Goal: Check status: Check status

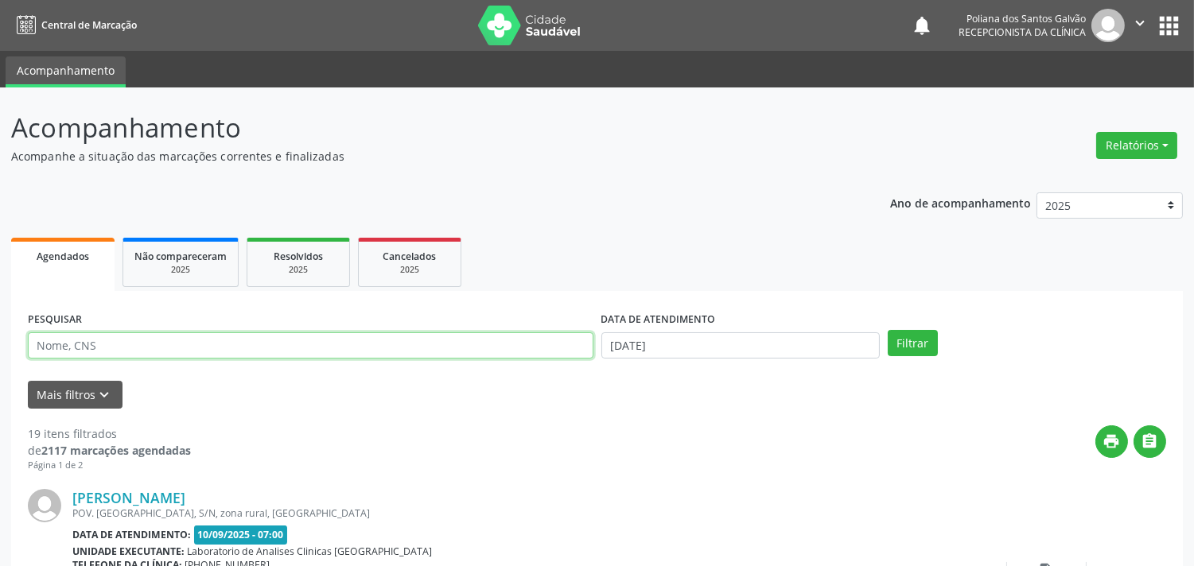
drag, startPoint x: 234, startPoint y: 348, endPoint x: 224, endPoint y: 334, distance: 17.7
click at [225, 339] on input "text" at bounding box center [311, 346] width 566 height 27
click at [420, 348] on input "text" at bounding box center [311, 346] width 566 height 27
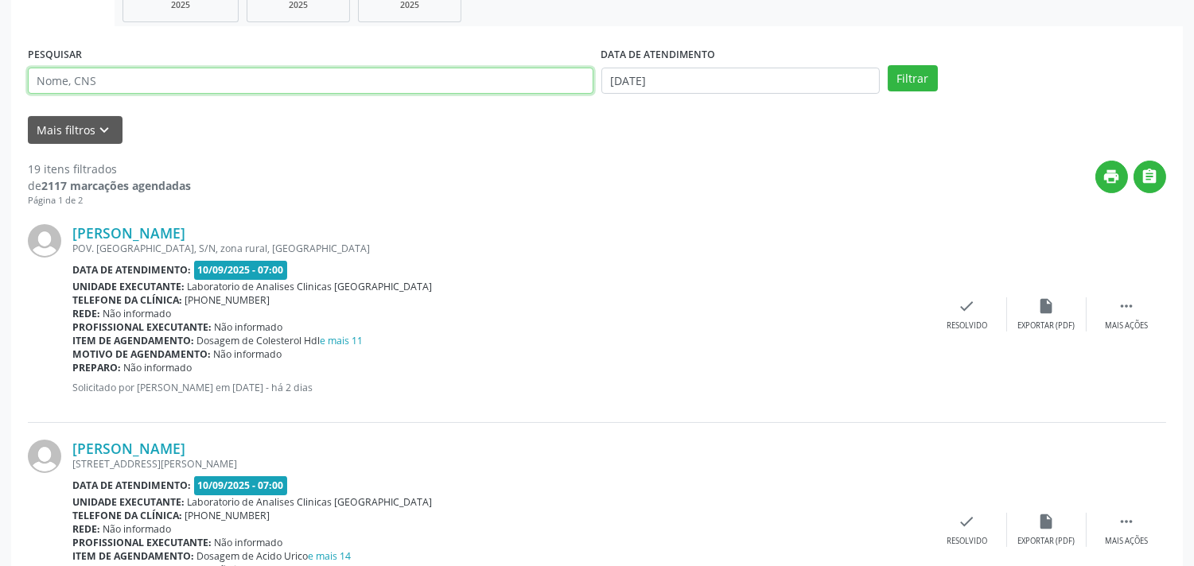
scroll to position [88, 0]
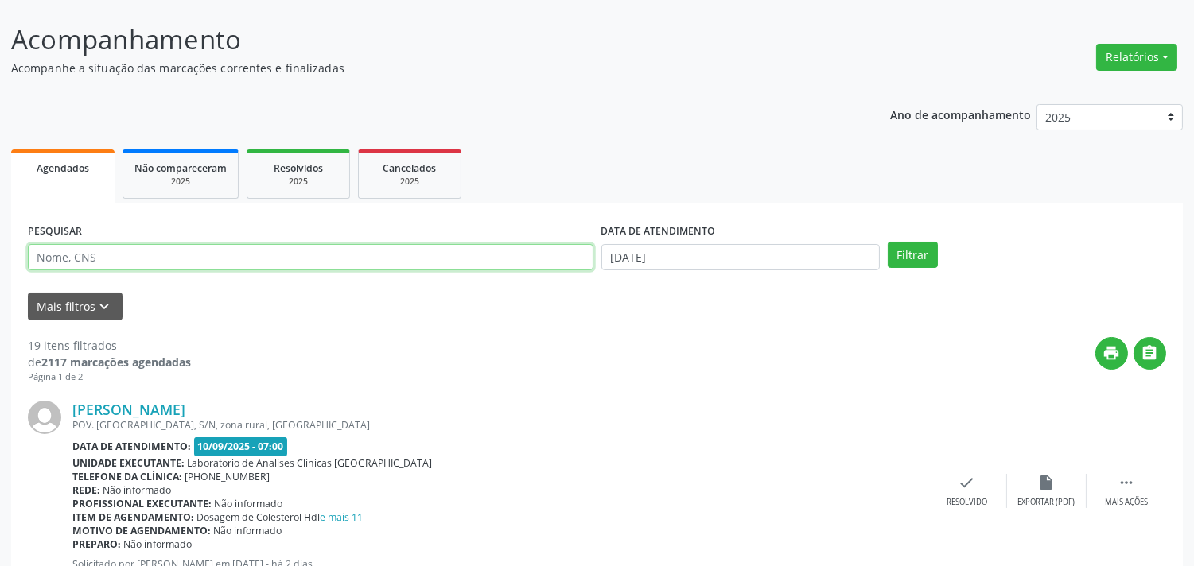
click at [210, 257] on input "text" at bounding box center [311, 257] width 566 height 27
type input "OSVALDI"
click at [888, 242] on button "Filtrar" at bounding box center [913, 255] width 50 height 27
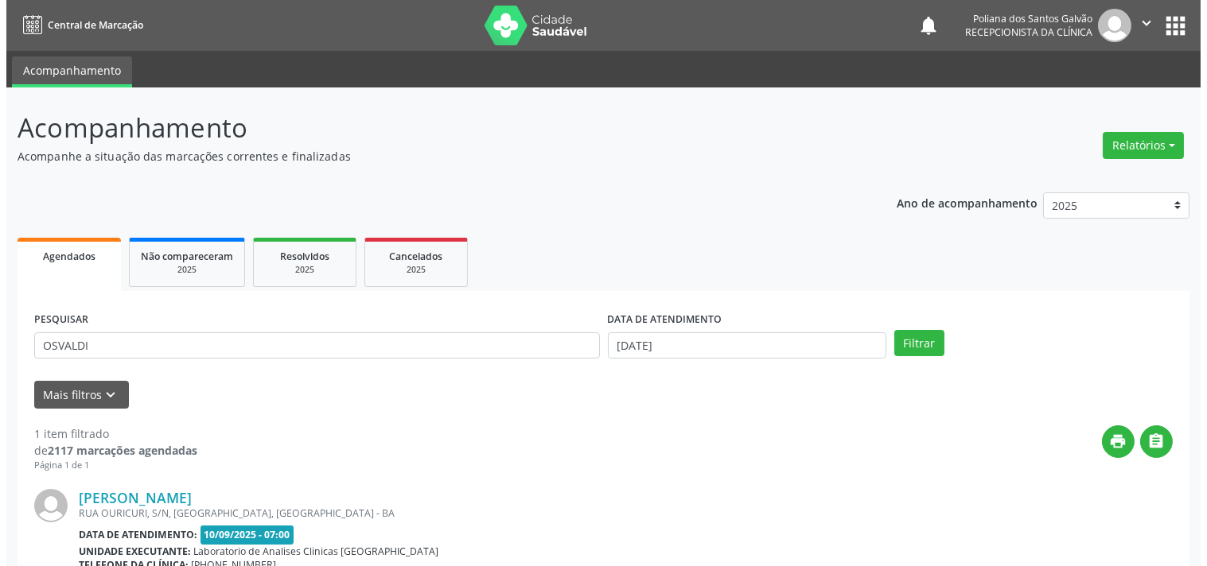
scroll to position [161, 0]
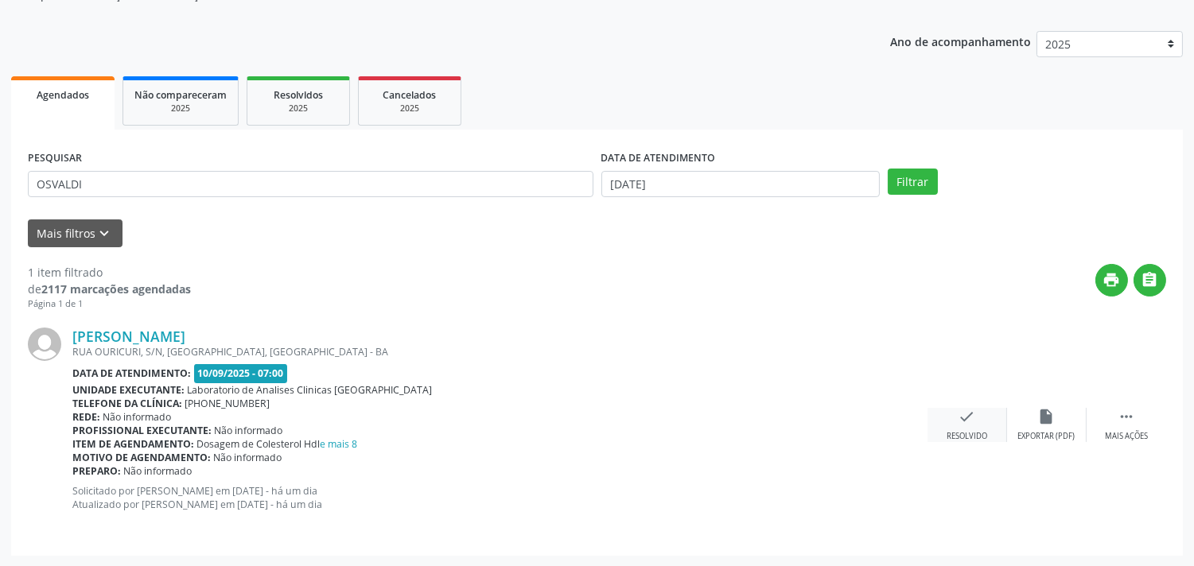
click at [959, 408] on icon "check" at bounding box center [968, 417] width 18 height 18
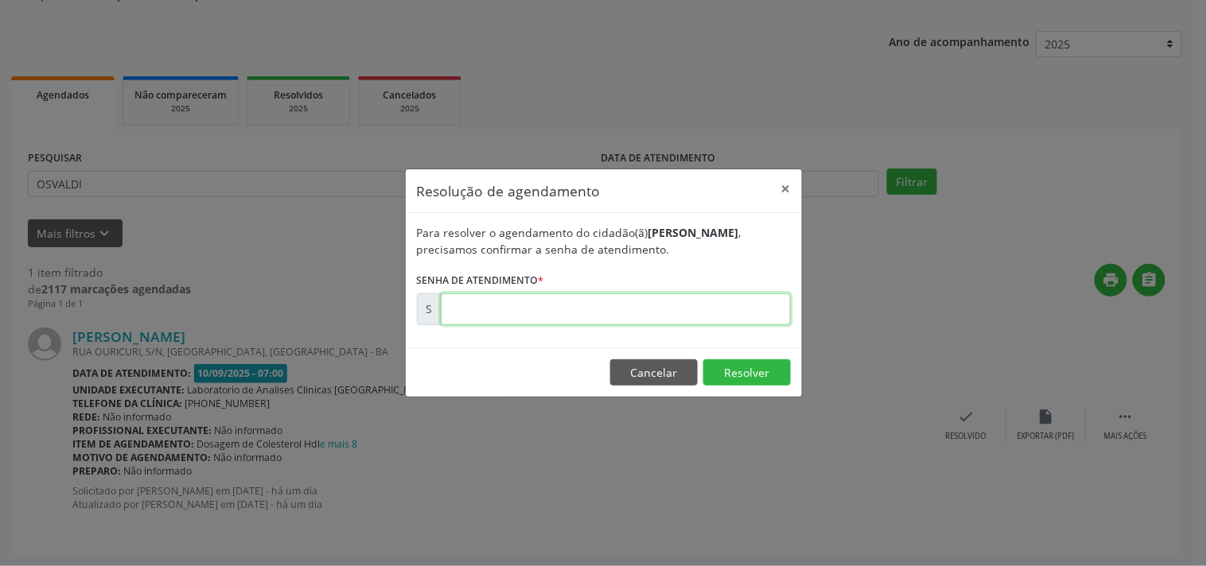
click at [692, 305] on input "text" at bounding box center [616, 310] width 350 height 32
type input "00175874"
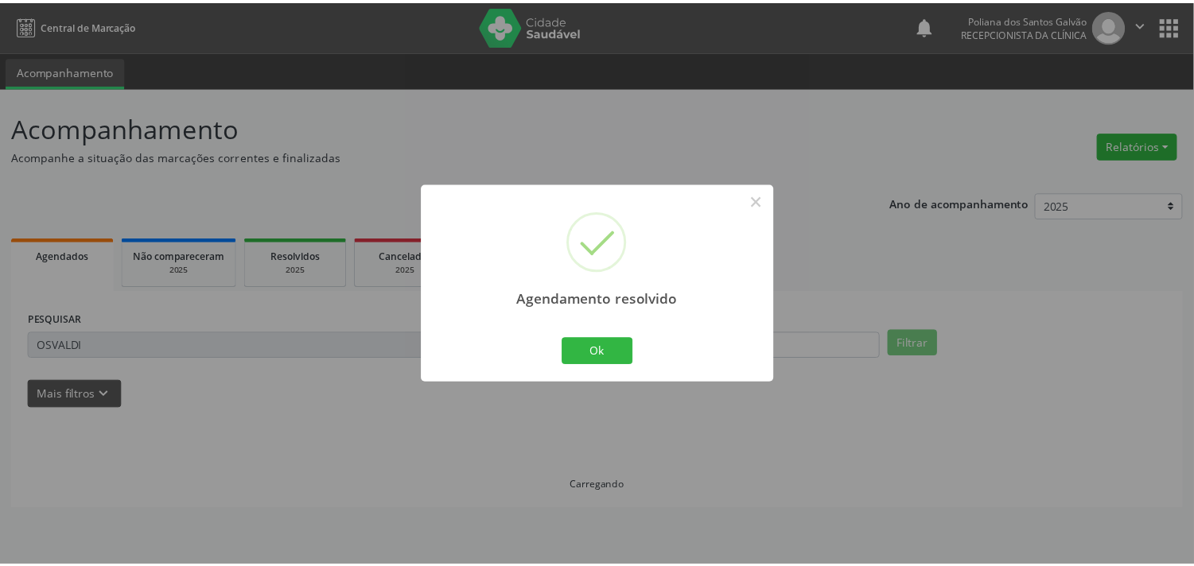
scroll to position [0, 0]
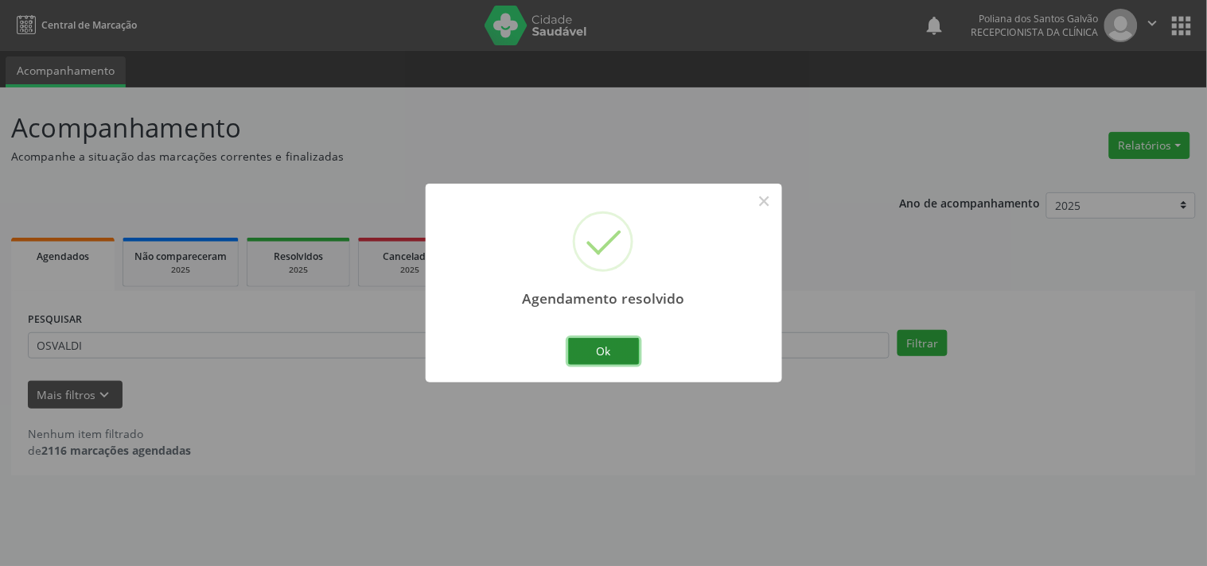
click at [621, 348] on button "Ok" at bounding box center [604, 351] width 72 height 27
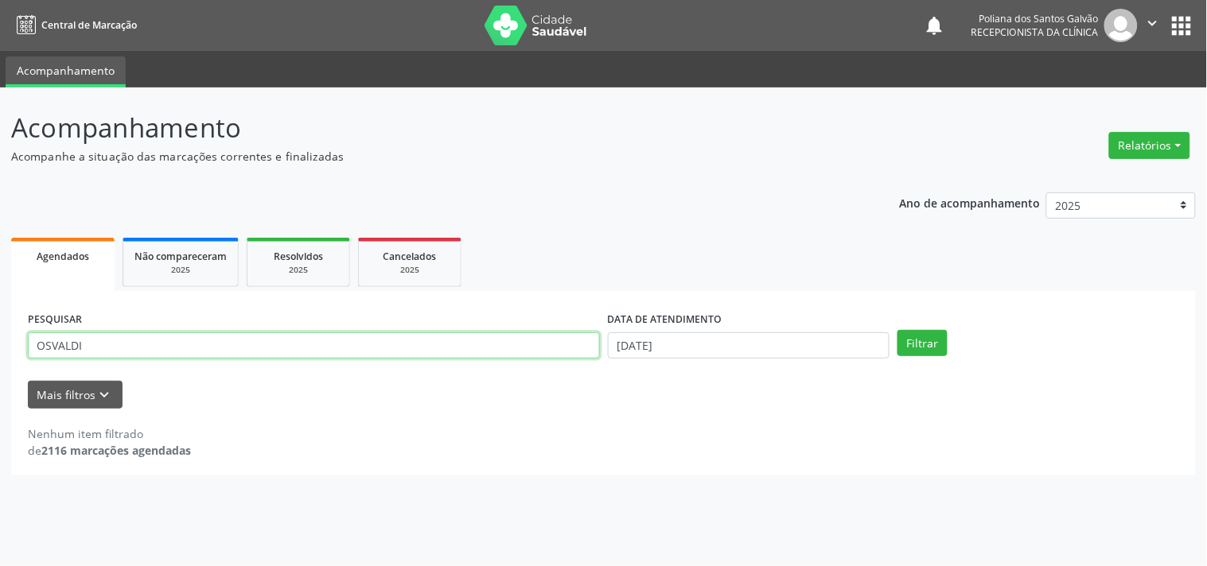
drag, startPoint x: 512, startPoint y: 335, endPoint x: 0, endPoint y: 170, distance: 538.1
click at [0, 199] on div "Acompanhamento Acompanhe a situação das marcações correntes e finalizadas Relat…" at bounding box center [603, 327] width 1207 height 479
type input "LUCIANA"
click at [897, 330] on button "Filtrar" at bounding box center [922, 343] width 50 height 27
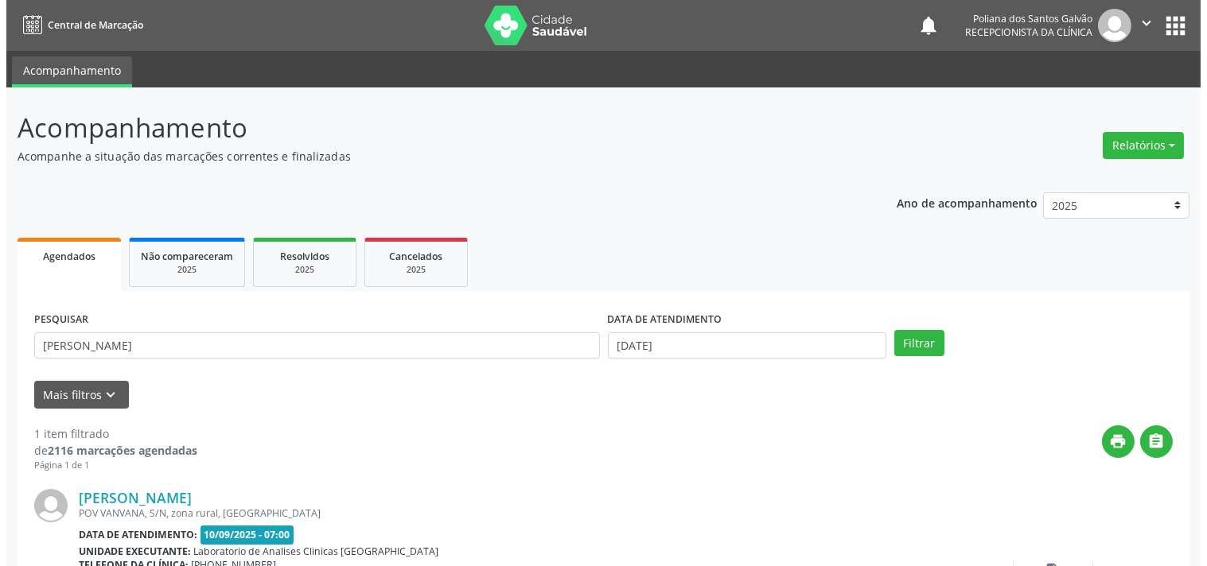
scroll to position [147, 0]
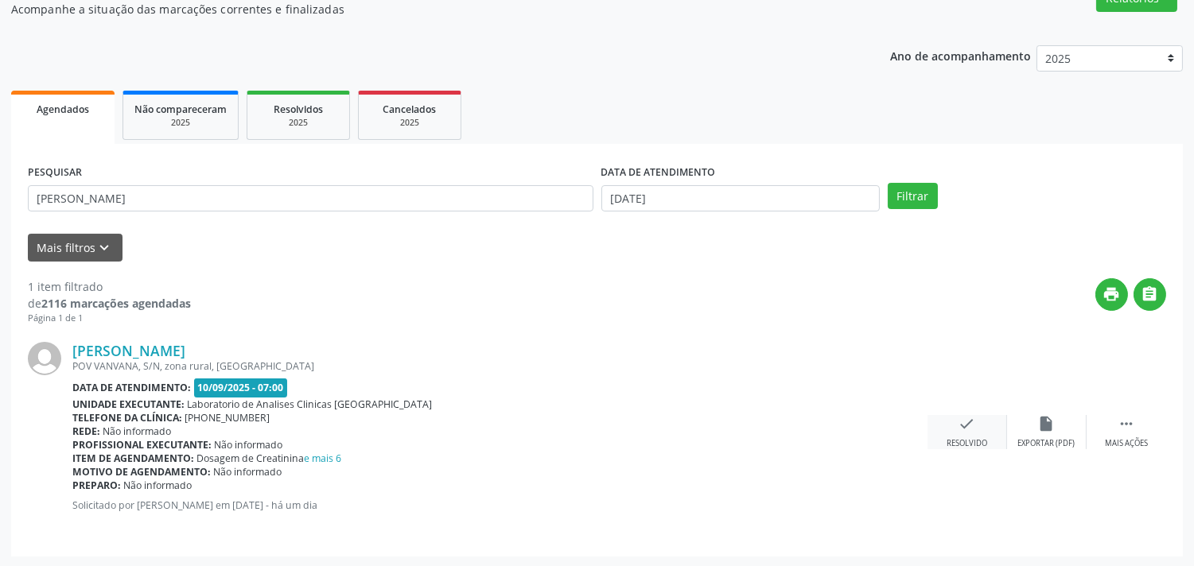
click at [974, 422] on icon "check" at bounding box center [968, 424] width 18 height 18
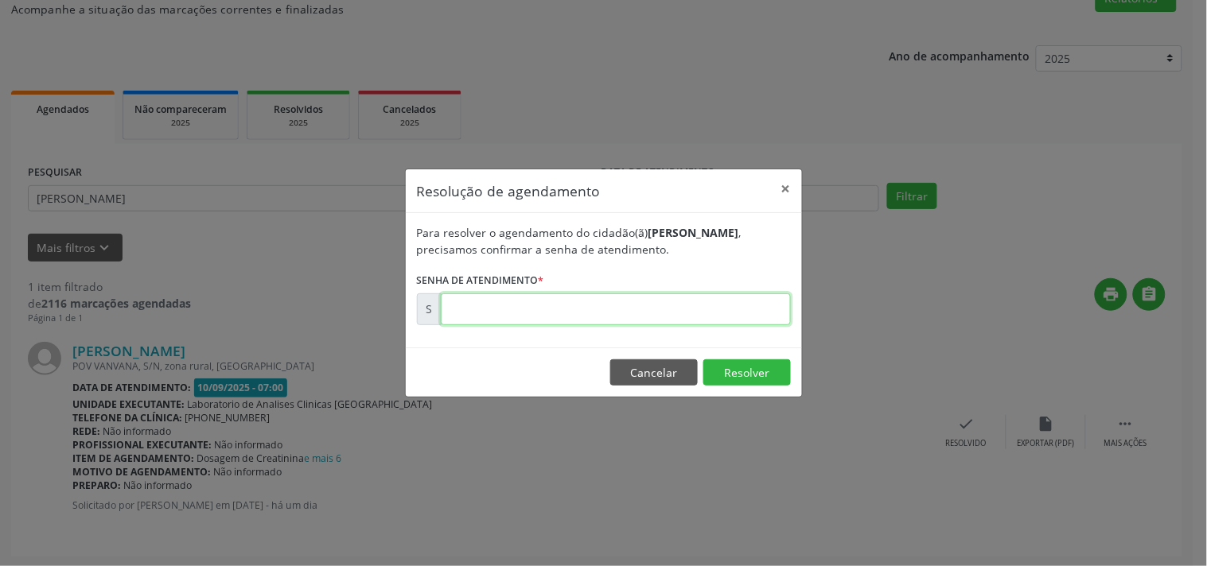
click at [738, 305] on input "text" at bounding box center [616, 310] width 350 height 32
type input "00175869"
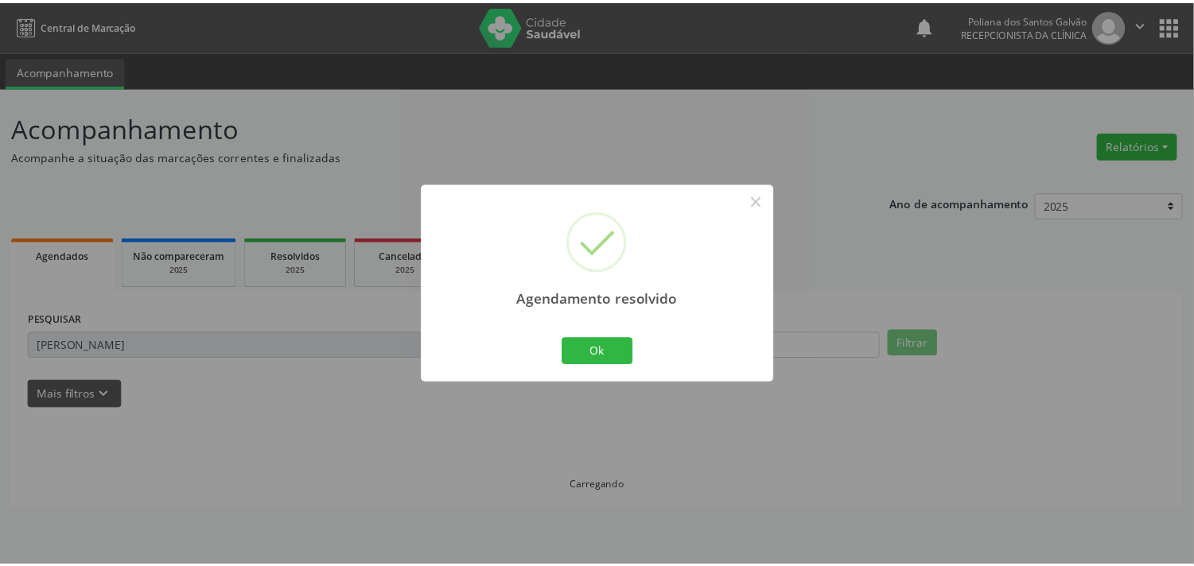
scroll to position [0, 0]
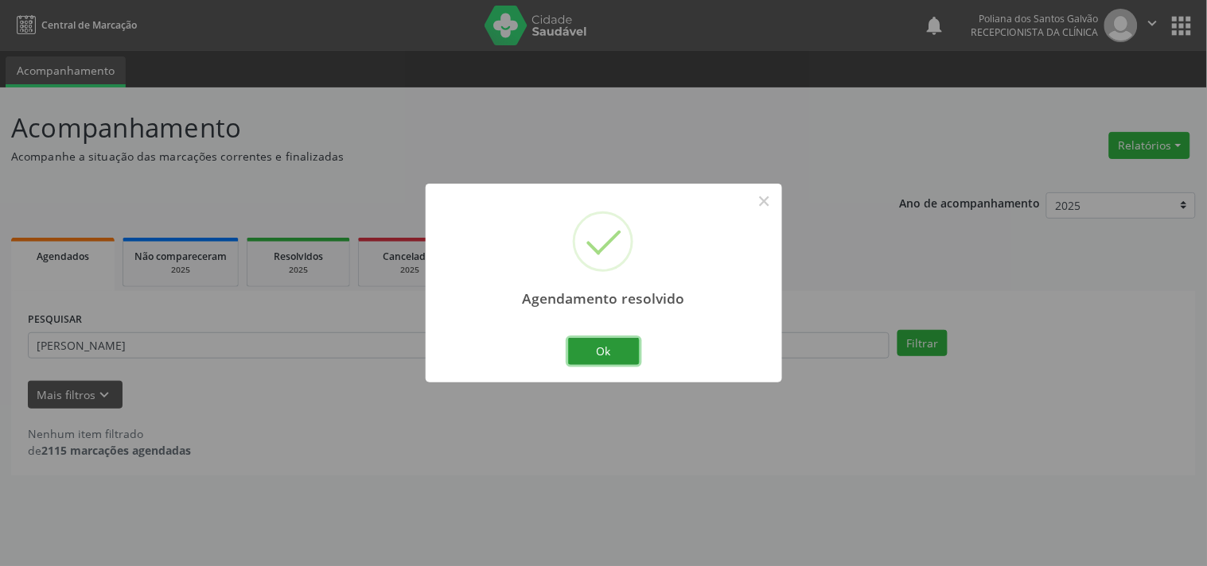
drag, startPoint x: 608, startPoint y: 345, endPoint x: 538, endPoint y: 346, distance: 70.0
click at [603, 346] on button "Ok" at bounding box center [604, 351] width 72 height 27
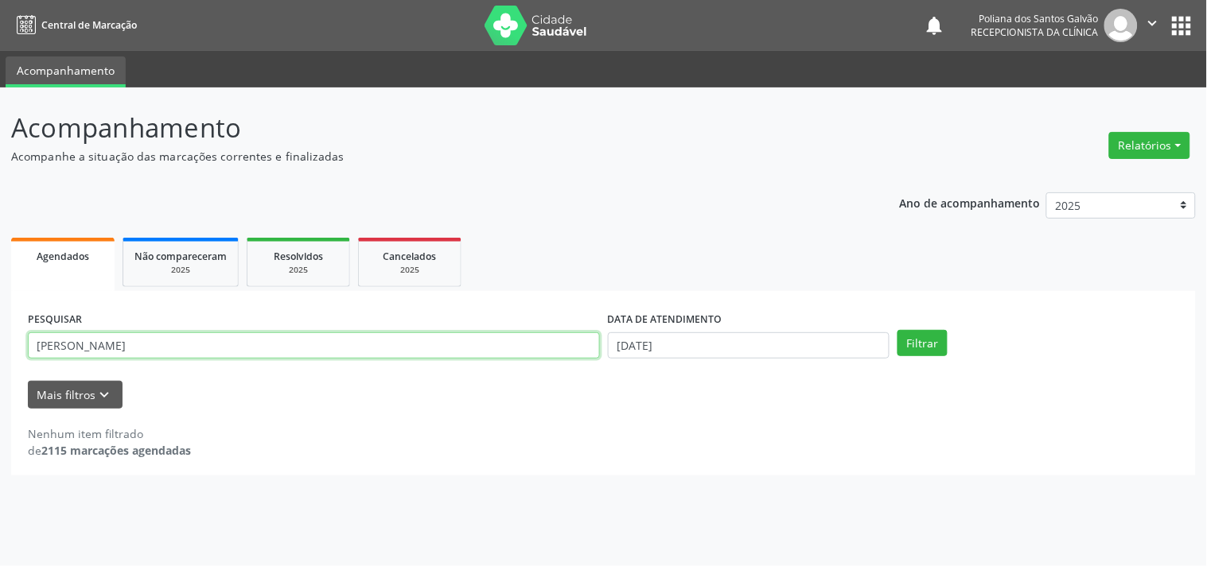
drag, startPoint x: 537, startPoint y: 346, endPoint x: 0, endPoint y: 99, distance: 591.2
click at [0, 111] on div "Acompanhamento Acompanhe a situação das marcações correntes e finalizadas Relat…" at bounding box center [603, 327] width 1207 height 479
type input "ENDER"
click at [897, 330] on button "Filtrar" at bounding box center [922, 343] width 50 height 27
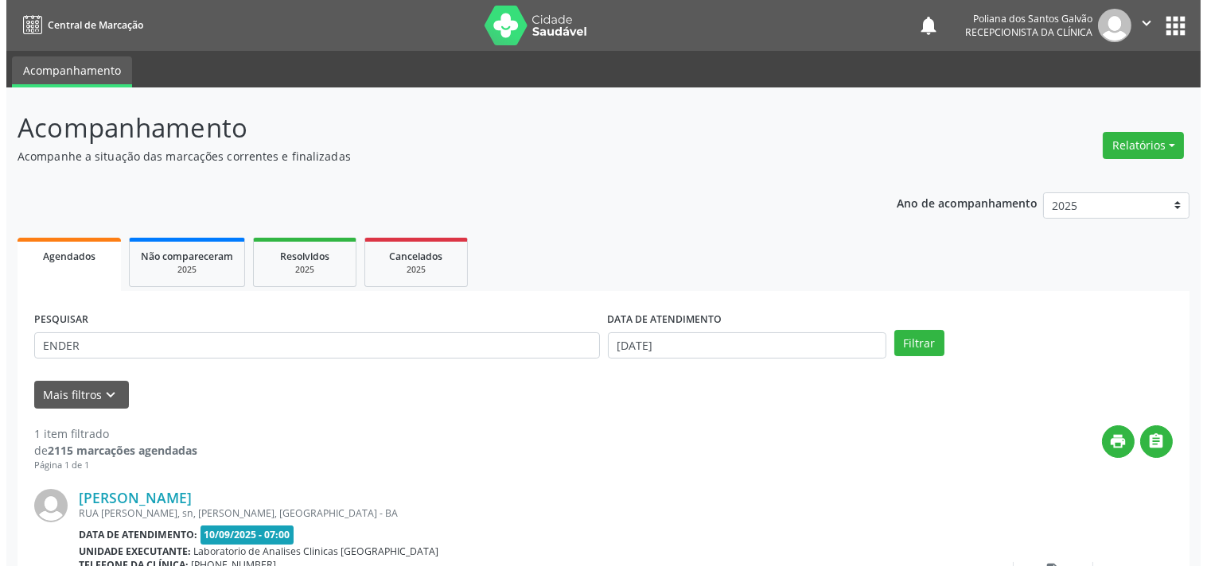
scroll to position [147, 0]
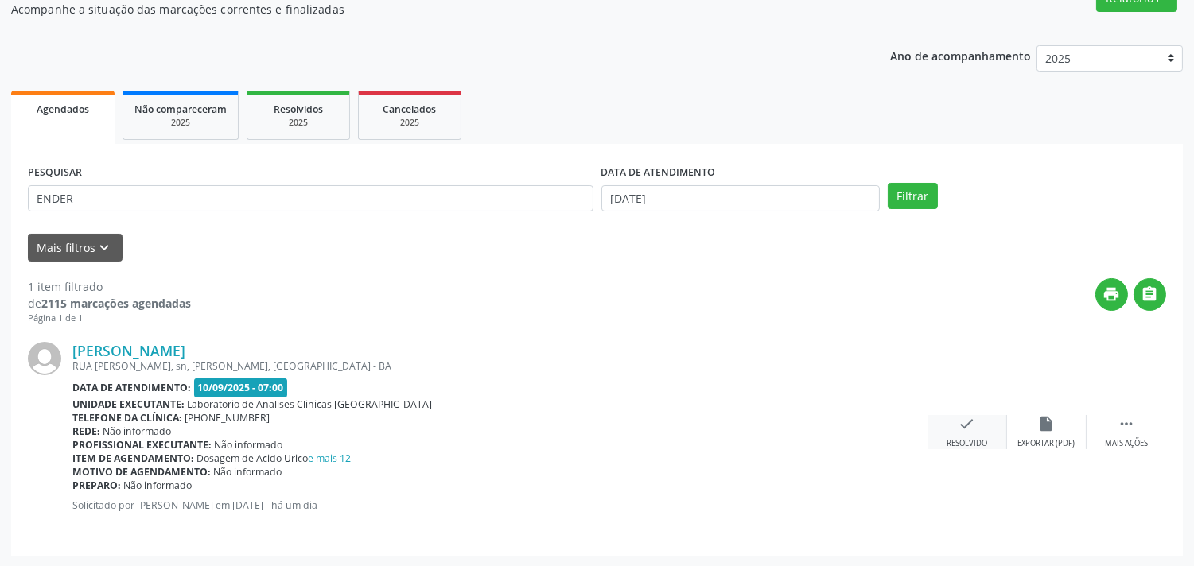
click at [953, 438] on div "Resolvido" at bounding box center [967, 443] width 41 height 11
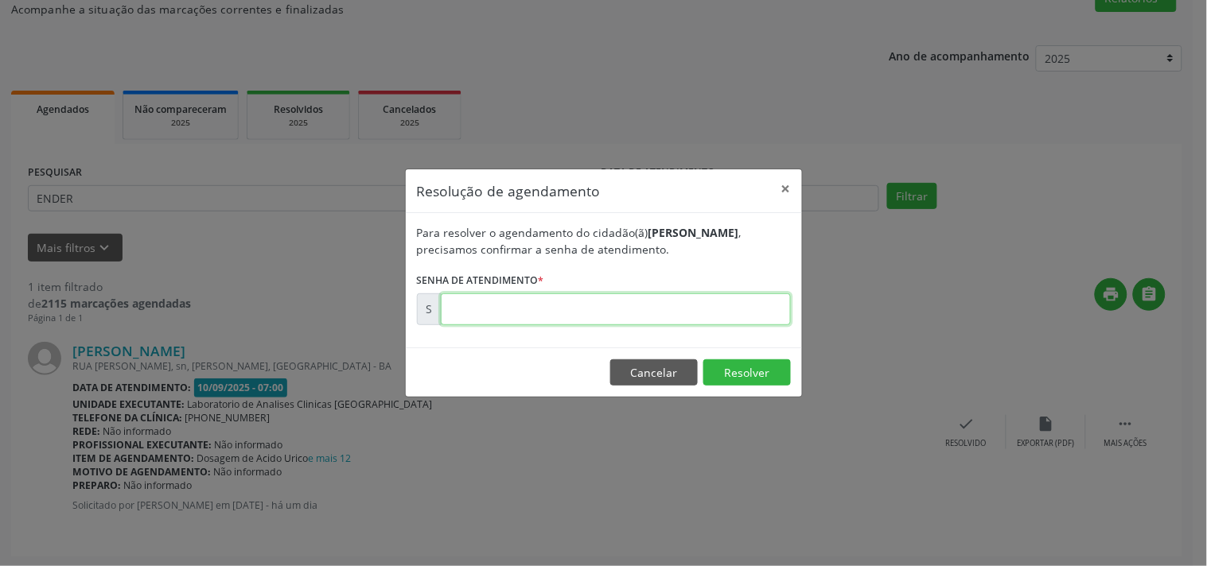
click at [706, 313] on input "text" at bounding box center [616, 310] width 350 height 32
type input "00175864"
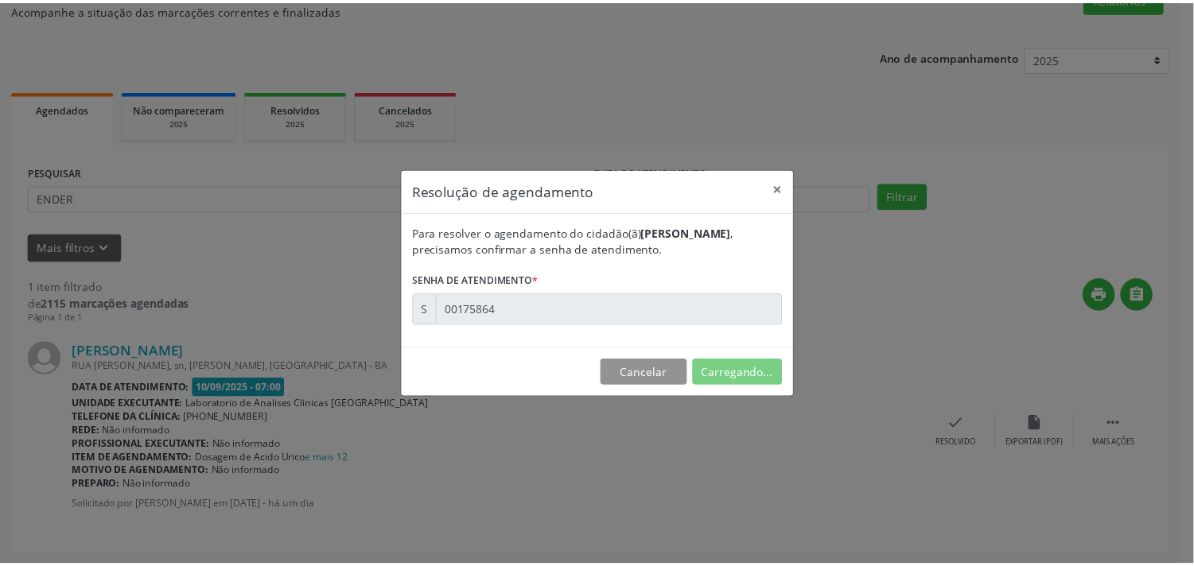
scroll to position [0, 0]
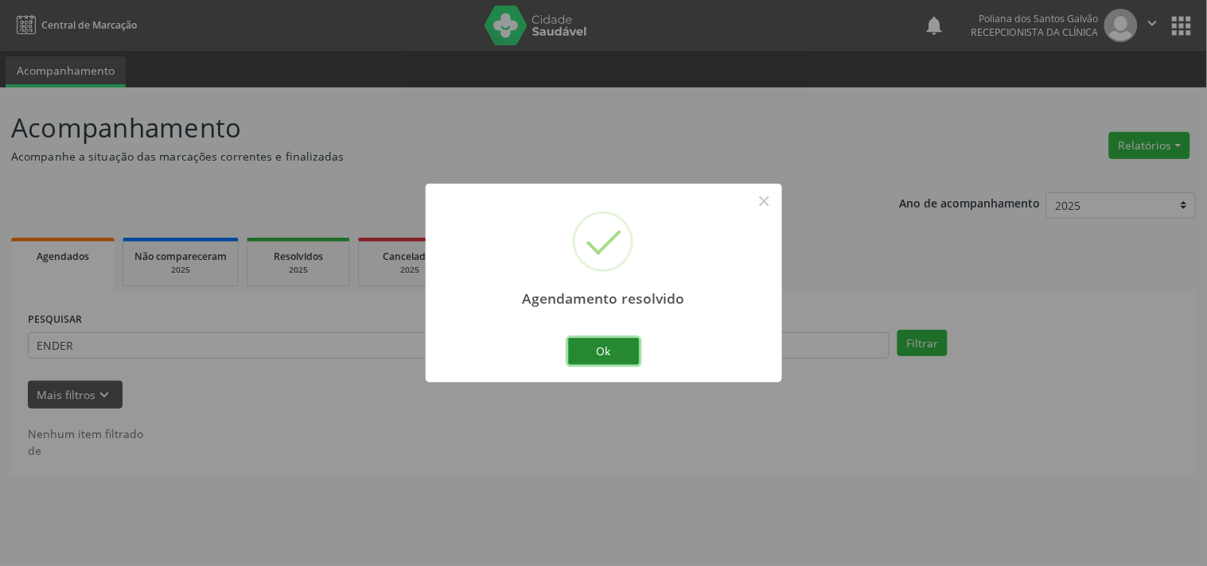
click at [605, 344] on button "Ok" at bounding box center [604, 351] width 72 height 27
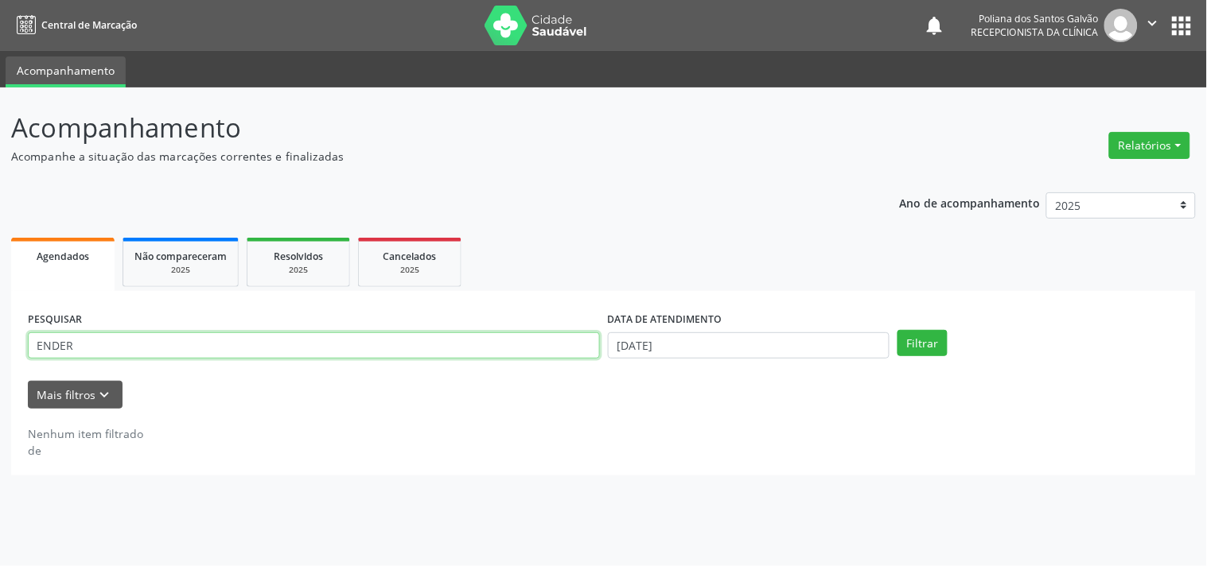
drag, startPoint x: 496, startPoint y: 354, endPoint x: 0, endPoint y: 12, distance: 602.2
click at [0, 66] on div "Central de Marcação notifications Poliana dos Santos Galvão Recepcionista da cl…" at bounding box center [603, 283] width 1207 height 566
type input "DIEL"
click at [897, 330] on button "Filtrar" at bounding box center [922, 343] width 50 height 27
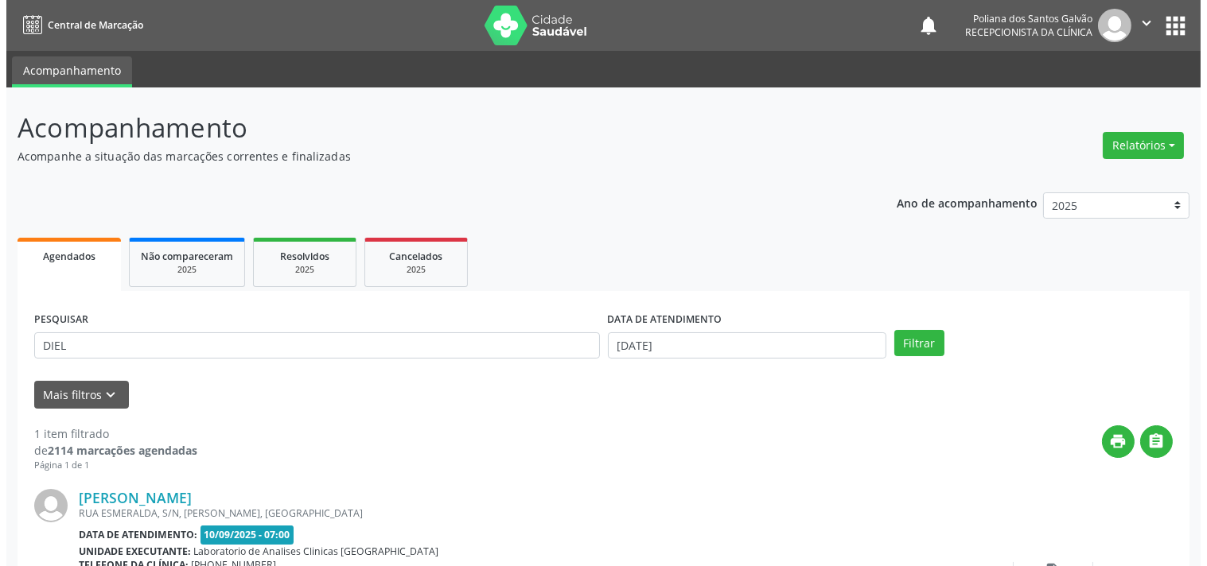
scroll to position [147, 0]
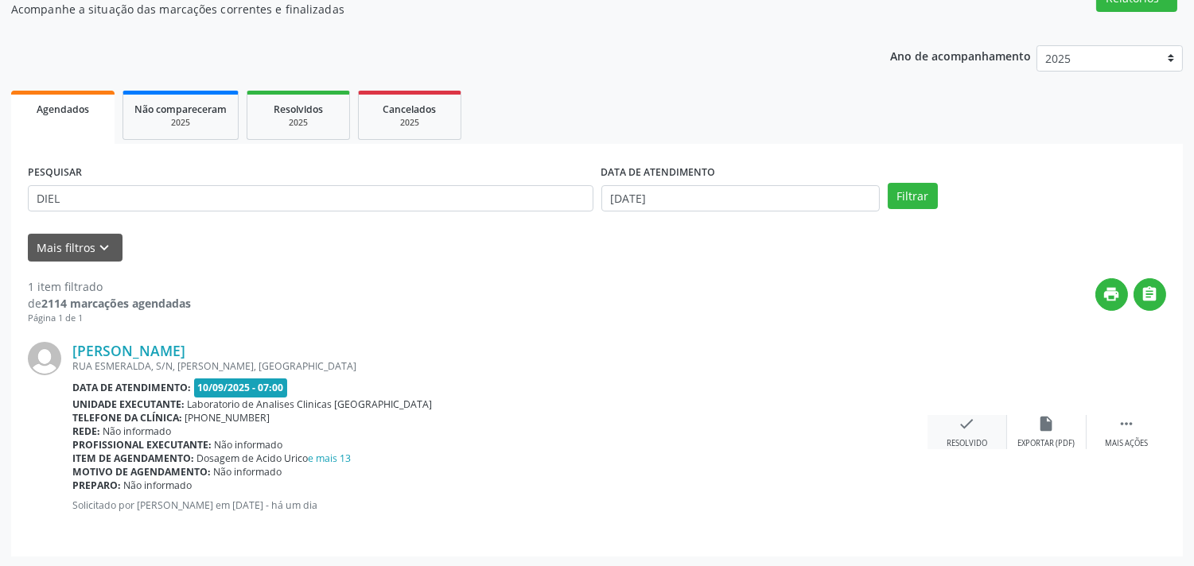
click at [976, 427] on div "check Resolvido" at bounding box center [968, 432] width 80 height 34
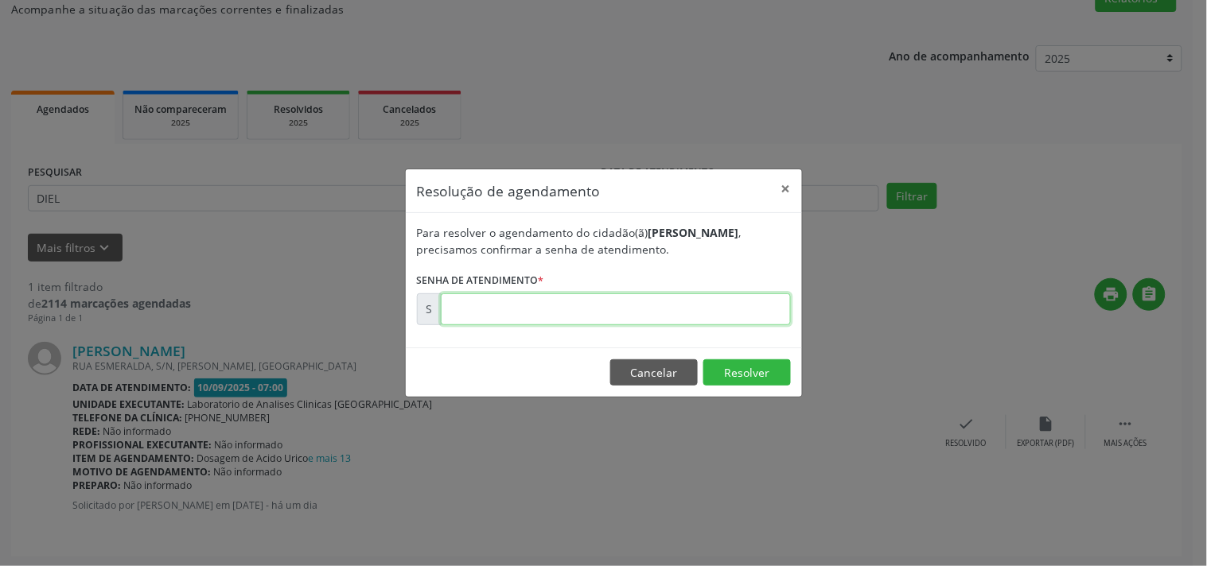
drag, startPoint x: 697, startPoint y: 305, endPoint x: 668, endPoint y: 311, distance: 29.2
click at [697, 305] on input "text" at bounding box center [616, 310] width 350 height 32
type input "00175867"
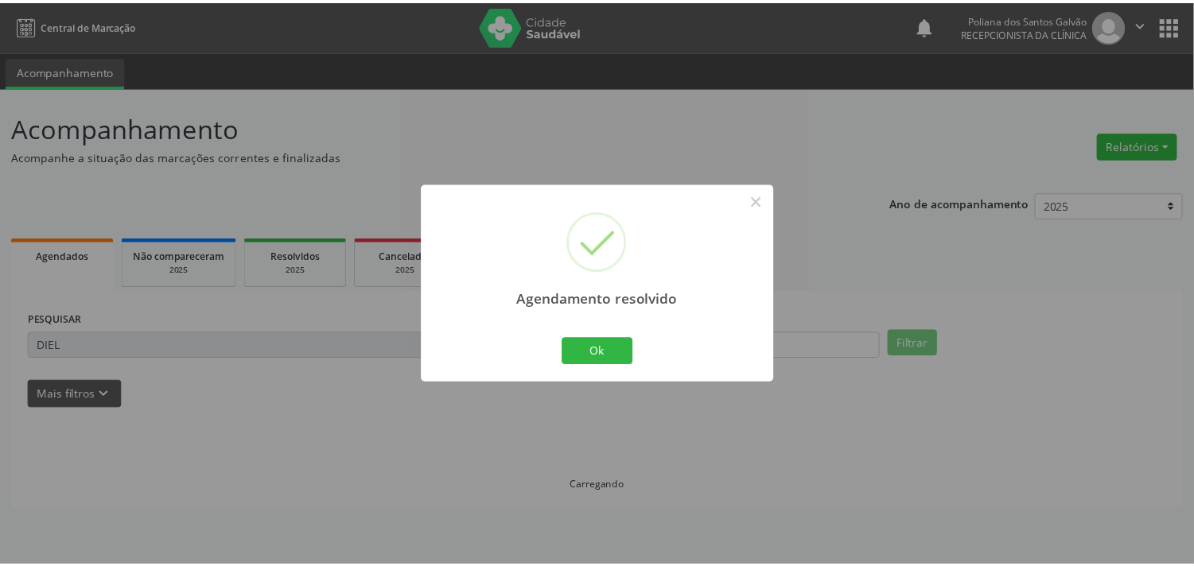
scroll to position [0, 0]
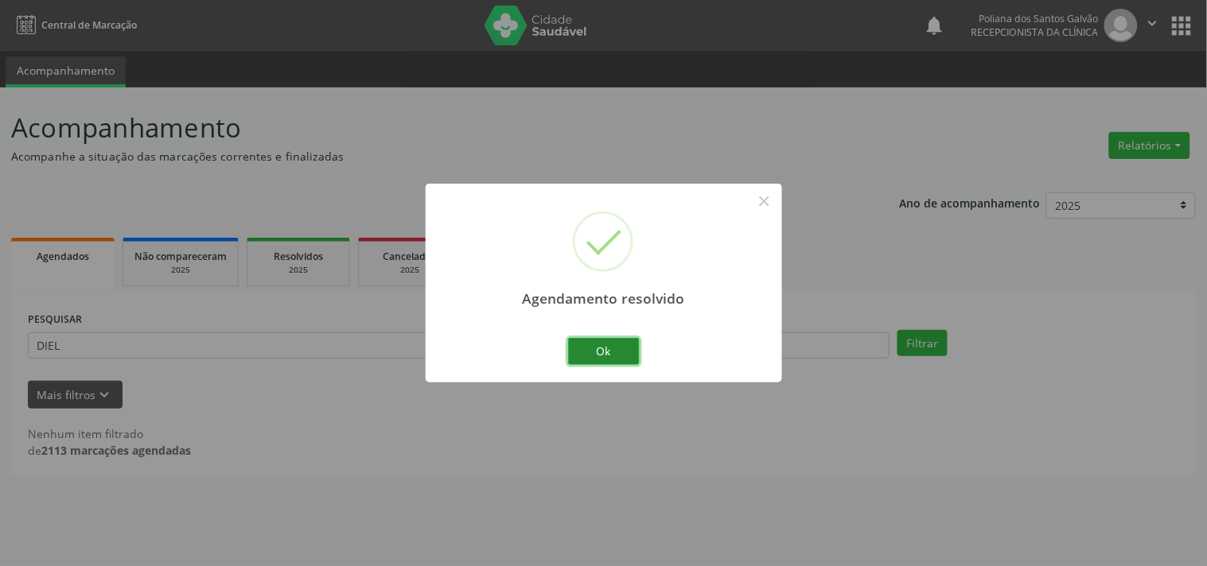
click at [624, 362] on button "Ok" at bounding box center [604, 351] width 72 height 27
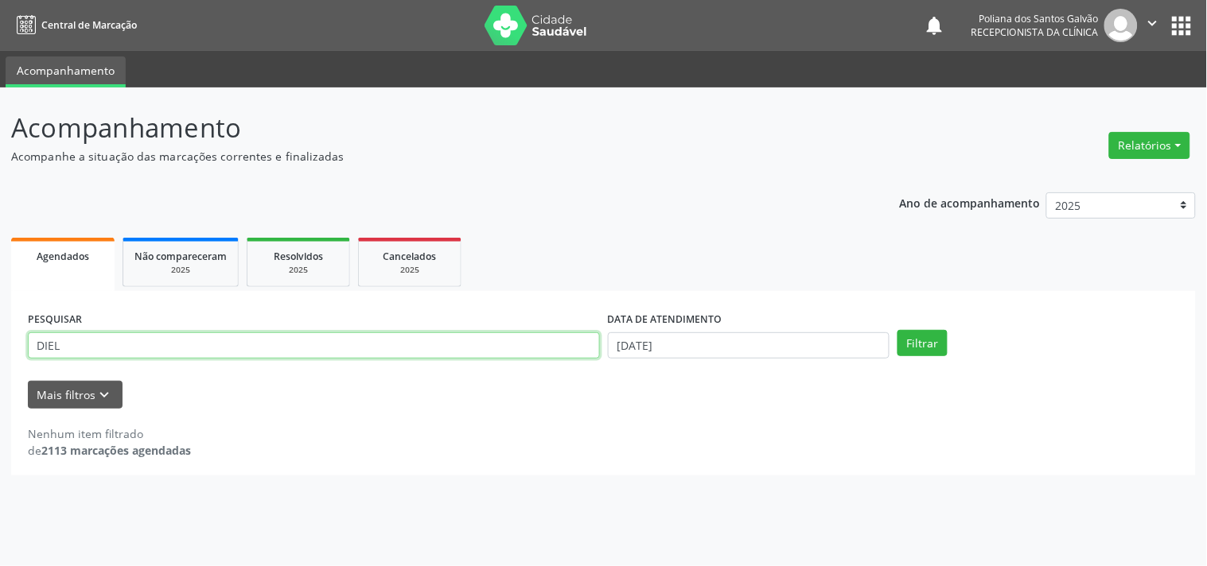
drag, startPoint x: 64, startPoint y: 232, endPoint x: 0, endPoint y: 118, distance: 131.4
click at [0, 170] on div "Acompanhamento Acompanhe a situação das marcações correntes e finalizadas Relat…" at bounding box center [603, 327] width 1207 height 479
type input "ALAI"
click at [897, 330] on button "Filtrar" at bounding box center [922, 343] width 50 height 27
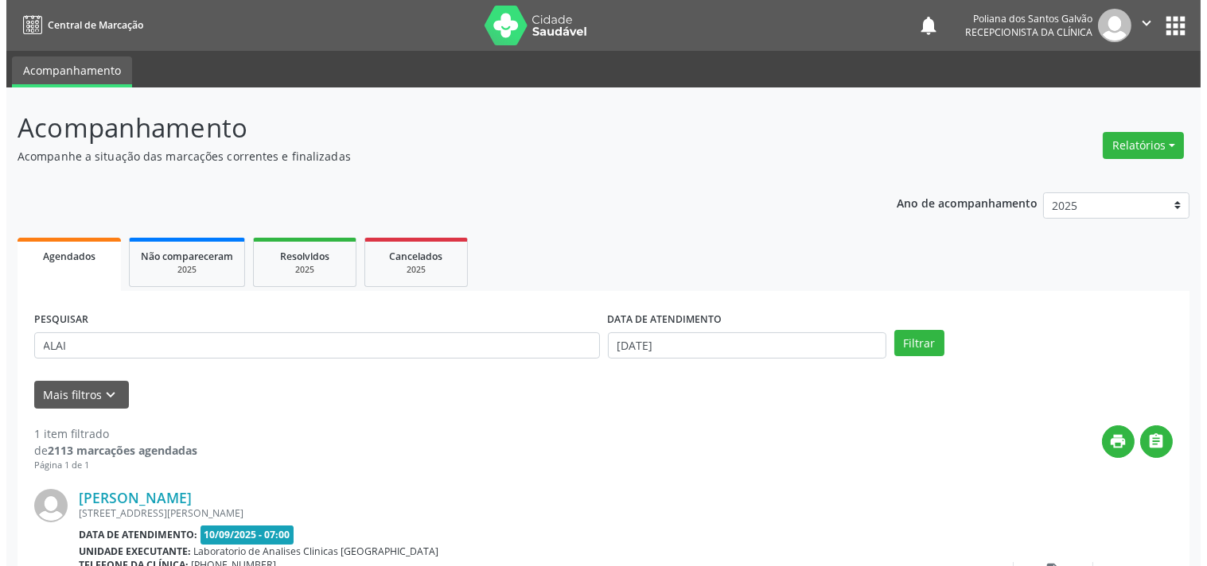
scroll to position [147, 0]
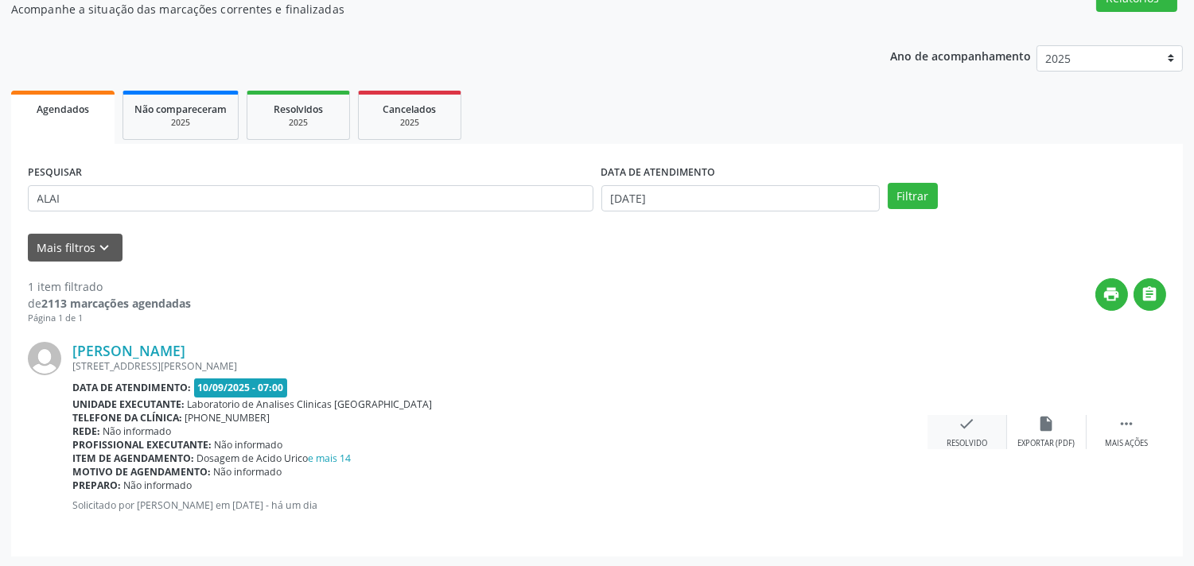
click at [977, 417] on div "check Resolvido" at bounding box center [968, 432] width 80 height 34
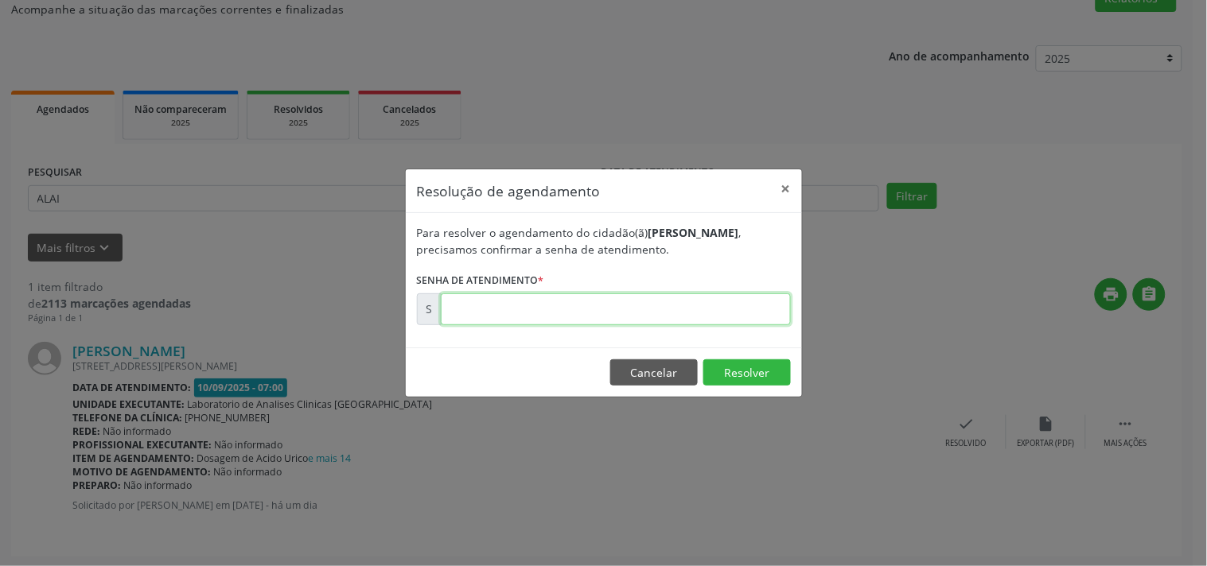
click at [760, 310] on input "text" at bounding box center [616, 310] width 350 height 32
type input "00175862"
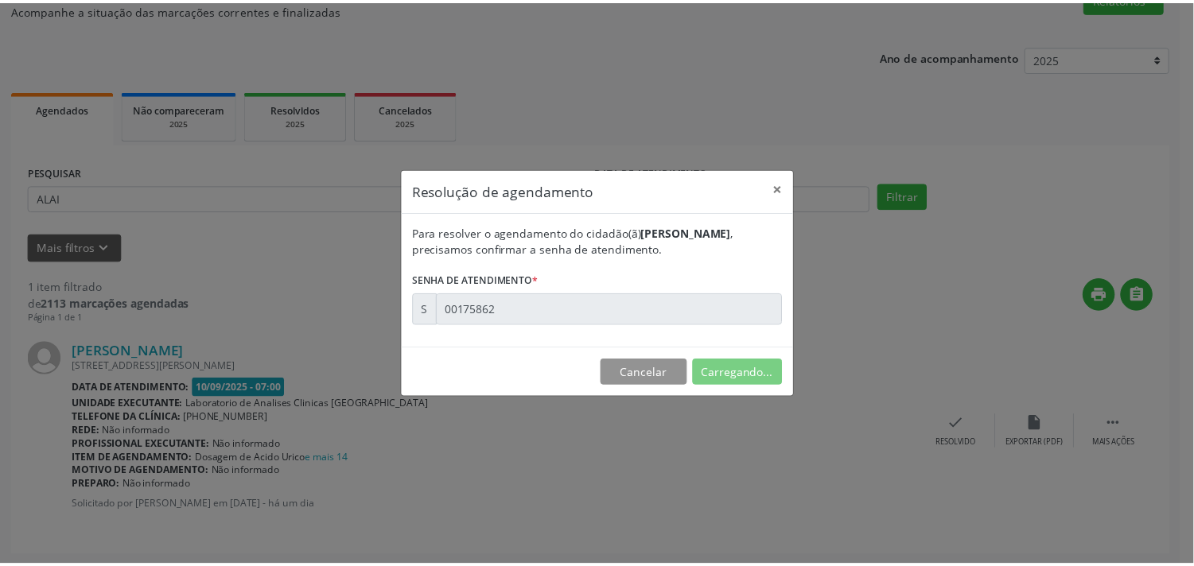
scroll to position [0, 0]
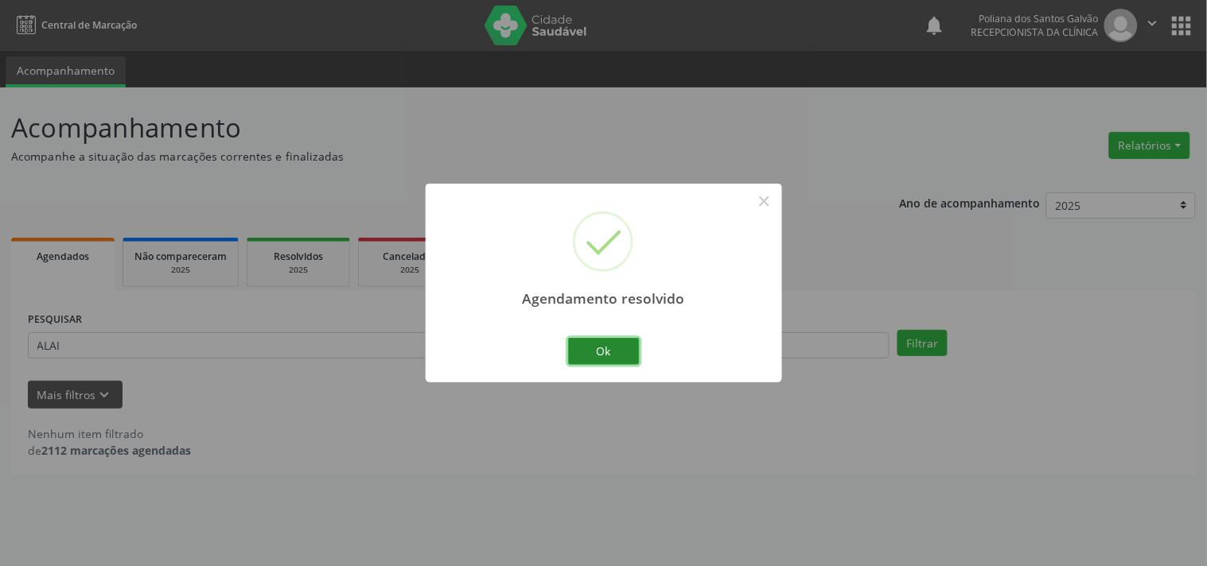
drag, startPoint x: 602, startPoint y: 348, endPoint x: 542, endPoint y: 344, distance: 60.5
click at [602, 348] on button "Ok" at bounding box center [604, 351] width 72 height 27
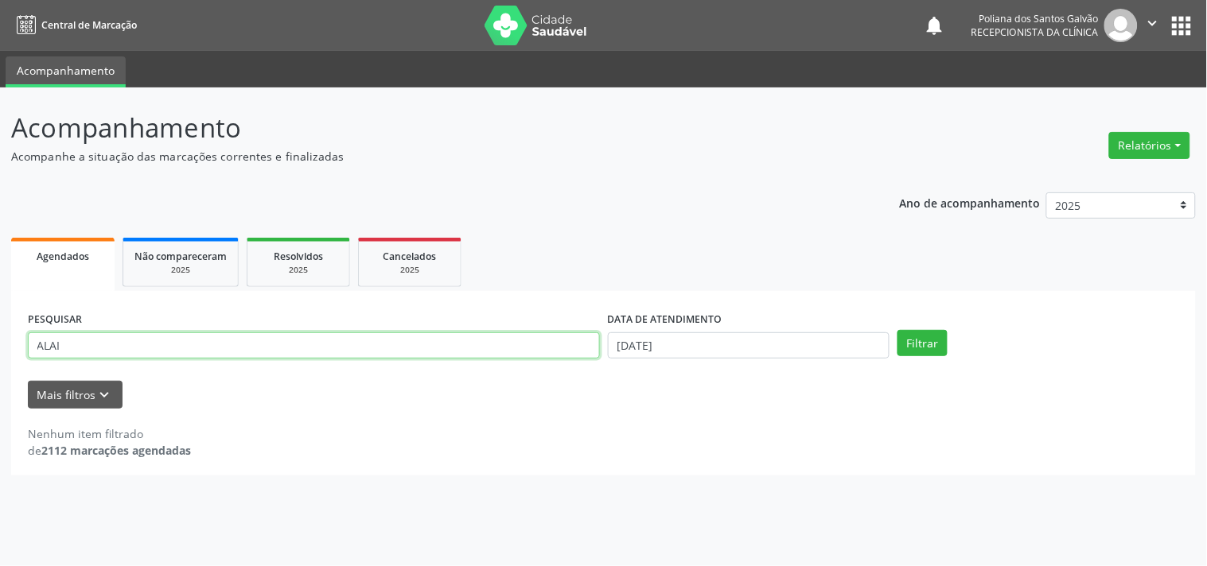
drag, startPoint x: 538, startPoint y: 344, endPoint x: 0, endPoint y: 37, distance: 619.2
click at [0, 37] on div "Central de Marcação notifications Poliana dos Santos Galvão Recepcionista da cl…" at bounding box center [603, 283] width 1207 height 566
type input "HEBER"
click at [897, 330] on button "Filtrar" at bounding box center [922, 343] width 50 height 27
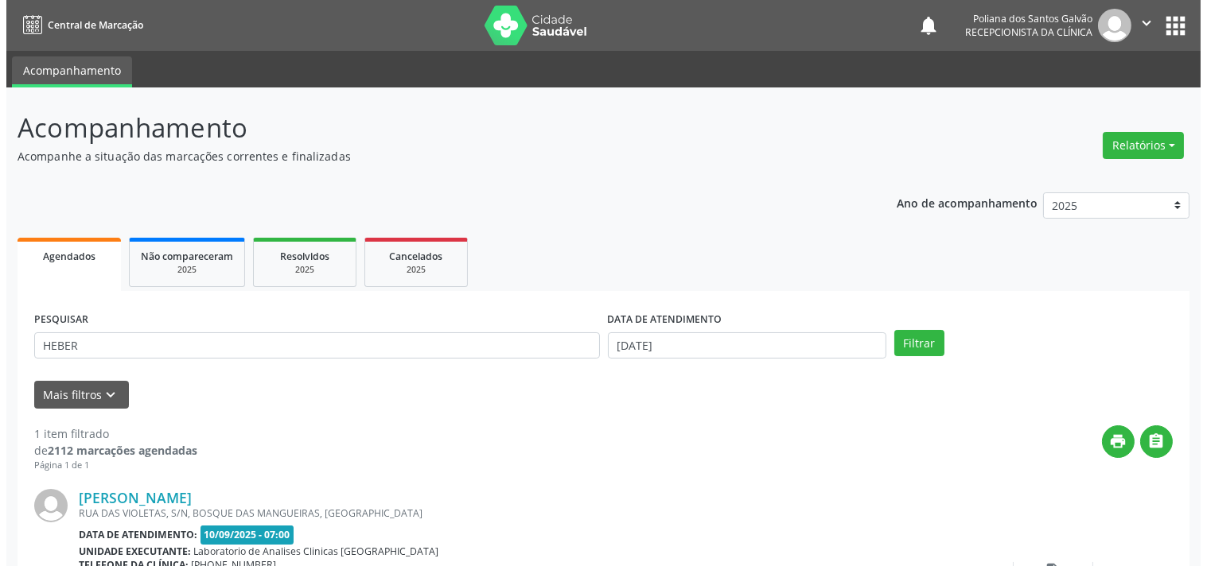
scroll to position [147, 0]
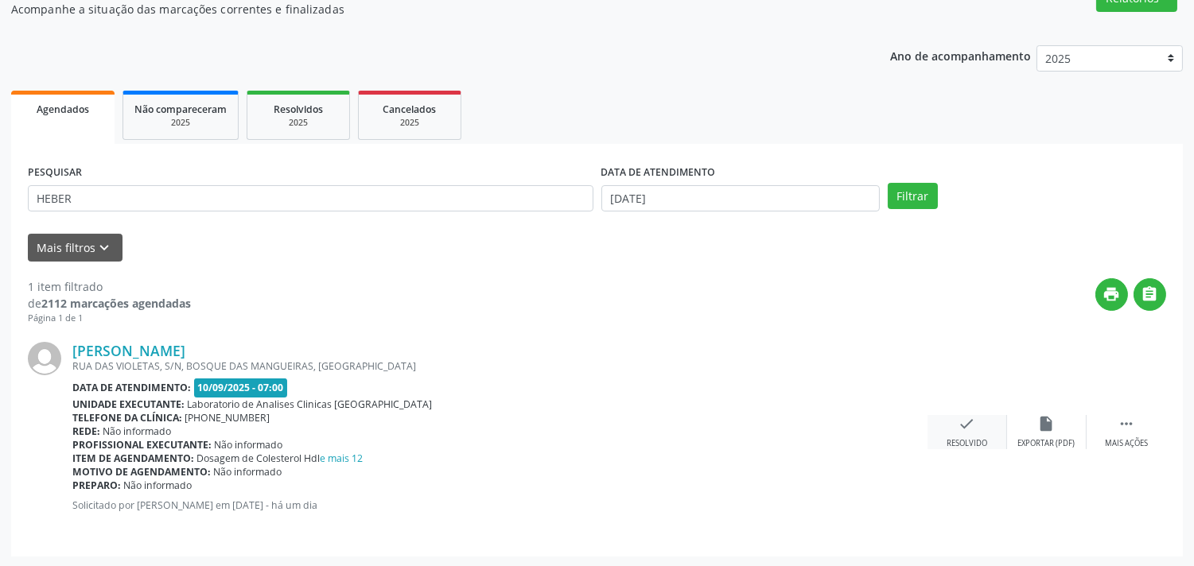
click at [976, 415] on div "check Resolvido" at bounding box center [968, 432] width 80 height 34
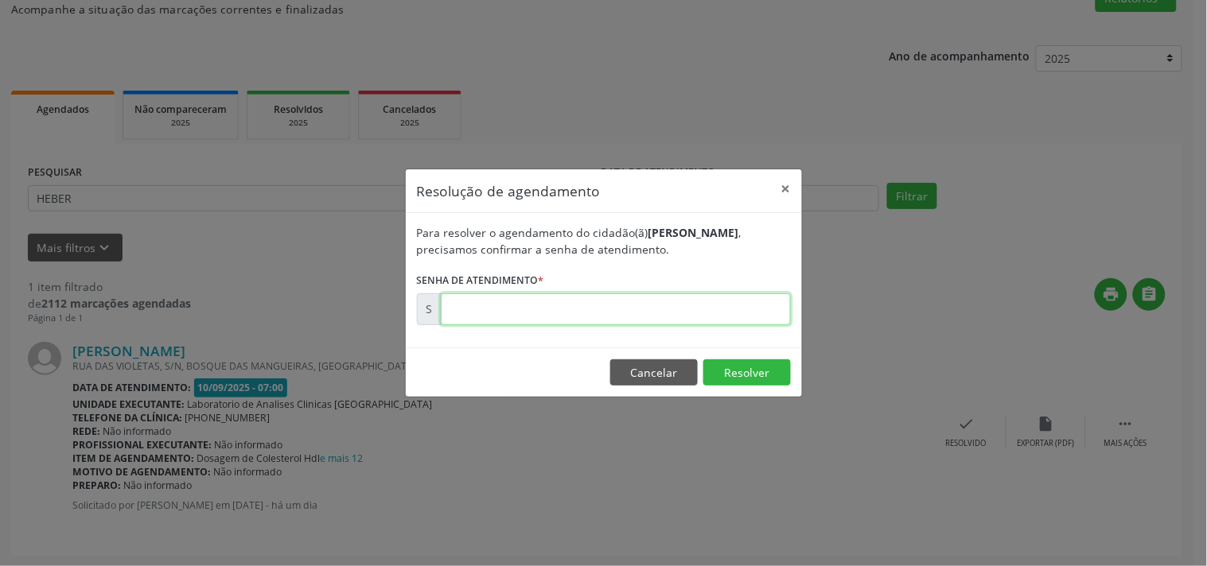
click at [725, 304] on input "text" at bounding box center [616, 310] width 350 height 32
type input "00175872"
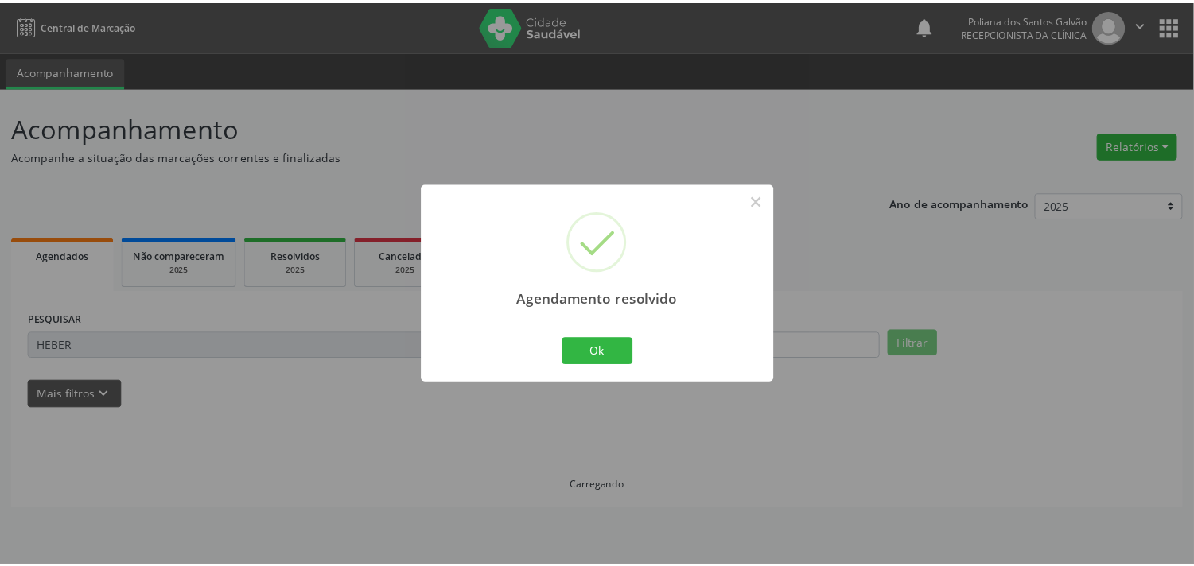
scroll to position [0, 0]
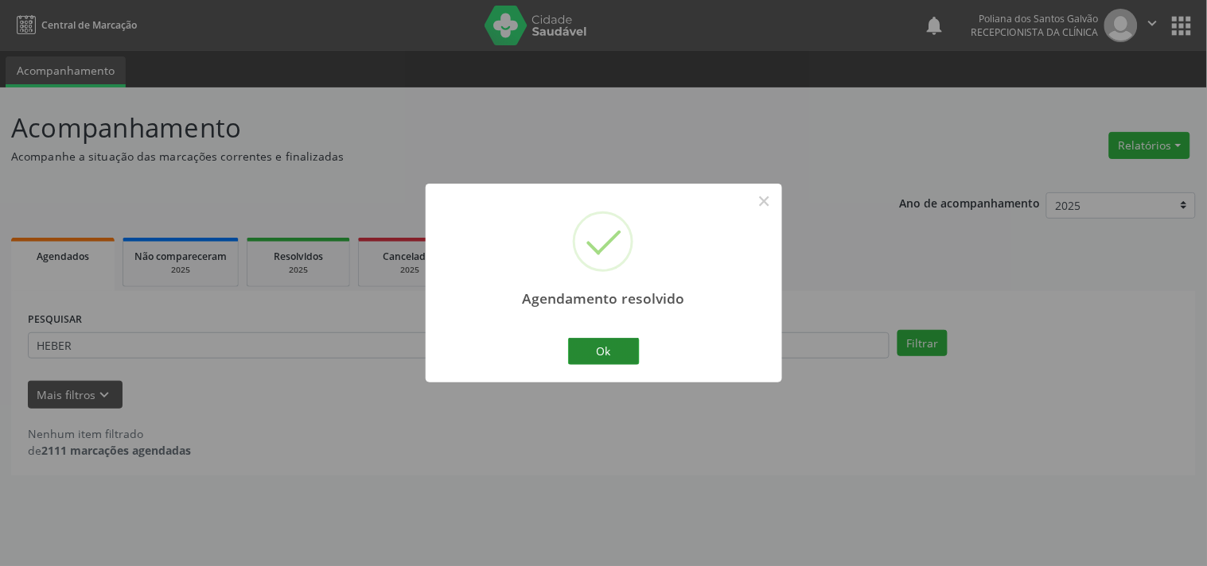
click at [617, 367] on div "Ok Cancel" at bounding box center [603, 351] width 79 height 33
click at [597, 351] on button "Ok" at bounding box center [604, 351] width 72 height 27
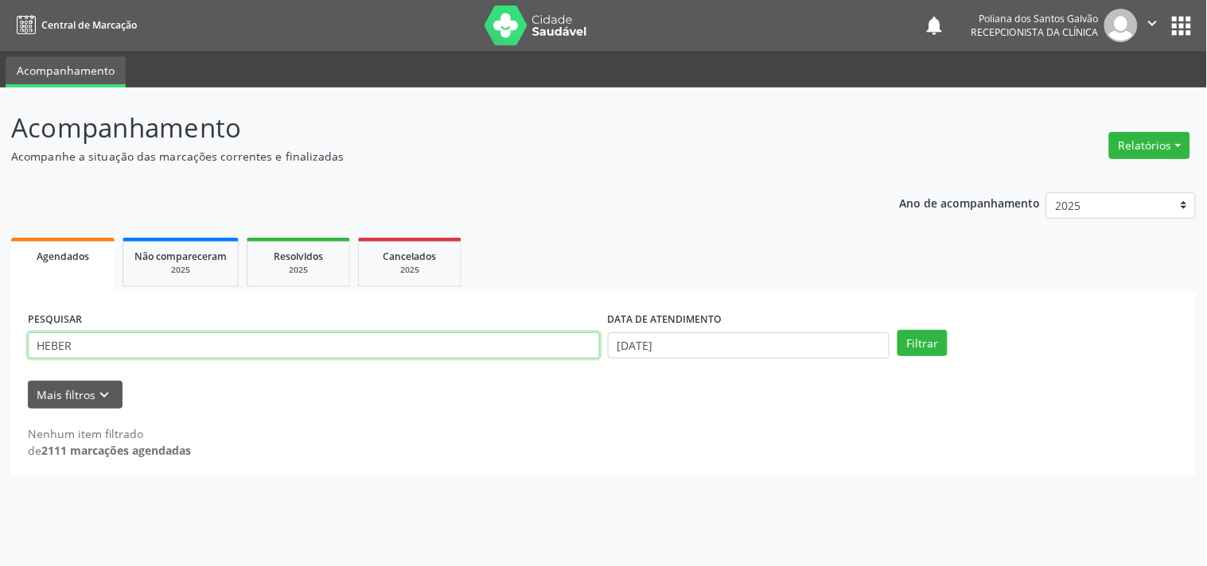
drag, startPoint x: 473, startPoint y: 351, endPoint x: 0, endPoint y: 169, distance: 506.9
click at [0, 177] on div "Acompanhamento Acompanhe a situação das marcações correntes e finalizadas Relat…" at bounding box center [603, 327] width 1207 height 479
type input "AGATHA"
click at [897, 330] on button "Filtrar" at bounding box center [922, 343] width 50 height 27
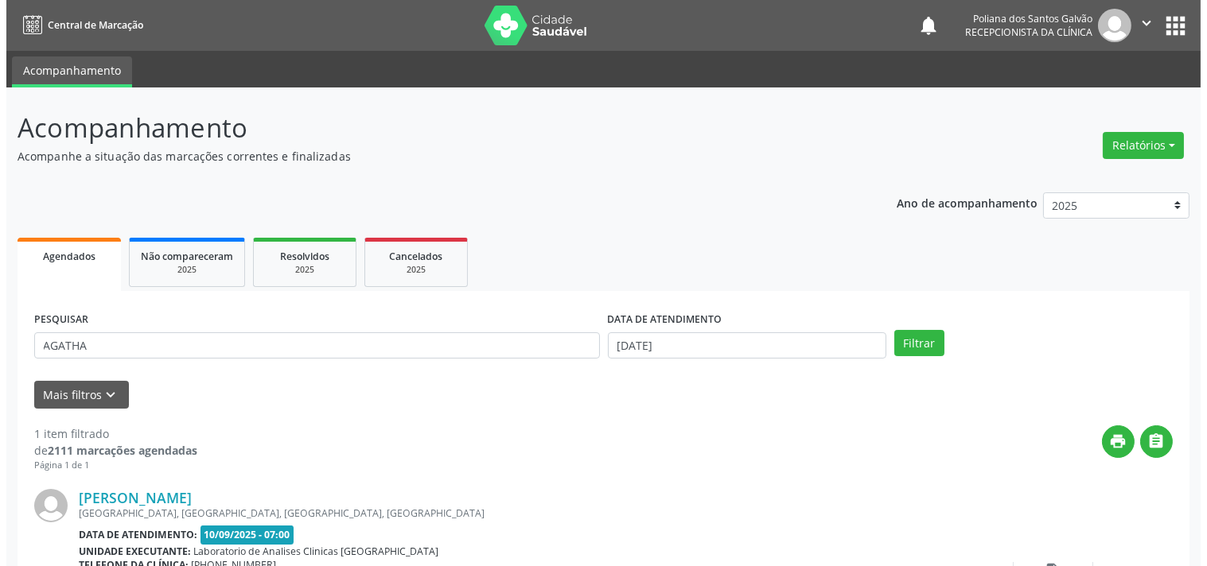
scroll to position [147, 0]
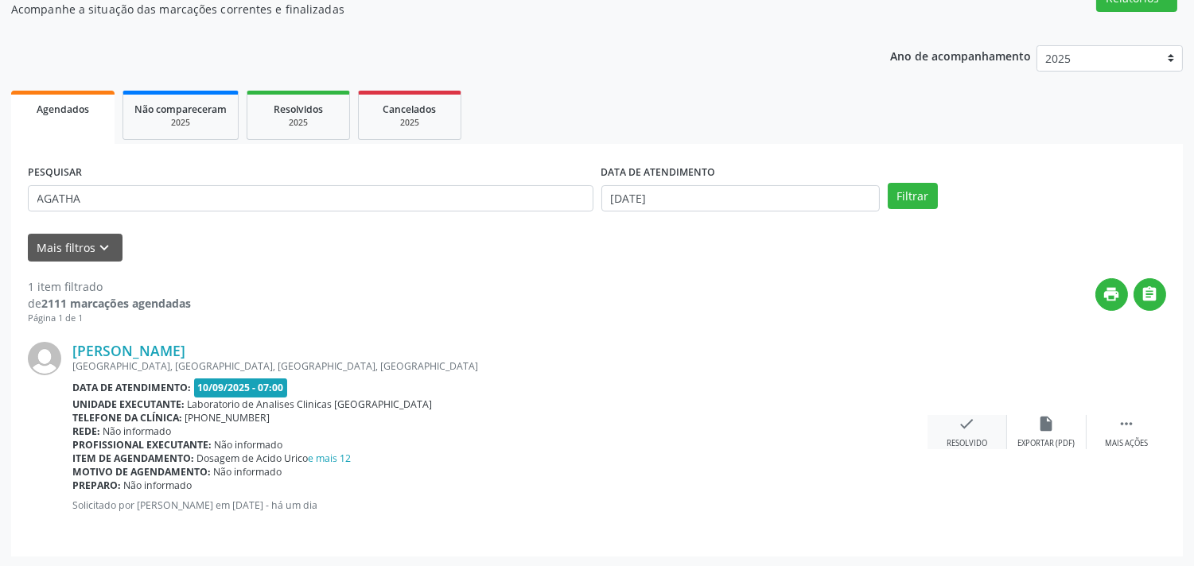
click at [976, 425] on div "check Resolvido" at bounding box center [968, 432] width 80 height 34
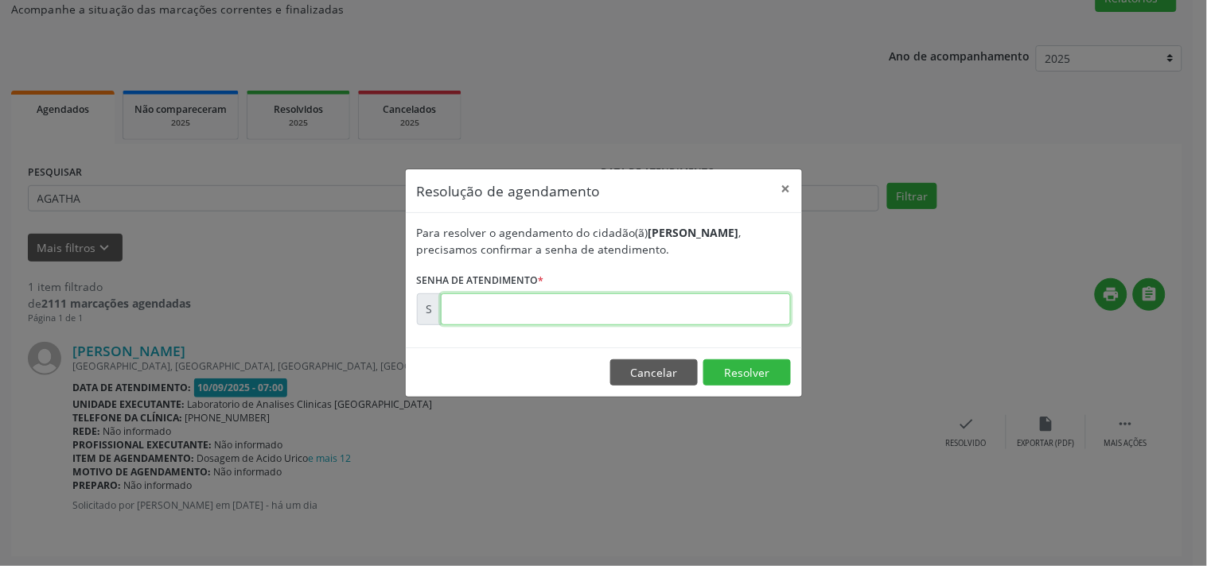
click at [683, 305] on input "text" at bounding box center [616, 310] width 350 height 32
type input "00175871"
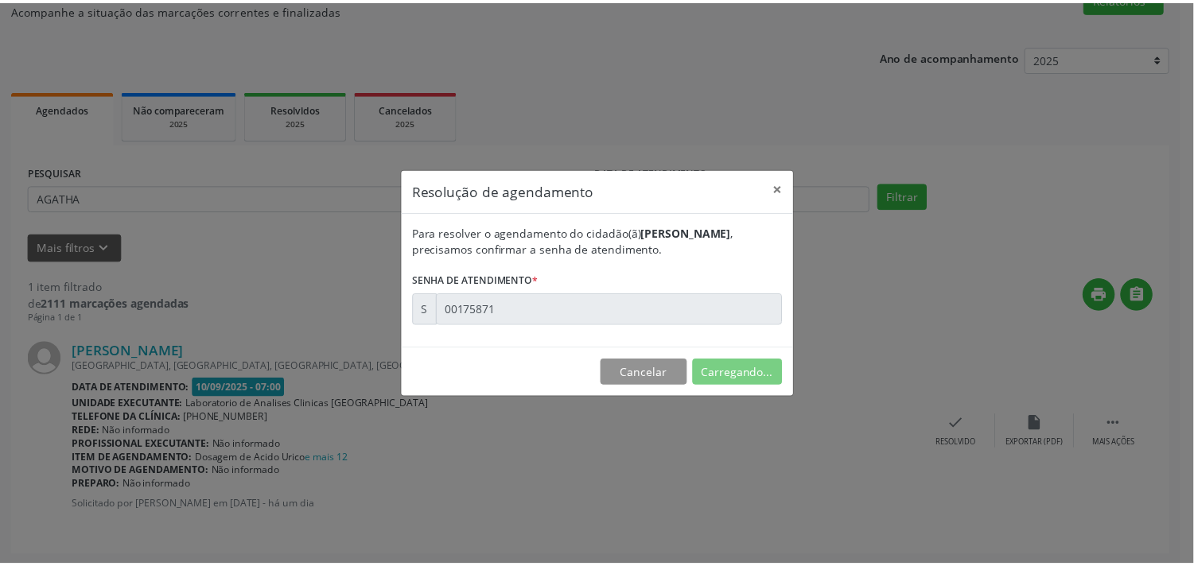
scroll to position [0, 0]
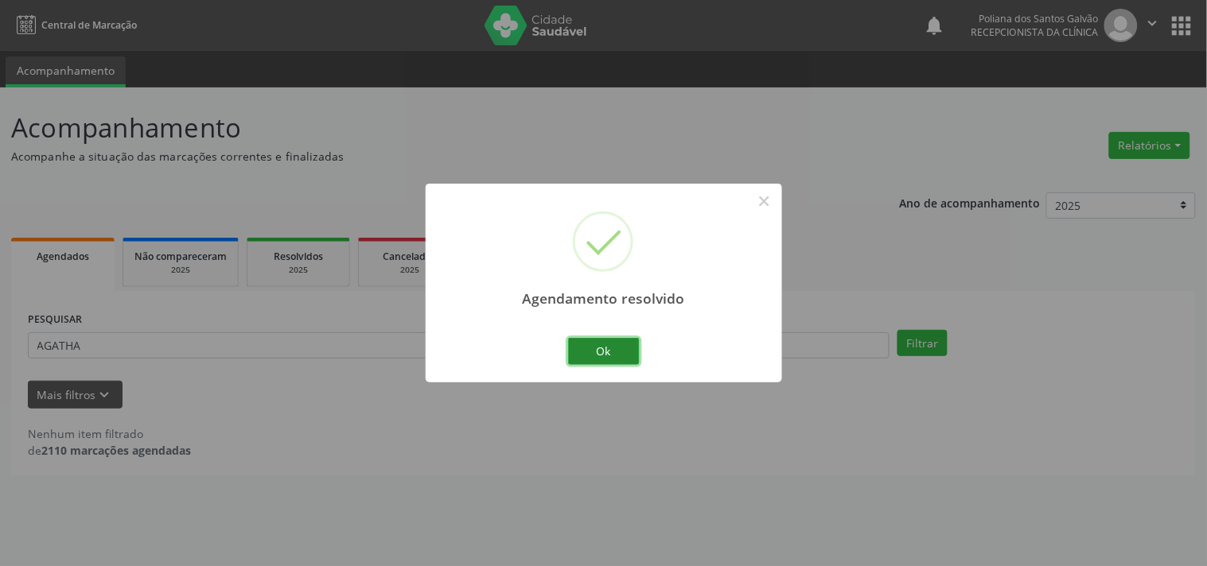
click at [581, 351] on button "Ok" at bounding box center [604, 351] width 72 height 27
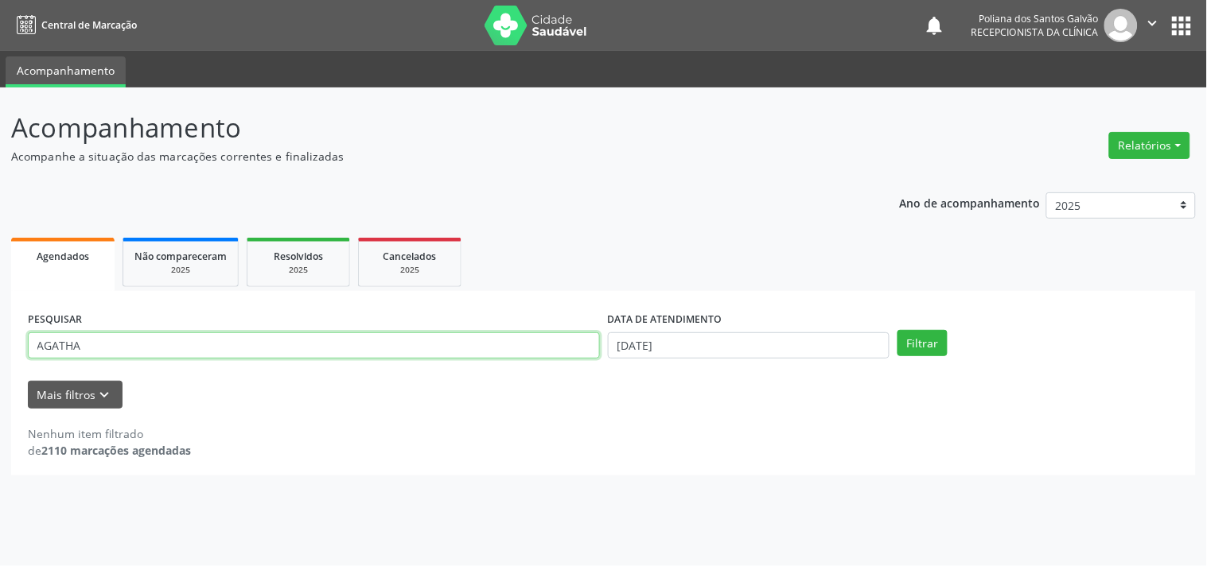
drag, startPoint x: 503, startPoint y: 352, endPoint x: 0, endPoint y: 157, distance: 539.2
click at [0, 173] on div "Acompanhamento Acompanhe a situação das marcações correntes e finalizadas Relat…" at bounding box center [603, 327] width 1207 height 479
type input "GEAN"
click at [897, 330] on button "Filtrar" at bounding box center [922, 343] width 50 height 27
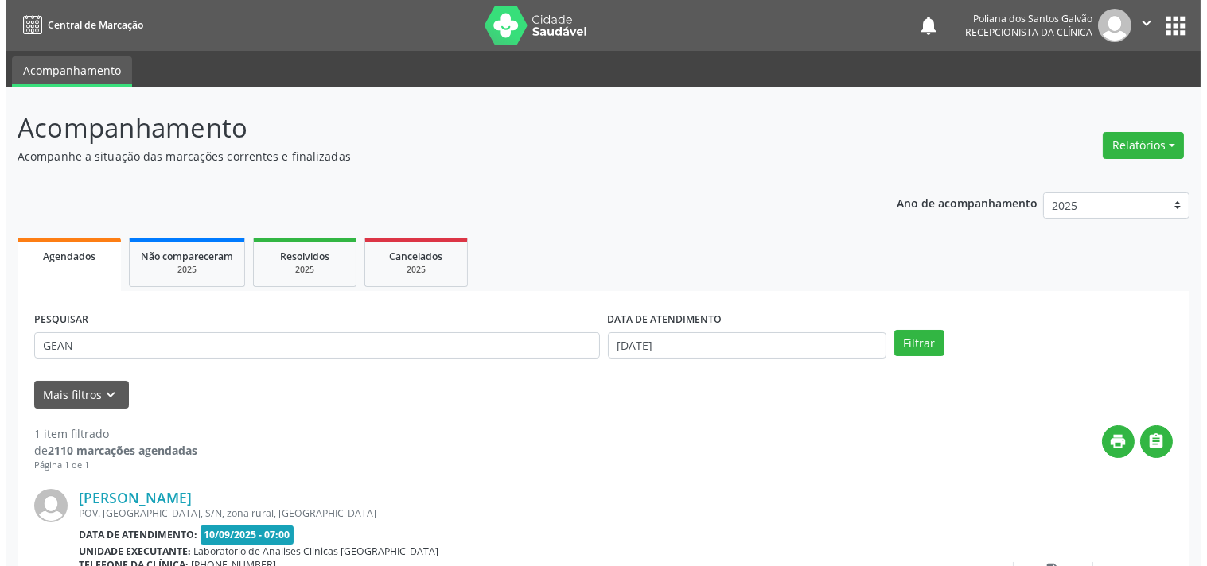
scroll to position [147, 0]
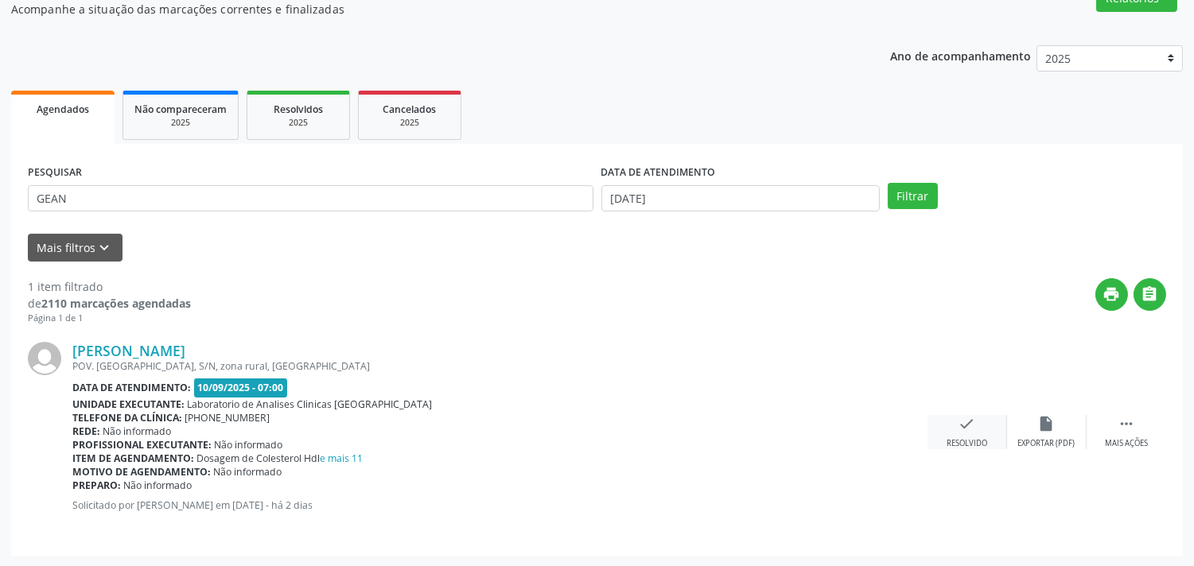
click at [971, 422] on icon "check" at bounding box center [968, 424] width 18 height 18
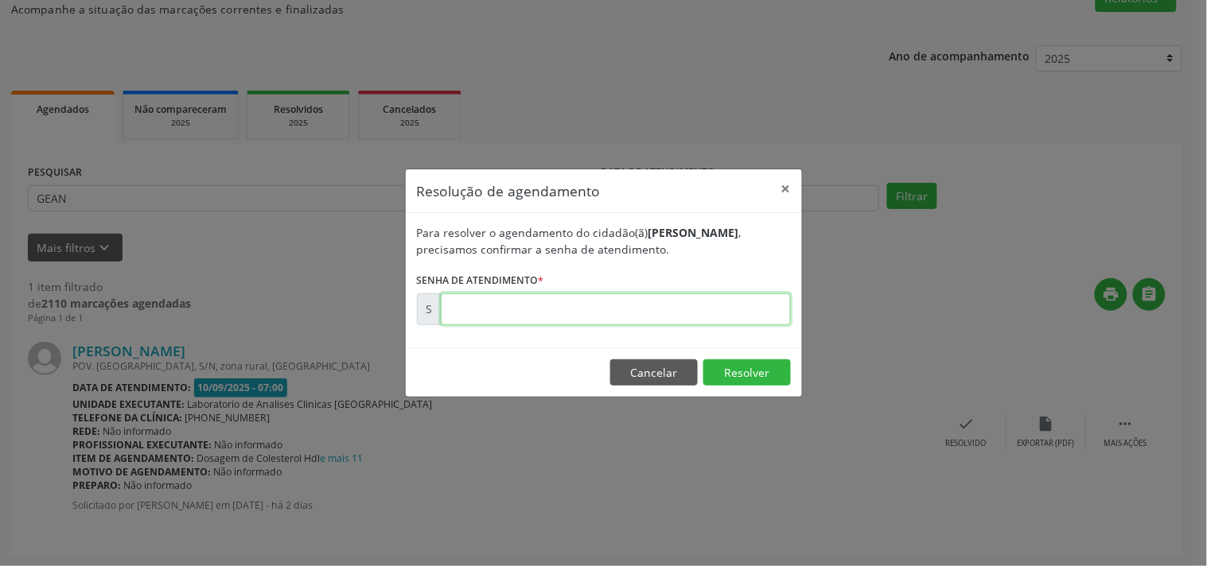
click at [701, 300] on input "text" at bounding box center [616, 310] width 350 height 32
type input "00175818"
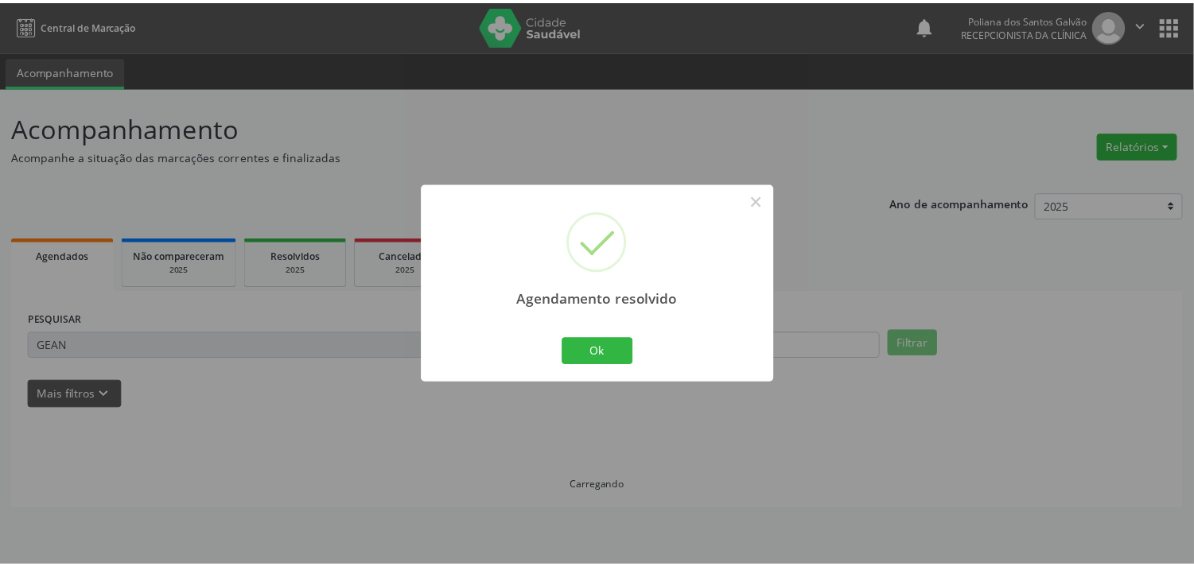
scroll to position [0, 0]
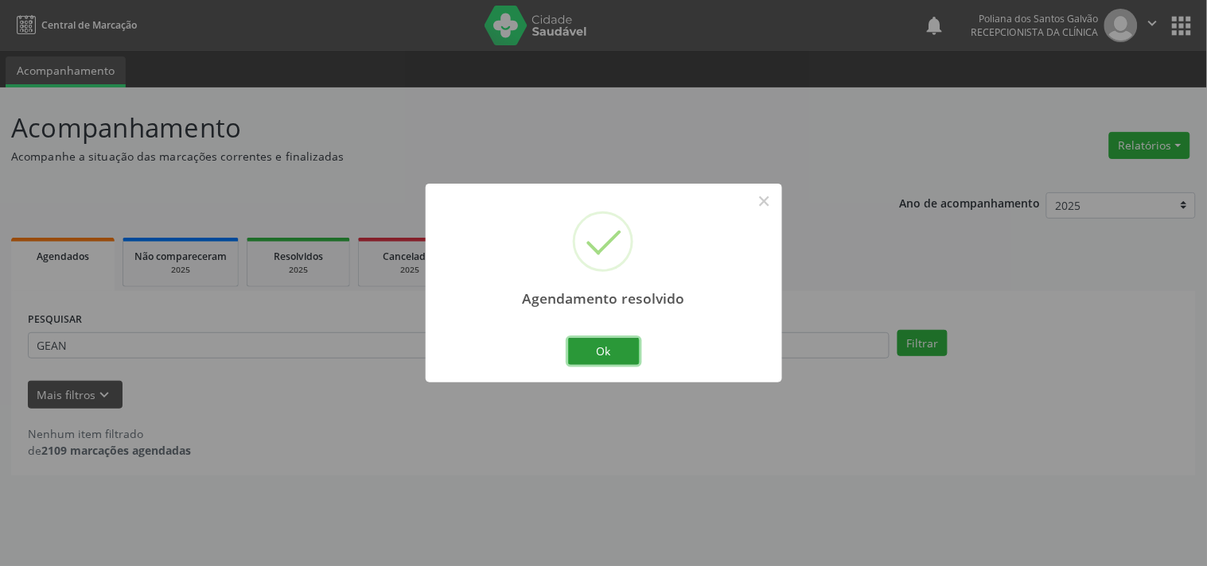
click at [589, 340] on button "Ok" at bounding box center [604, 351] width 72 height 27
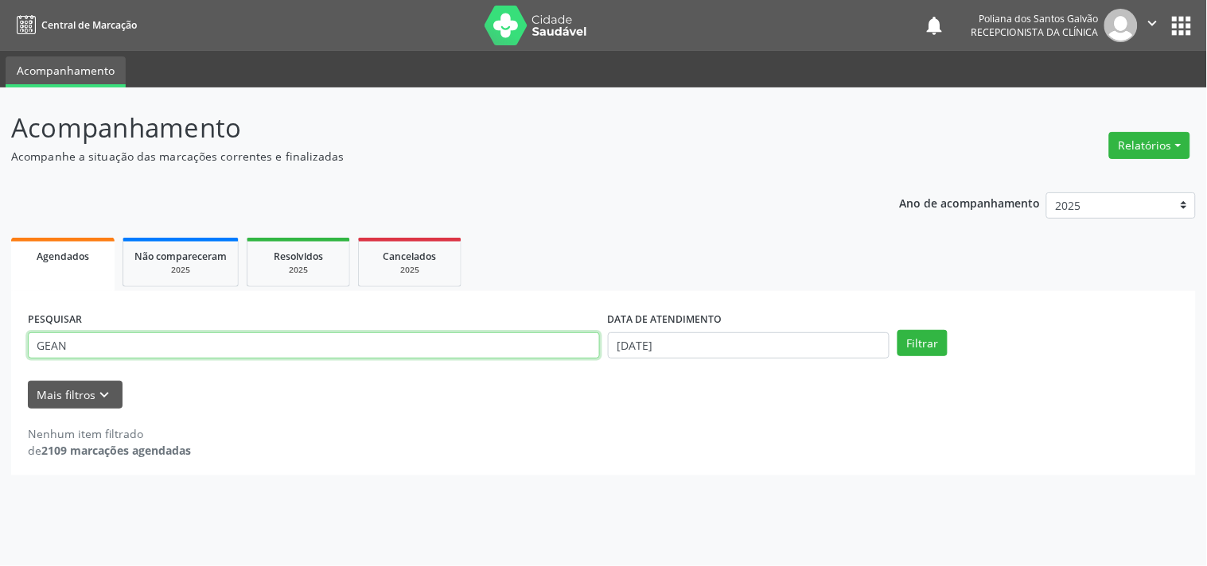
drag, startPoint x: 505, startPoint y: 351, endPoint x: 0, endPoint y: 21, distance: 603.4
click at [0, 21] on div "Central de Marcação notifications Poliana dos Santos Galvão Recepcionista da cl…" at bounding box center [603, 283] width 1207 height 566
type input "MARIO"
click at [897, 330] on button "Filtrar" at bounding box center [922, 343] width 50 height 27
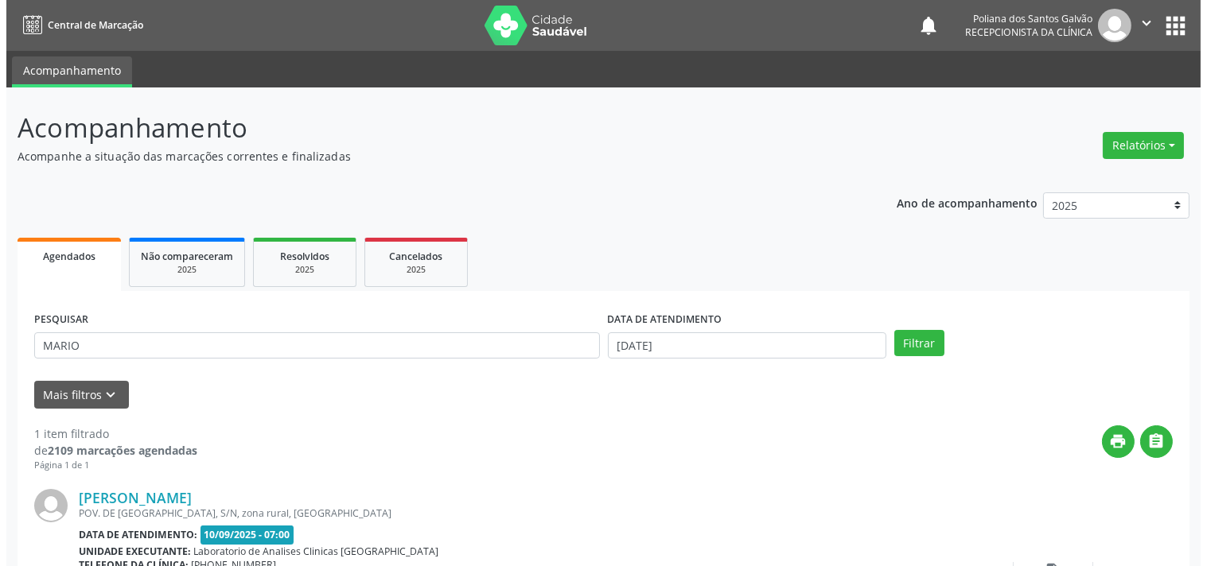
scroll to position [147, 0]
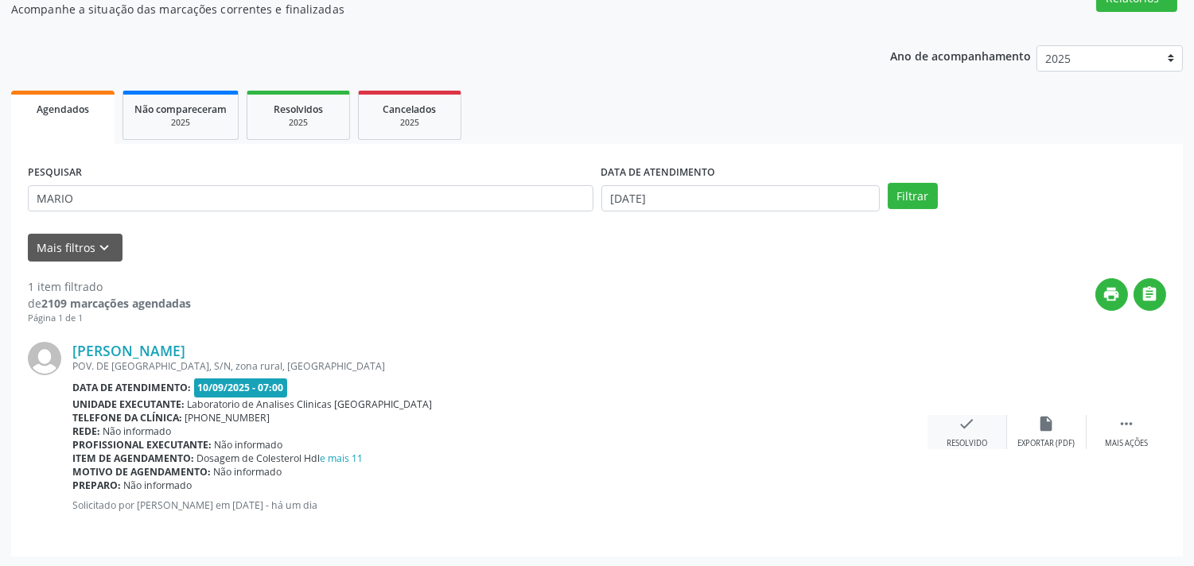
click at [968, 428] on icon "check" at bounding box center [968, 424] width 18 height 18
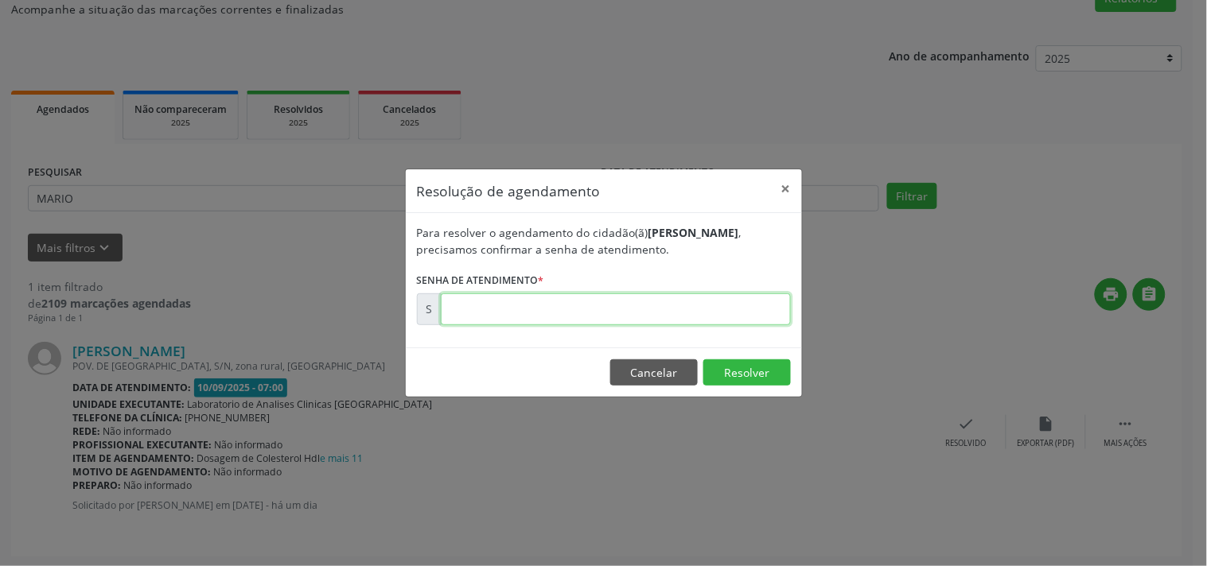
click at [736, 314] on input "text" at bounding box center [616, 310] width 350 height 32
type input "00175873"
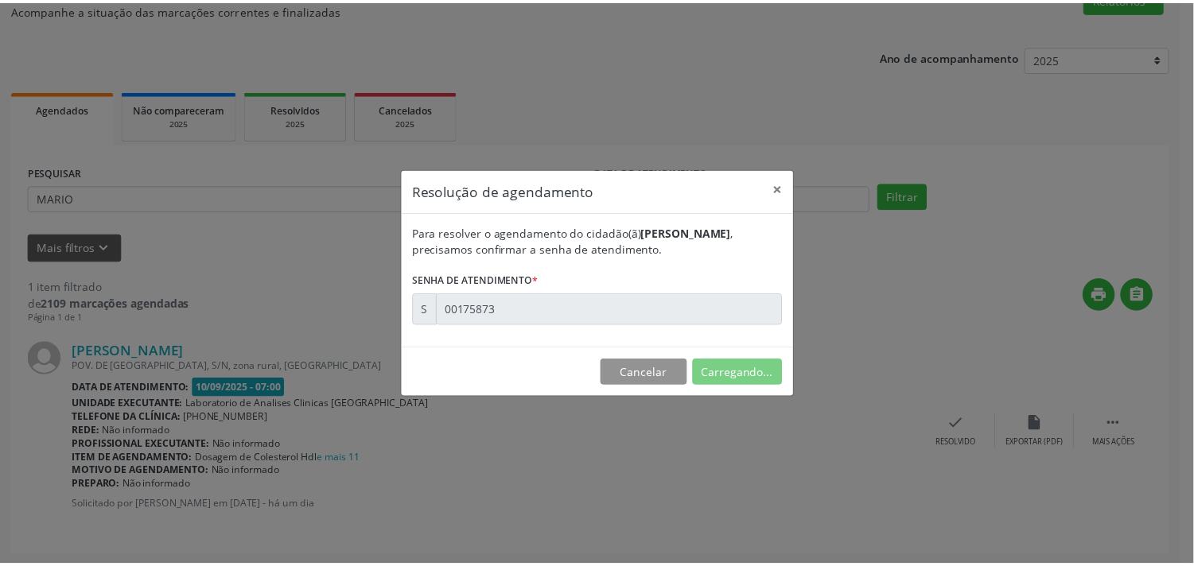
scroll to position [0, 0]
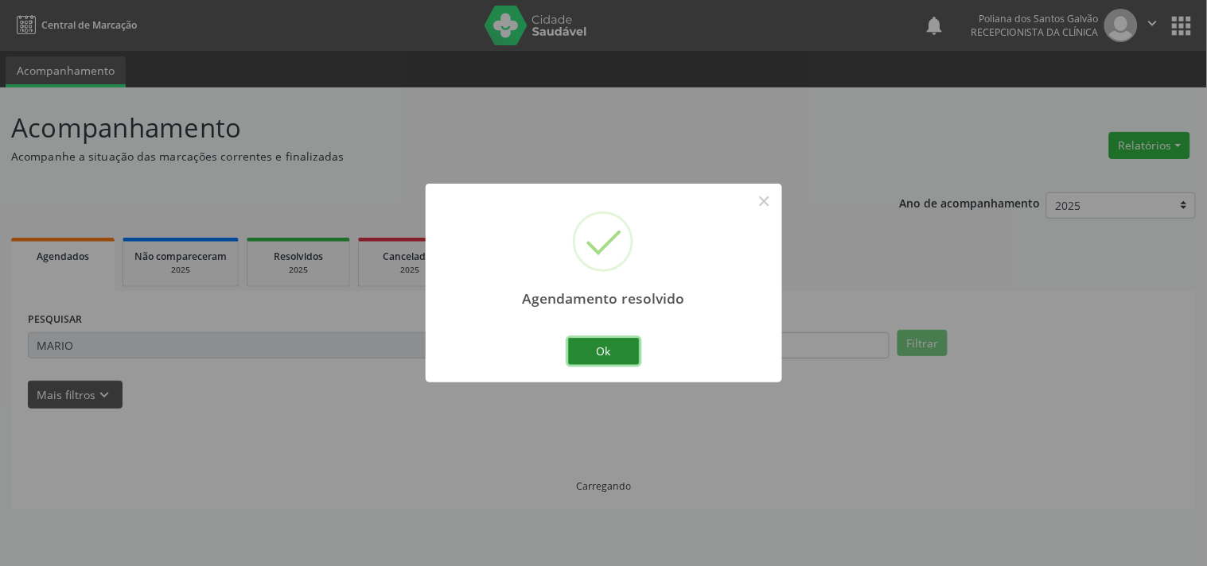
click at [598, 344] on button "Ok" at bounding box center [604, 351] width 72 height 27
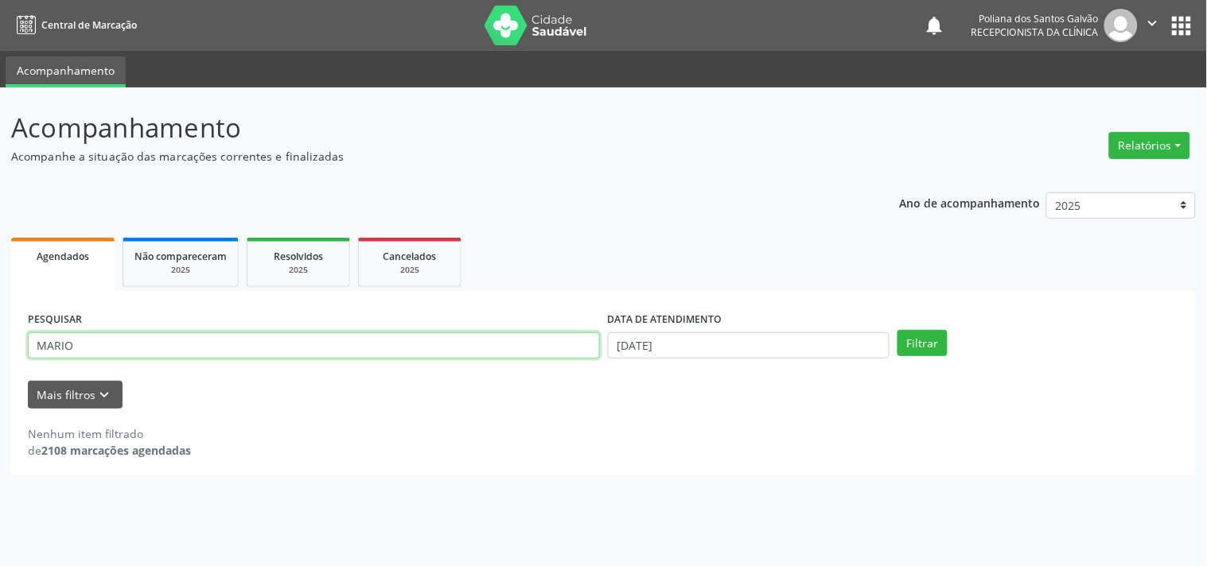
drag, startPoint x: 547, startPoint y: 336, endPoint x: 48, endPoint y: 249, distance: 507.0
click at [48, 249] on div "Agendados Não compareceram 2025 Resolvidos 2025 Cancelados 2025 PESQUISAR MARIO…" at bounding box center [603, 355] width 1184 height 242
click at [897, 330] on button "Filtrar" at bounding box center [922, 343] width 50 height 27
click at [60, 346] on input "MMARIA CLEI" at bounding box center [314, 346] width 572 height 27
type input "MARIA CLEI"
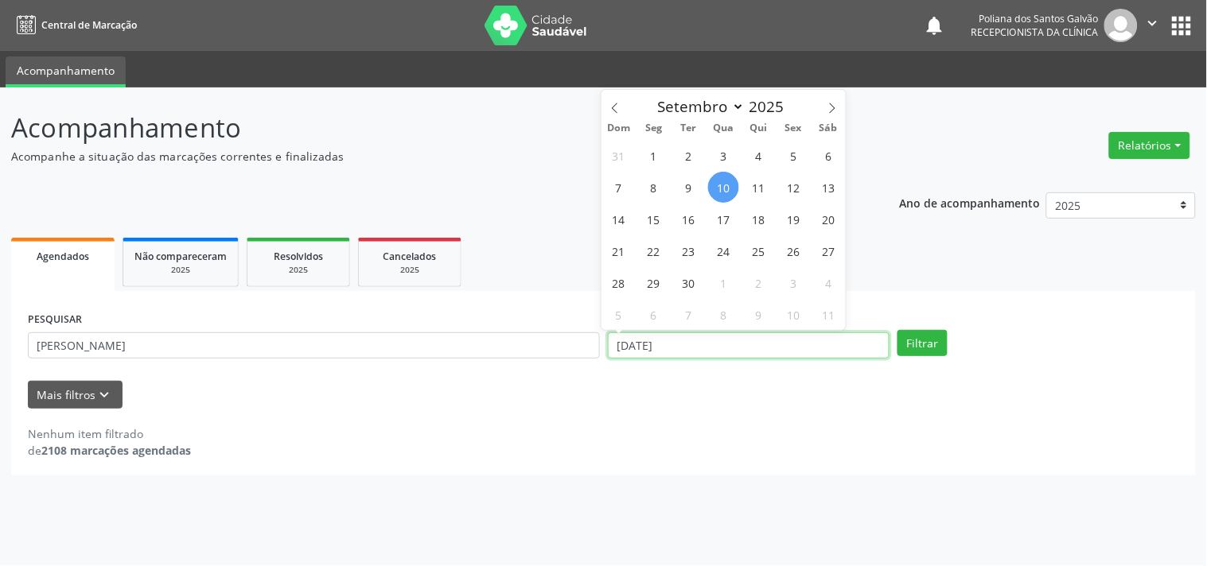
click at [692, 339] on input "[DATE]" at bounding box center [749, 346] width 282 height 27
click at [725, 183] on span "10" at bounding box center [723, 187] width 31 height 31
type input "[DATE]"
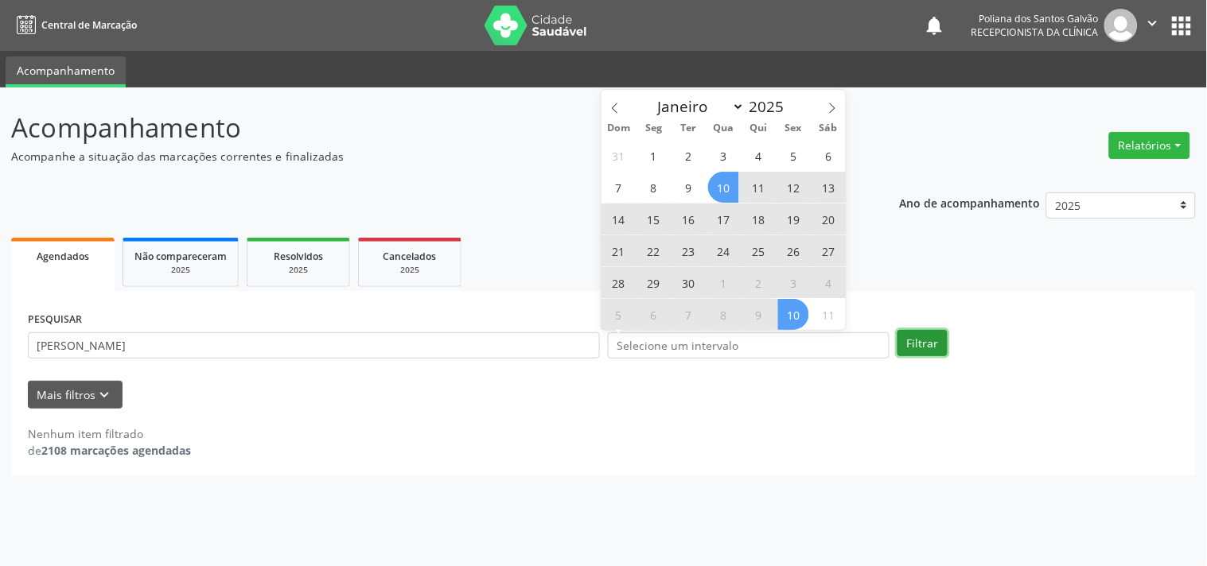
click at [928, 342] on button "Filtrar" at bounding box center [922, 343] width 50 height 27
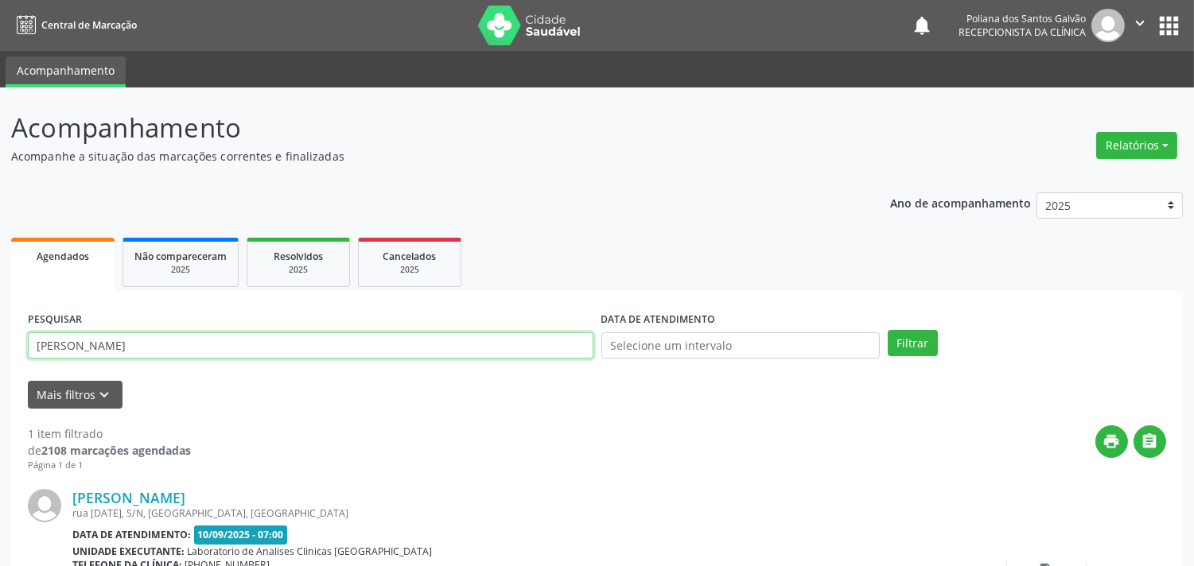
click at [218, 338] on input "MARIA CLEI" at bounding box center [311, 346] width 566 height 27
type input "MARIA CLEIDE"
click at [888, 330] on button "Filtrar" at bounding box center [913, 343] width 50 height 27
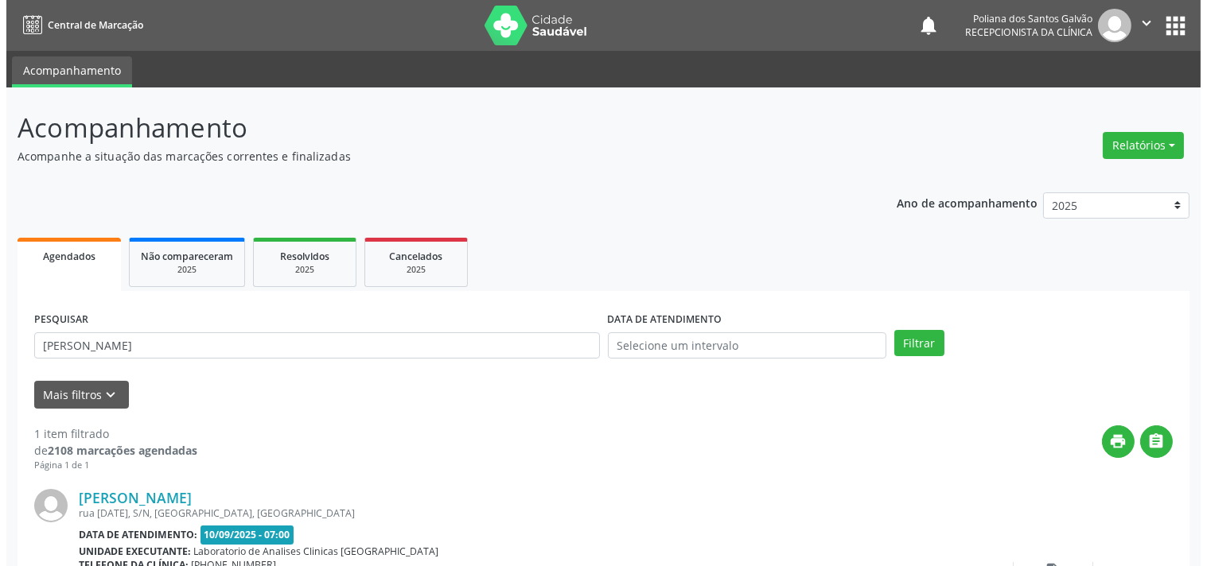
scroll to position [147, 0]
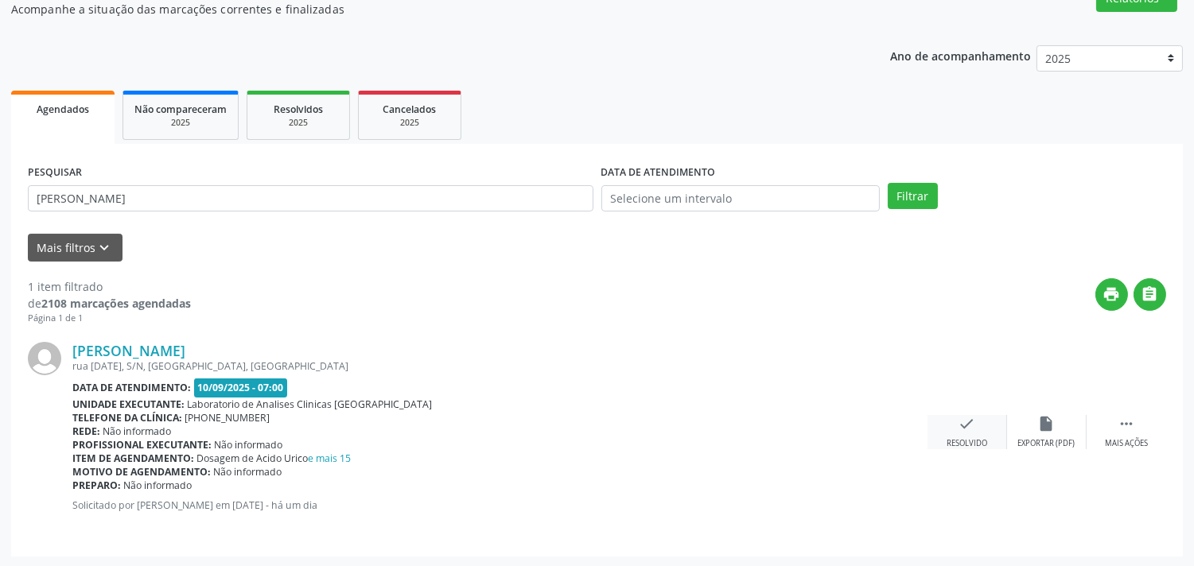
click at [974, 435] on div "check Resolvido" at bounding box center [968, 432] width 80 height 34
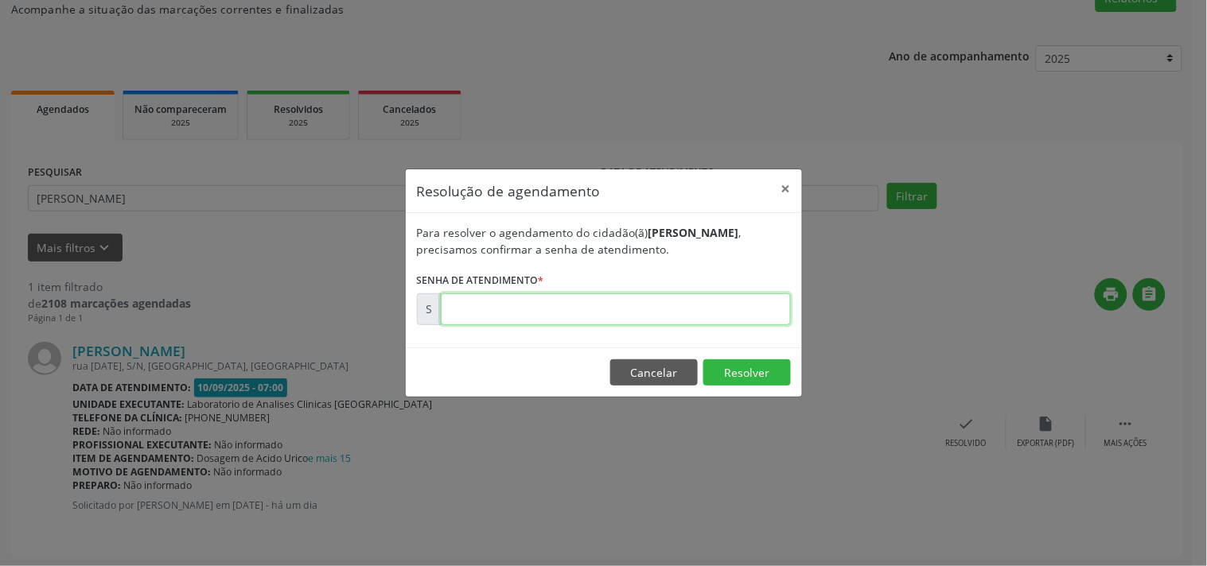
click at [606, 309] on input "text" at bounding box center [616, 310] width 350 height 32
type input "00175877"
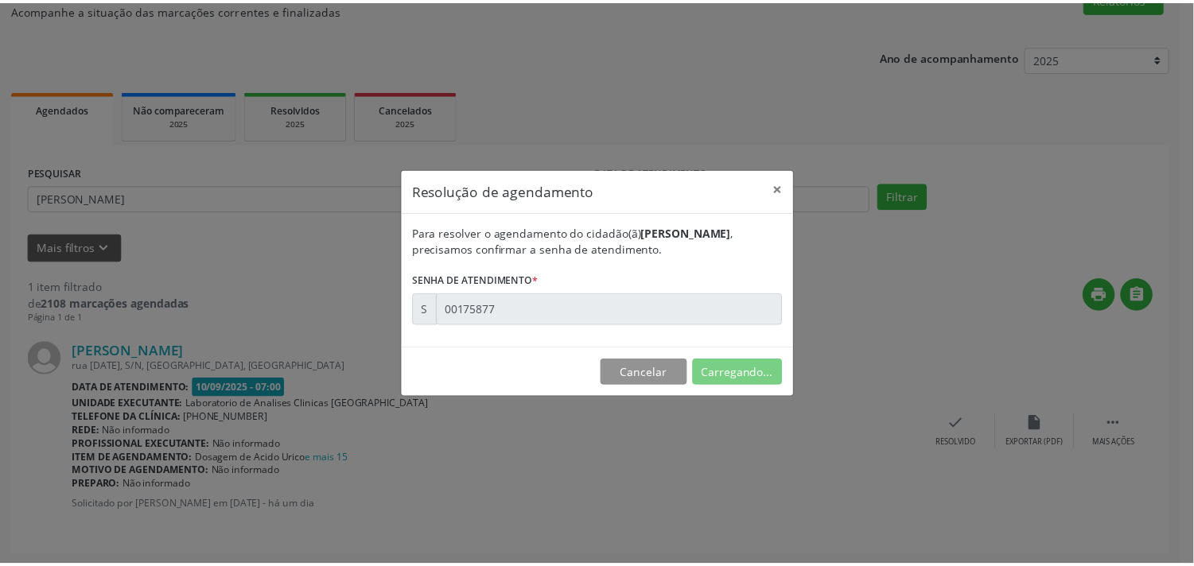
scroll to position [0, 0]
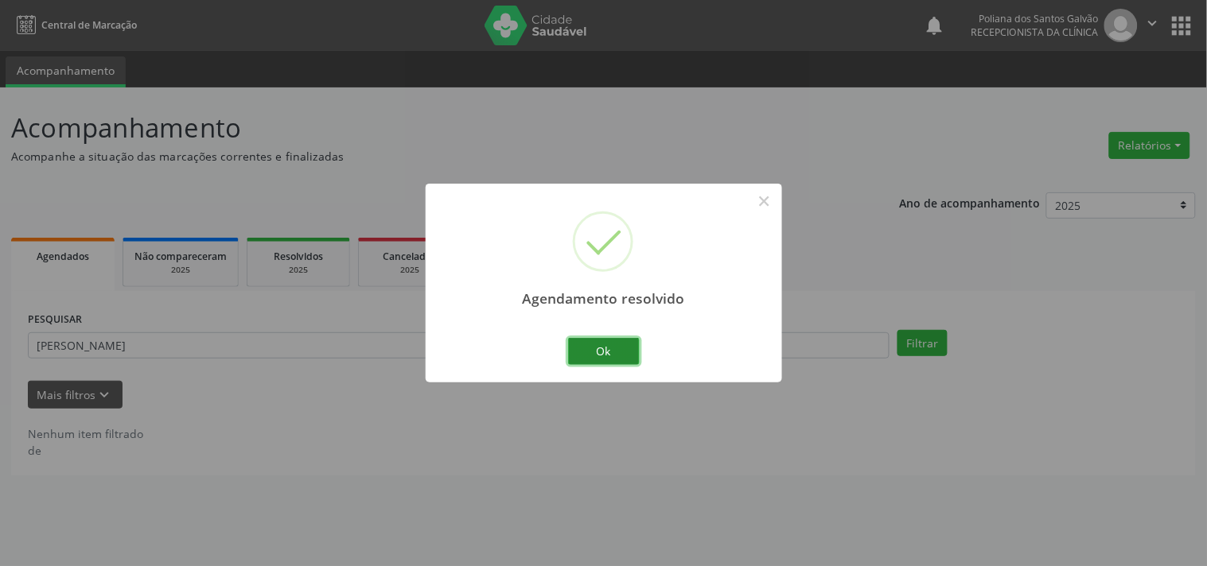
drag, startPoint x: 611, startPoint y: 351, endPoint x: 518, endPoint y: 344, distance: 93.3
click at [610, 351] on button "Ok" at bounding box center [604, 351] width 72 height 27
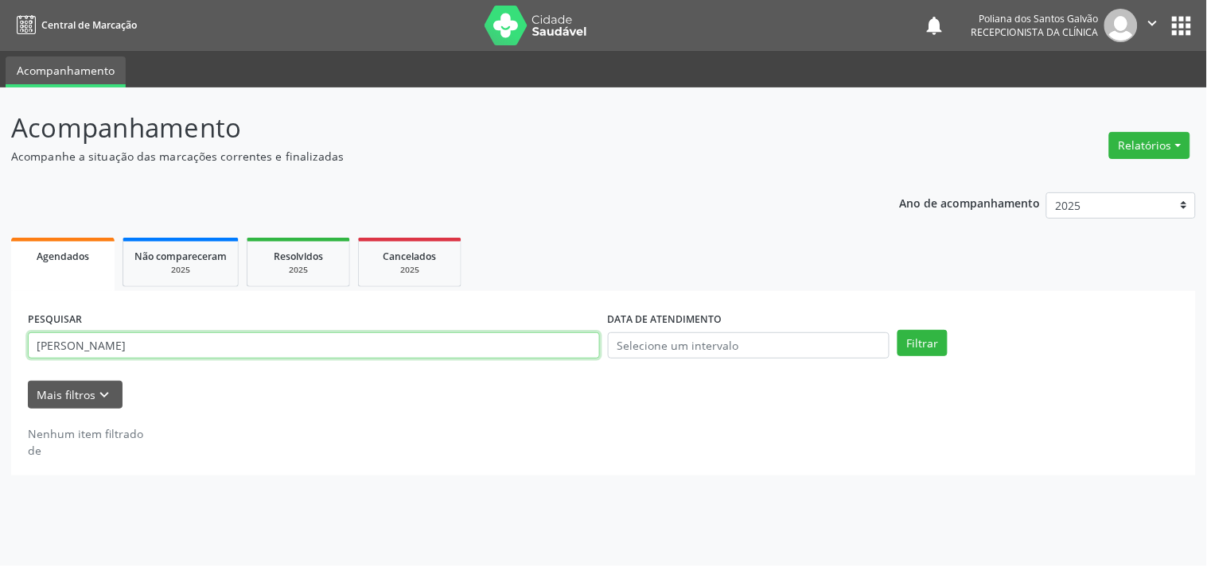
drag, startPoint x: 329, startPoint y: 297, endPoint x: 0, endPoint y: 99, distance: 384.3
click at [0, 99] on div "Acompanhamento Acompanhe a situação das marcações correntes e finalizadas Relat…" at bounding box center [603, 327] width 1207 height 479
type input "A"
type input "MARIA DE LO"
click at [897, 330] on button "Filtrar" at bounding box center [922, 343] width 50 height 27
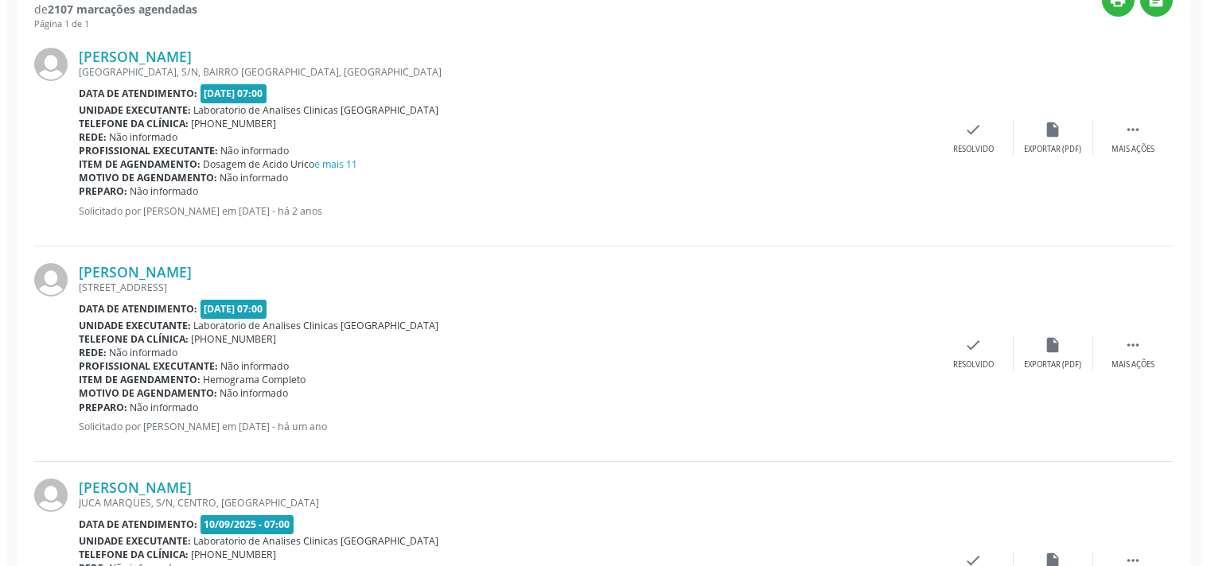
scroll to position [578, 0]
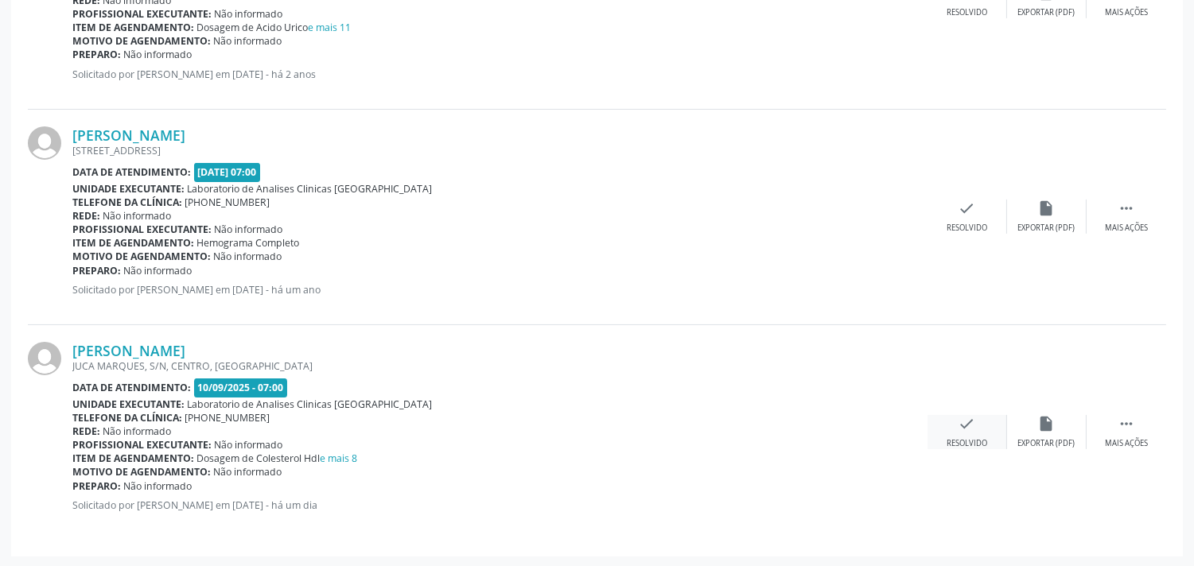
click at [951, 418] on div "check Resolvido" at bounding box center [968, 432] width 80 height 34
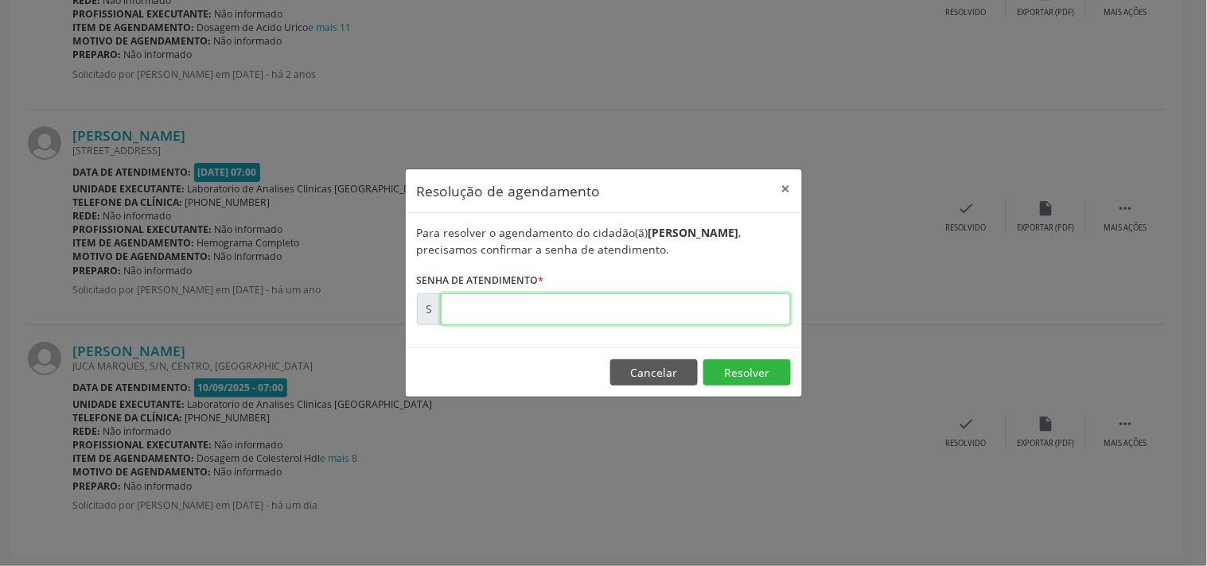
click at [738, 311] on input "text" at bounding box center [616, 310] width 350 height 32
type input "00175876"
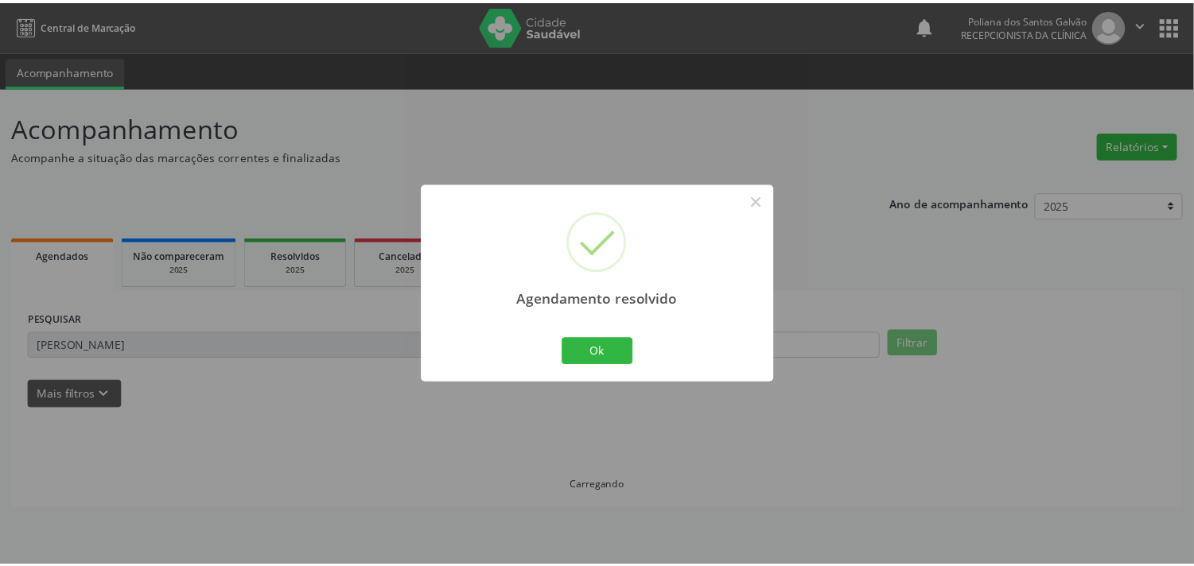
scroll to position [0, 0]
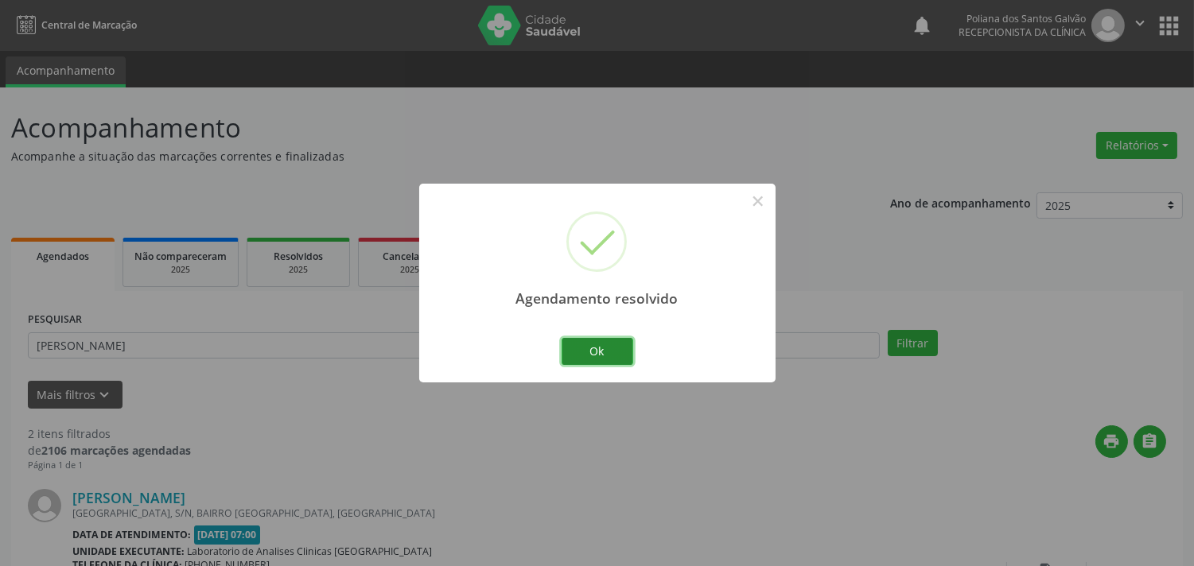
click at [609, 360] on button "Ok" at bounding box center [598, 351] width 72 height 27
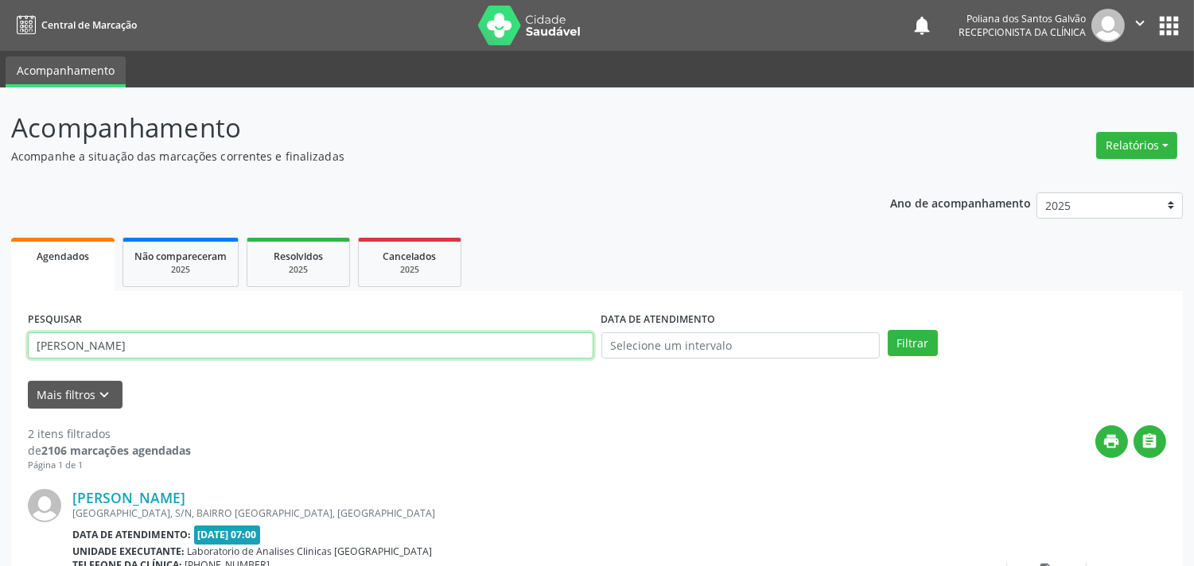
drag, startPoint x: 512, startPoint y: 340, endPoint x: 0, endPoint y: 248, distance: 519.6
click at [0, 252] on div "Acompanhamento Acompanhe a situação das marcações correntes e finalizadas Relat…" at bounding box center [597, 509] width 1194 height 843
type input "JULI"
click at [888, 330] on button "Filtrar" at bounding box center [913, 343] width 50 height 27
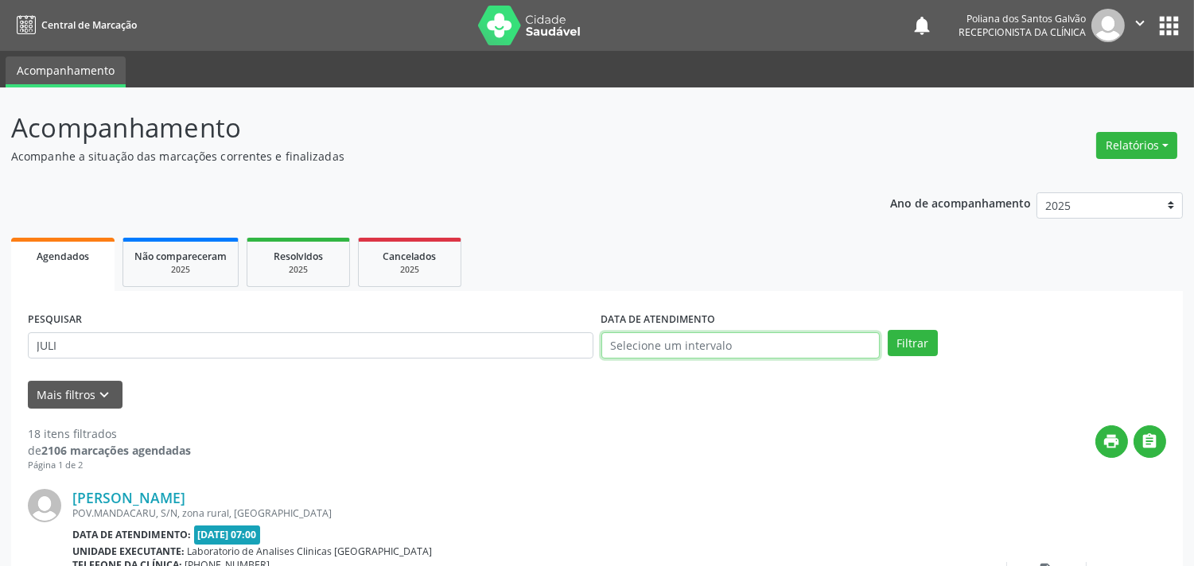
click at [773, 344] on input "text" at bounding box center [740, 346] width 278 height 27
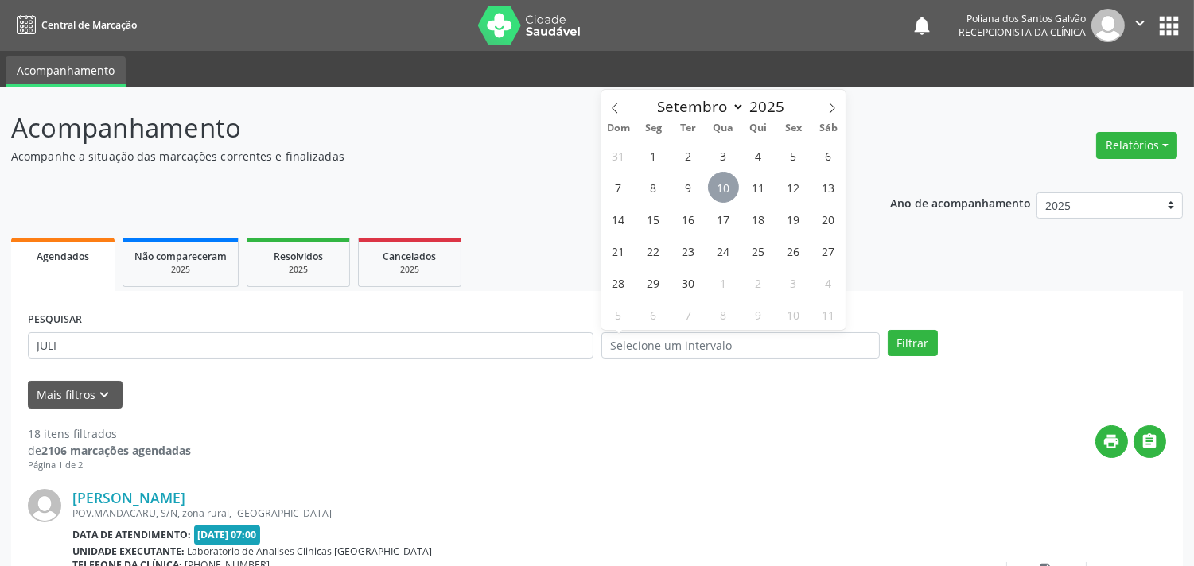
click at [727, 188] on span "10" at bounding box center [723, 187] width 31 height 31
type input "[DATE]"
click at [729, 187] on span "10" at bounding box center [723, 187] width 31 height 31
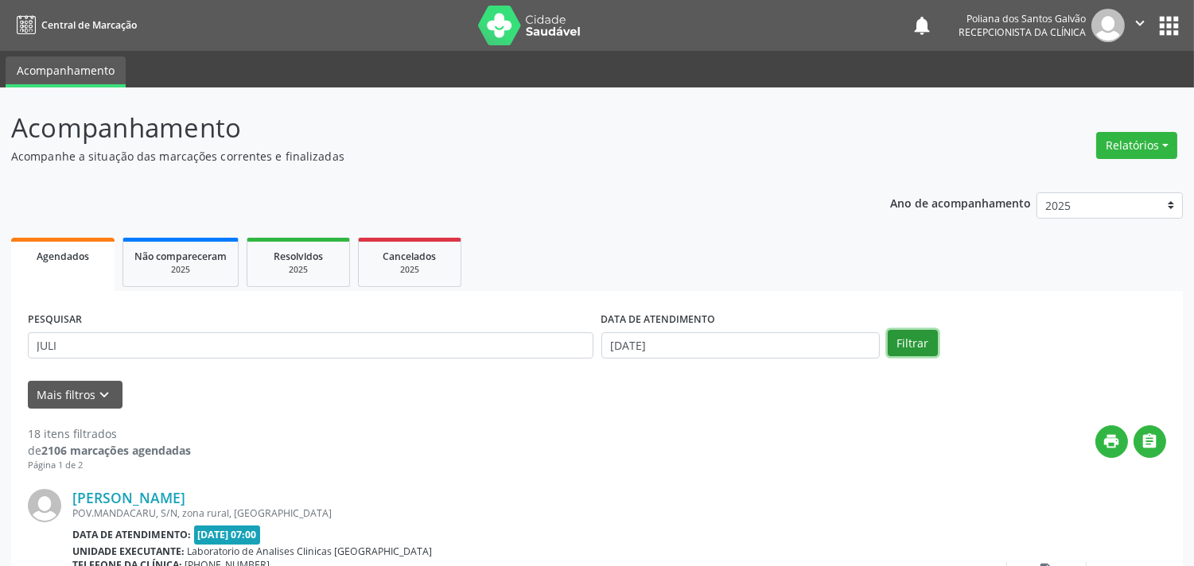
click at [926, 339] on button "Filtrar" at bounding box center [913, 343] width 50 height 27
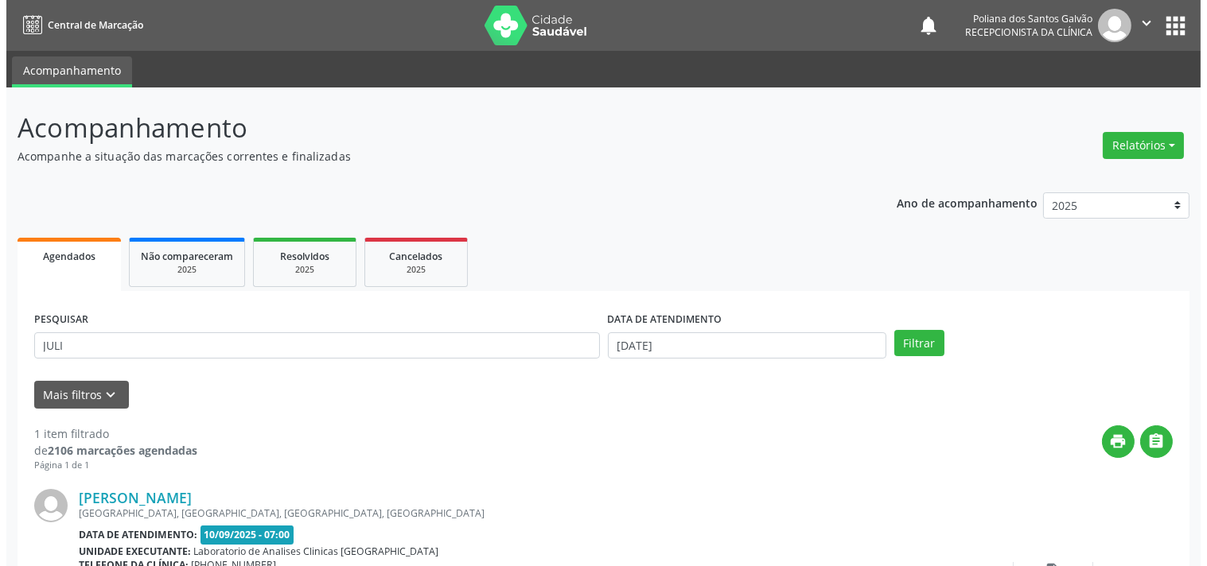
scroll to position [147, 0]
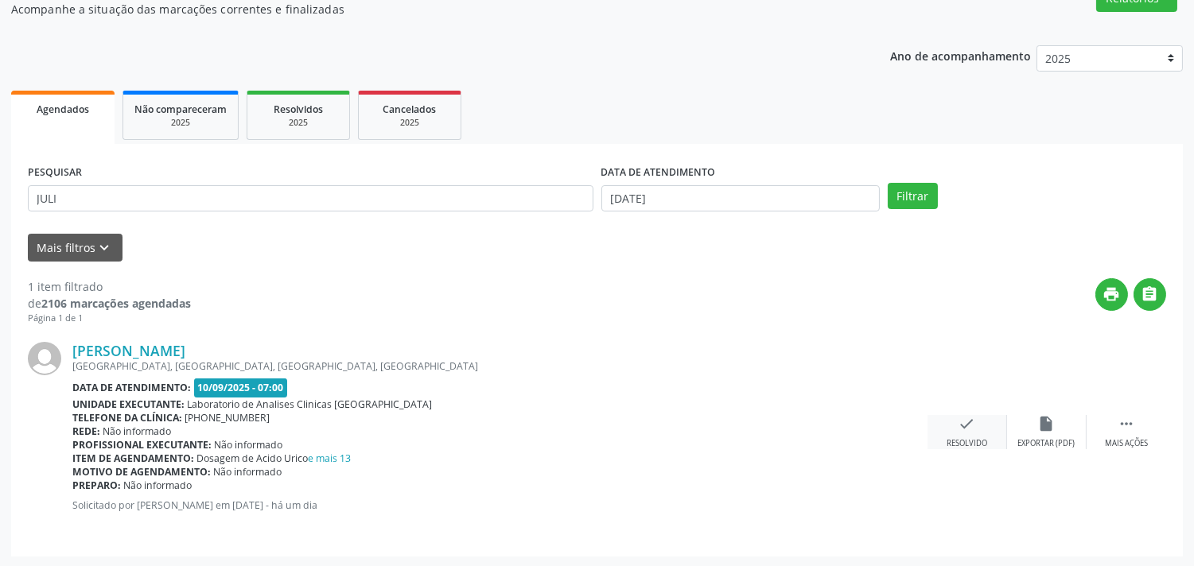
click at [973, 430] on icon "check" at bounding box center [968, 424] width 18 height 18
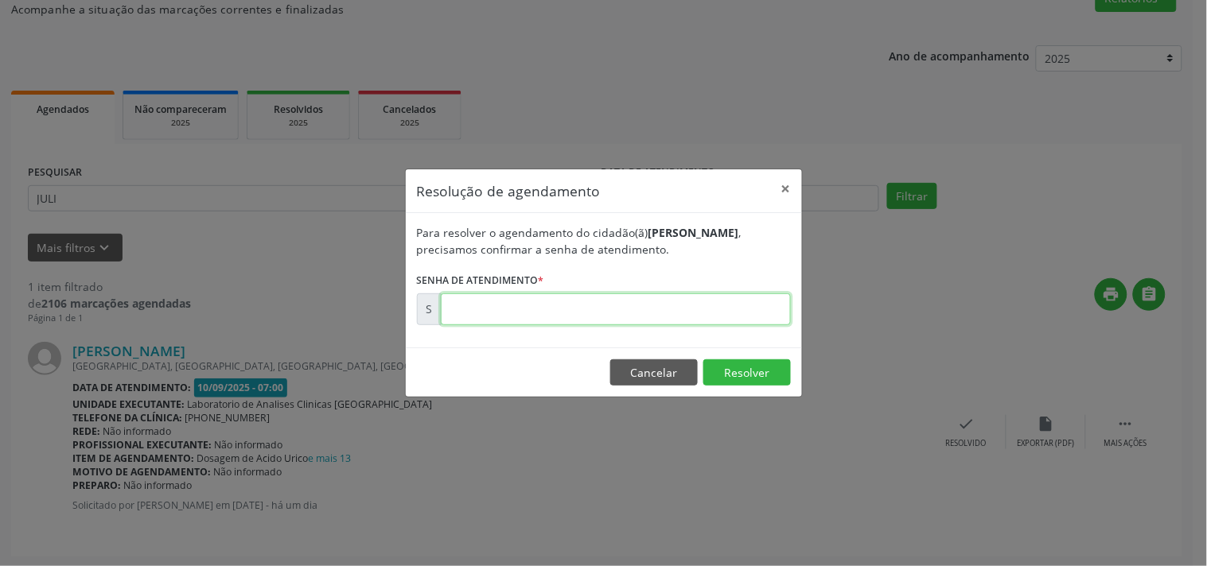
click at [735, 299] on input "text" at bounding box center [616, 310] width 350 height 32
type input "00175875"
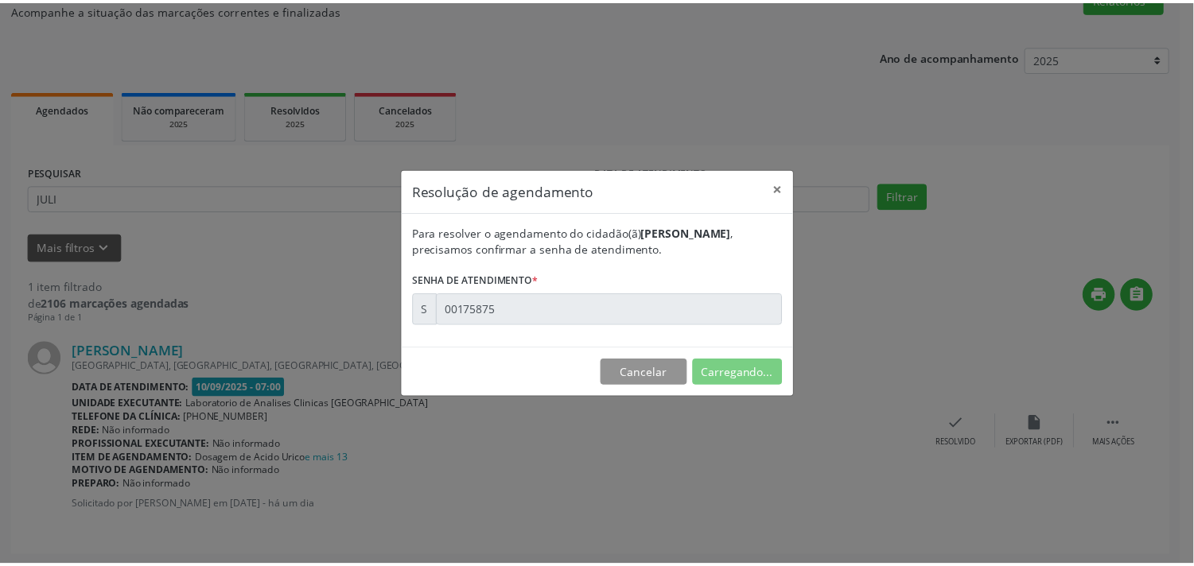
scroll to position [0, 0]
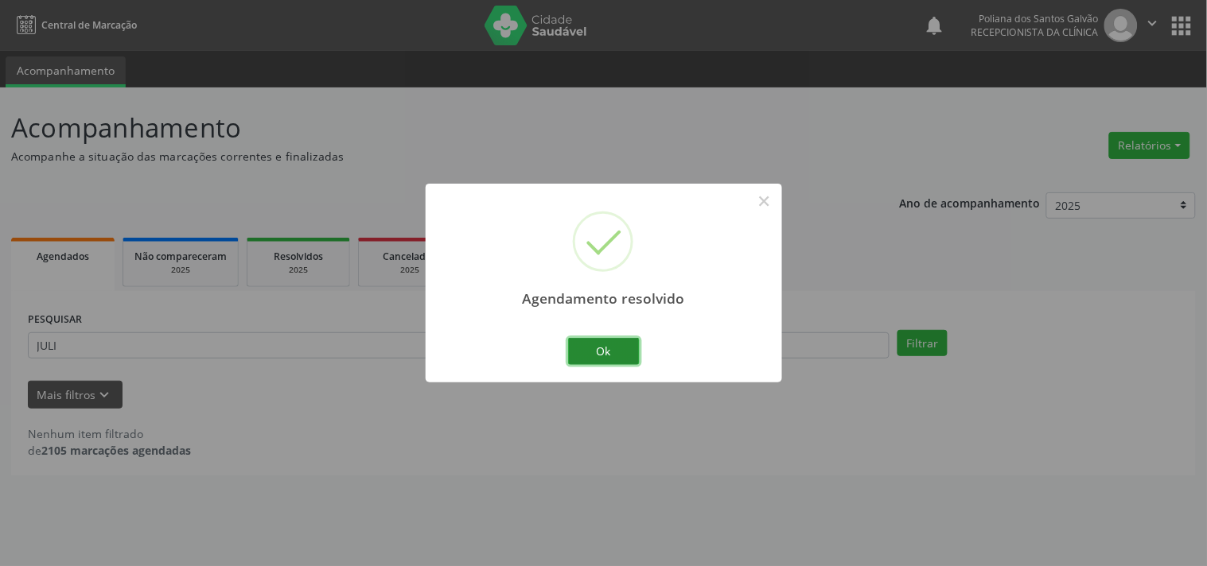
click at [597, 343] on button "Ok" at bounding box center [604, 351] width 72 height 27
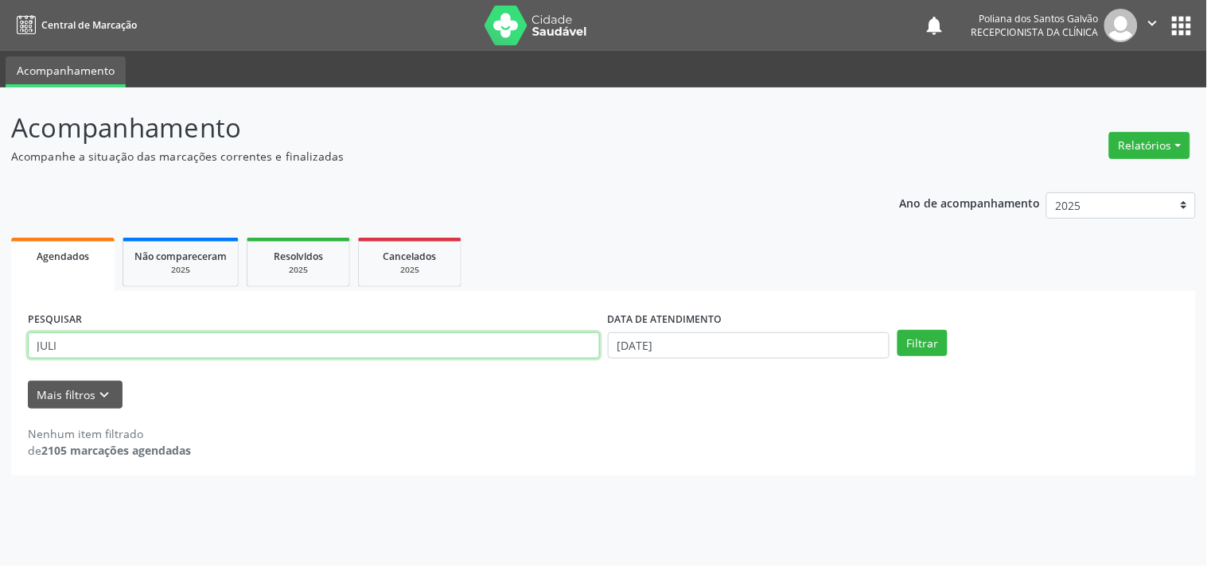
drag, startPoint x: 537, startPoint y: 348, endPoint x: 0, endPoint y: 85, distance: 597.7
click at [0, 85] on div "Central de Marcação notifications Poliana dos Santos Galvão Recepcionista da cl…" at bounding box center [603, 283] width 1207 height 566
type input "JENE"
click at [897, 330] on button "Filtrar" at bounding box center [922, 343] width 50 height 27
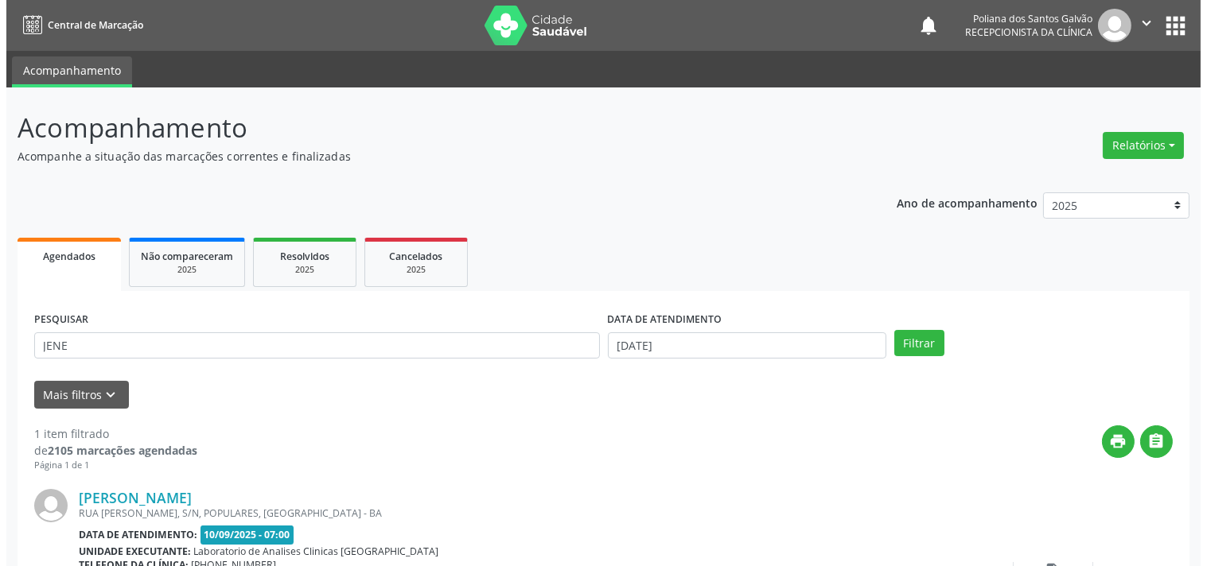
scroll to position [147, 0]
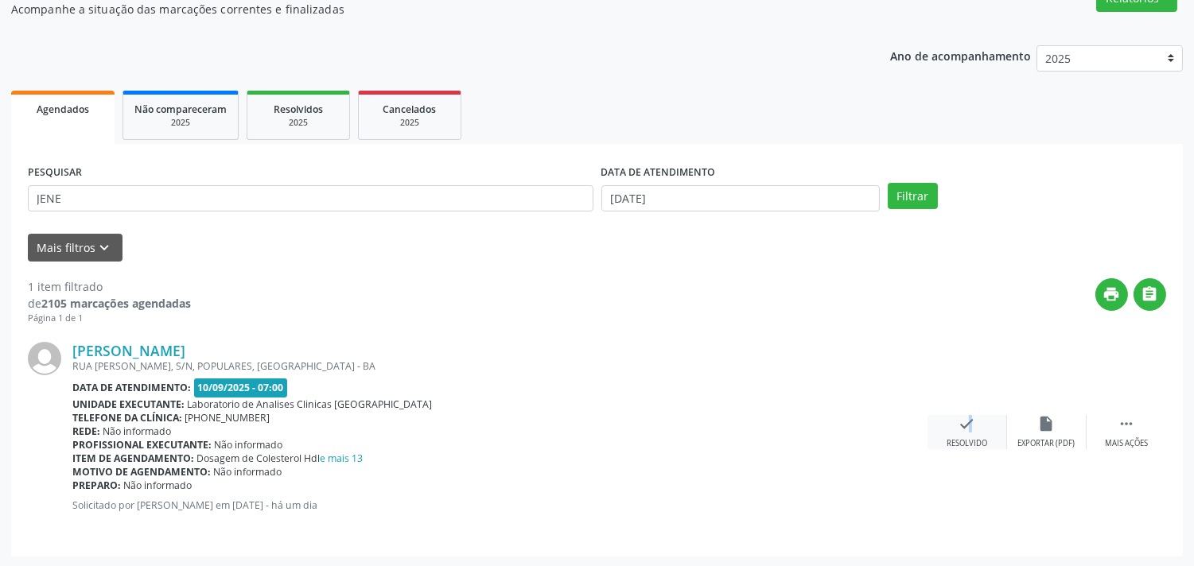
click at [960, 420] on icon "check" at bounding box center [968, 424] width 18 height 18
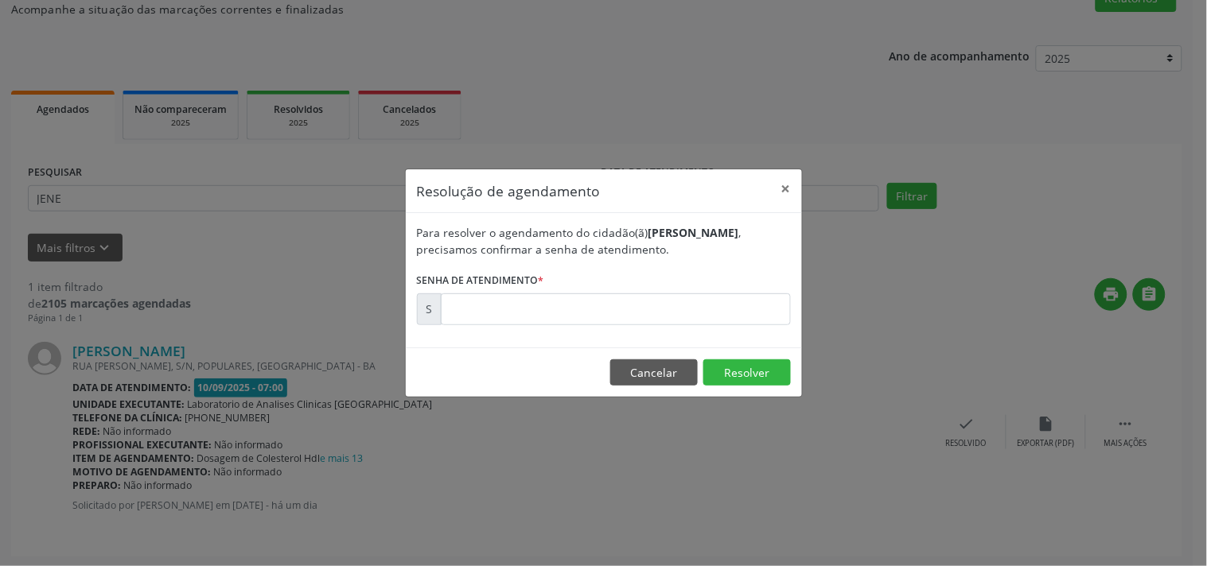
click at [637, 281] on form "Para resolver o agendamento do cidadão(ã) Jenelita da Silva Carvalho , precisam…" at bounding box center [604, 274] width 374 height 101
click at [646, 311] on input "text" at bounding box center [616, 310] width 350 height 32
type input "00175878"
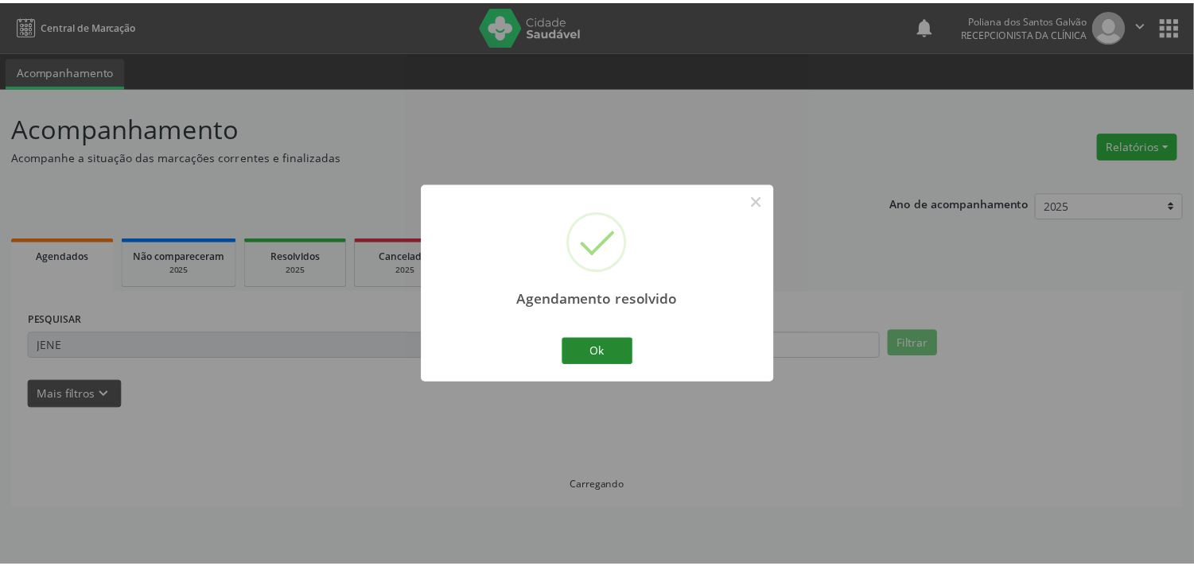
scroll to position [0, 0]
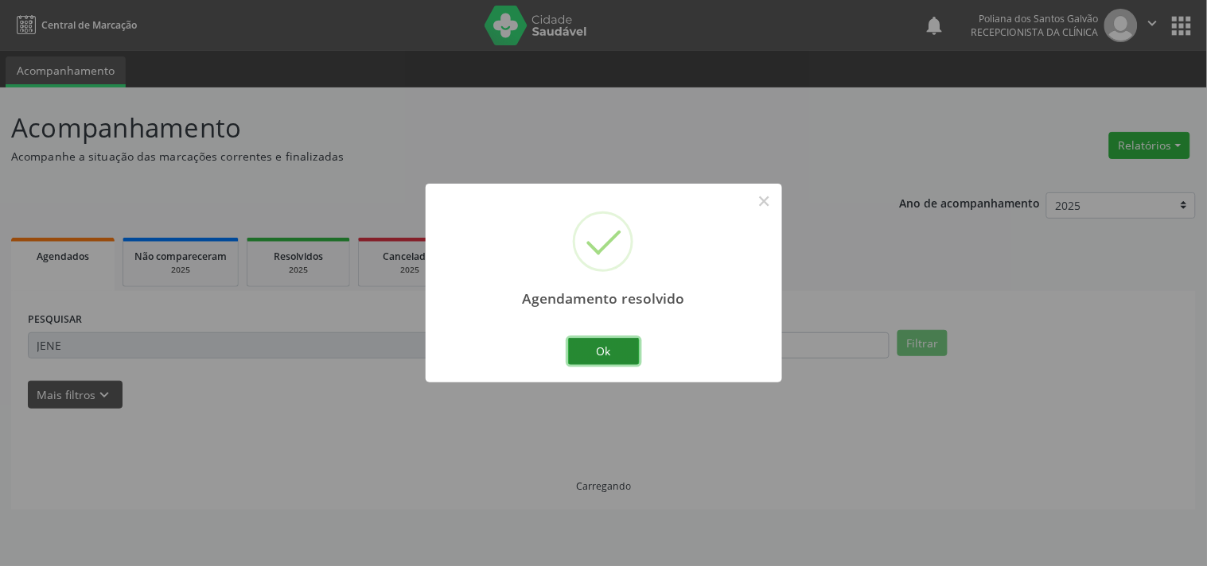
click at [613, 348] on button "Ok" at bounding box center [604, 351] width 72 height 27
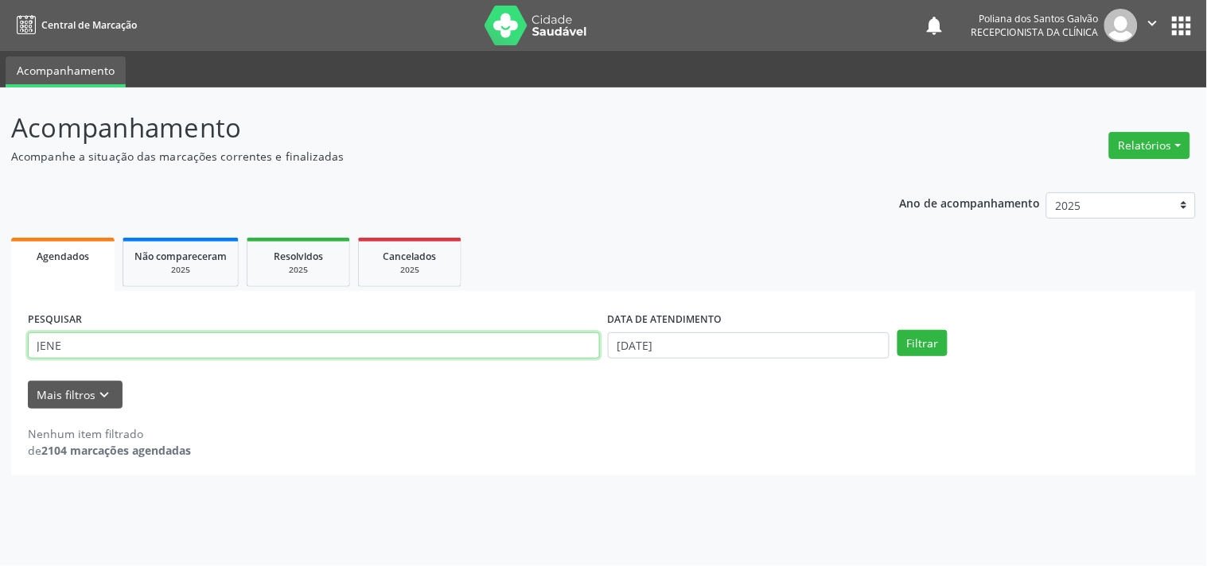
drag, startPoint x: 467, startPoint y: 358, endPoint x: 0, endPoint y: 89, distance: 538.8
click at [0, 98] on div "Acompanhamento Acompanhe a situação das marcações correntes e finalizadas Relat…" at bounding box center [603, 327] width 1207 height 479
type input "CARLOS HEN"
click at [897, 330] on button "Filtrar" at bounding box center [922, 343] width 50 height 27
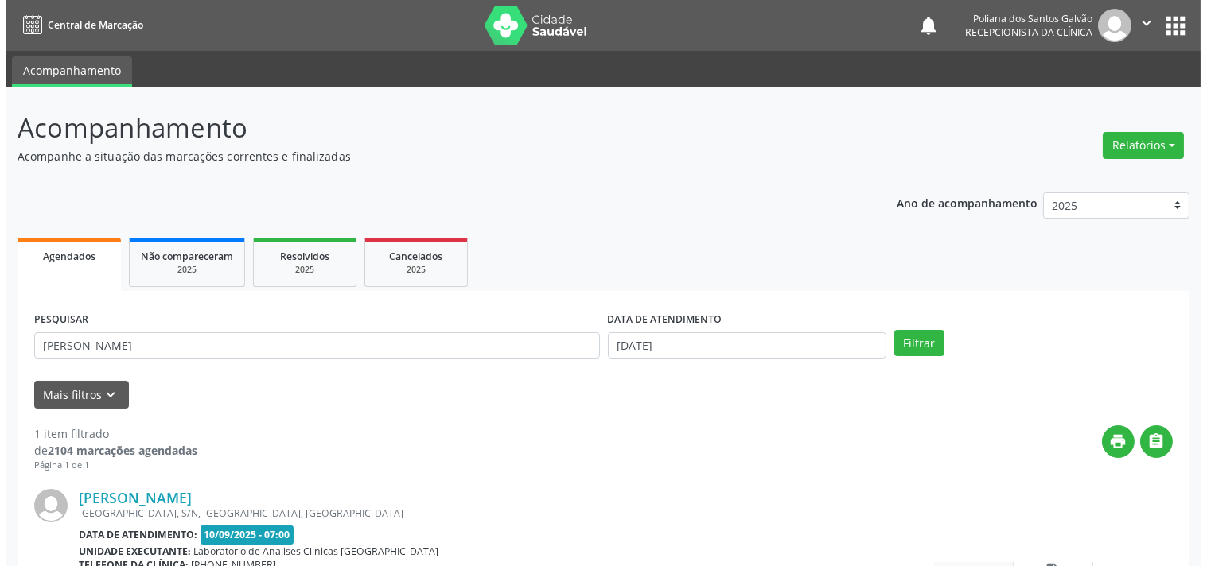
scroll to position [147, 0]
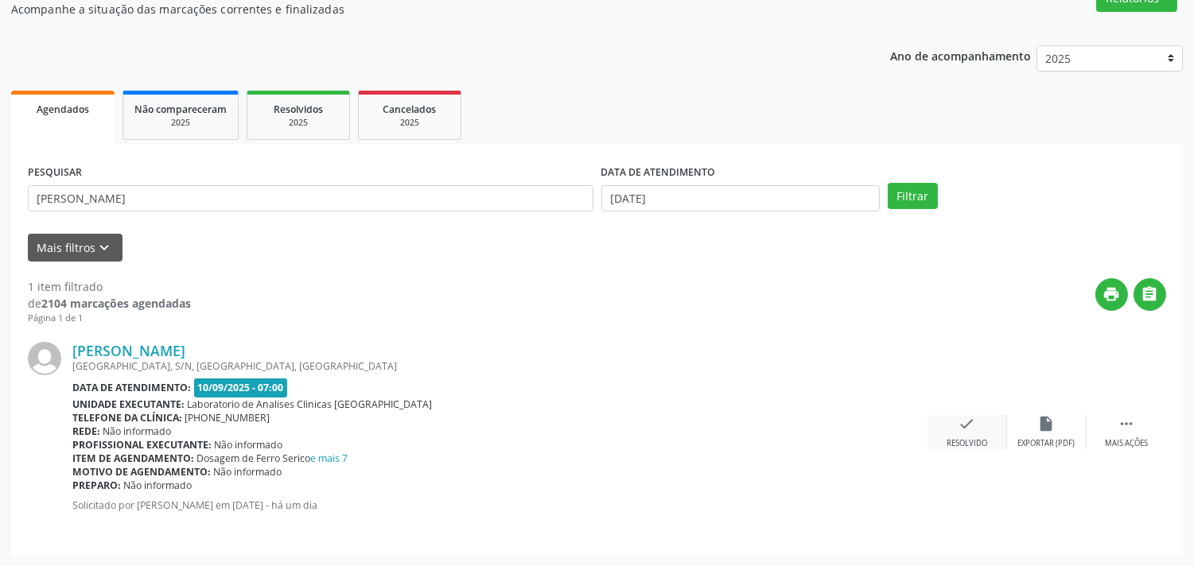
click at [964, 428] on icon "check" at bounding box center [968, 424] width 18 height 18
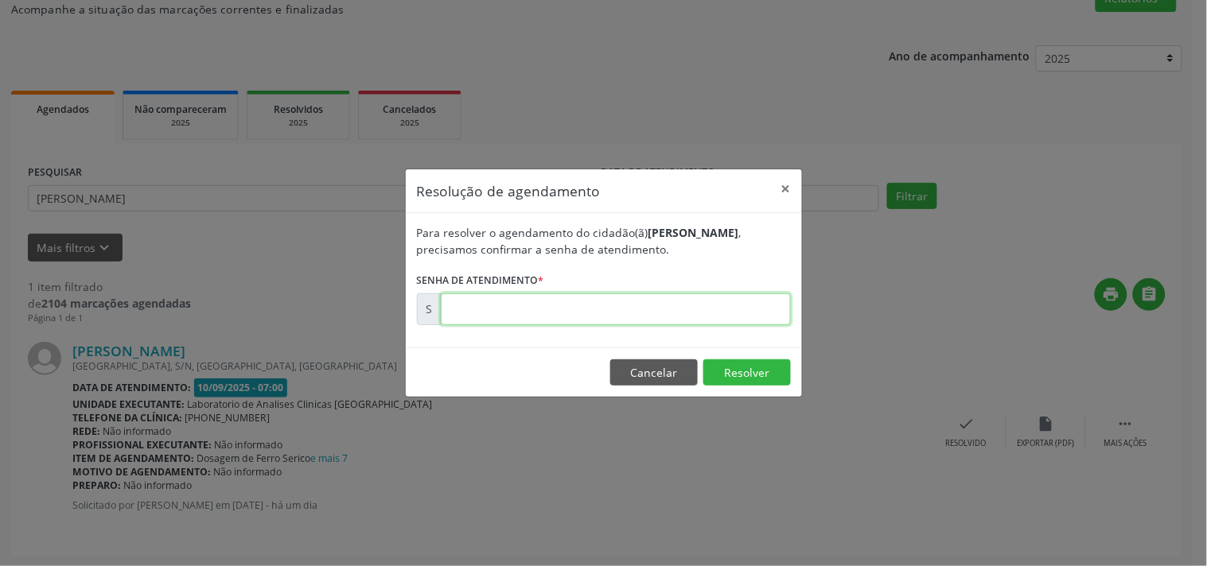
click at [749, 305] on input "text" at bounding box center [616, 310] width 350 height 32
type input "00175868"
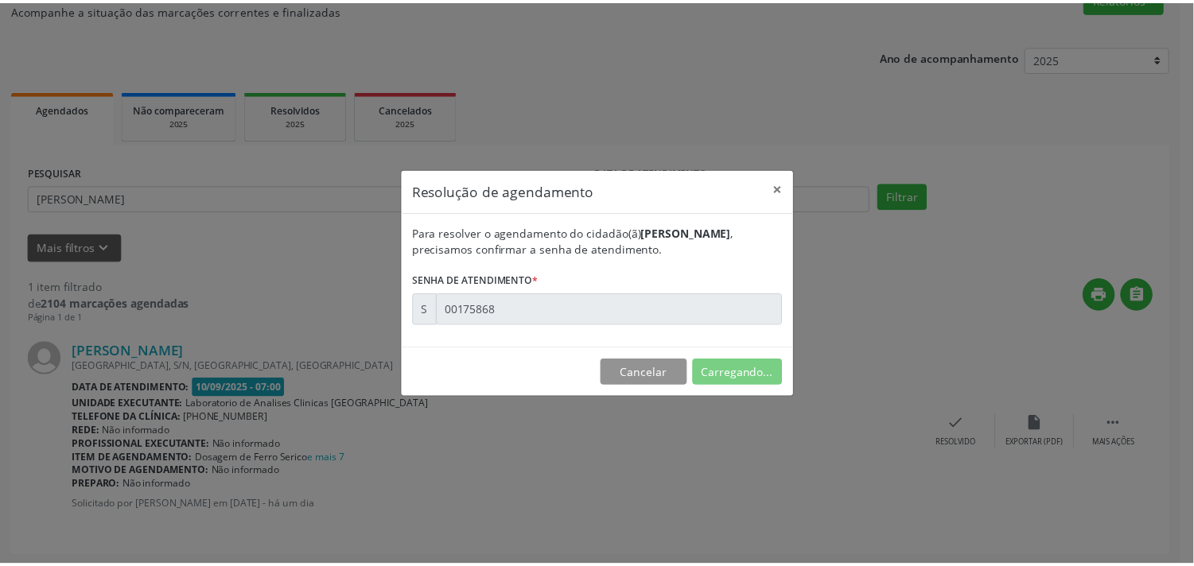
scroll to position [0, 0]
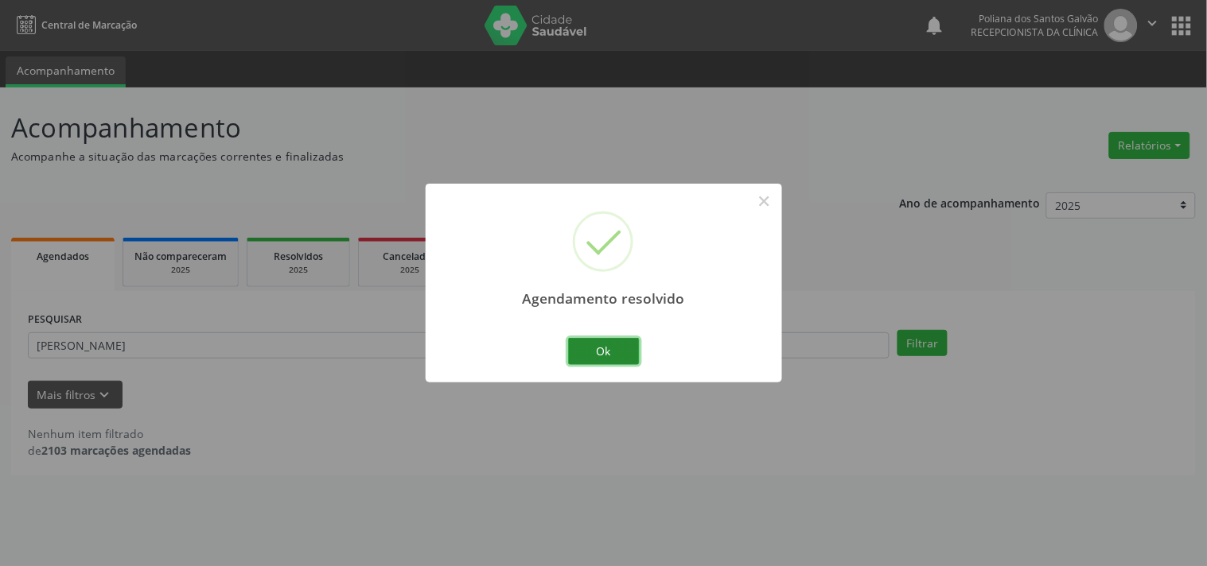
click at [605, 364] on button "Ok" at bounding box center [604, 351] width 72 height 27
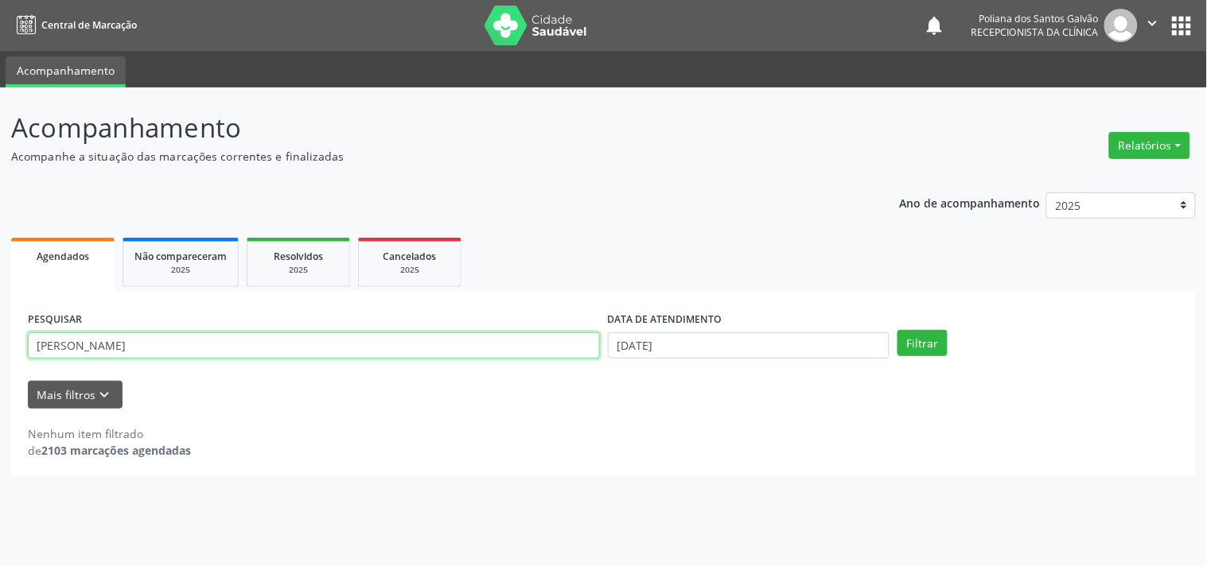
drag, startPoint x: 517, startPoint y: 344, endPoint x: 0, endPoint y: 204, distance: 535.9
click at [0, 220] on div "Acompanhamento Acompanhe a situação das marcações correntes e finalizadas Relat…" at bounding box center [603, 327] width 1207 height 479
type input "RAISSA"
click at [897, 330] on button "Filtrar" at bounding box center [922, 343] width 50 height 27
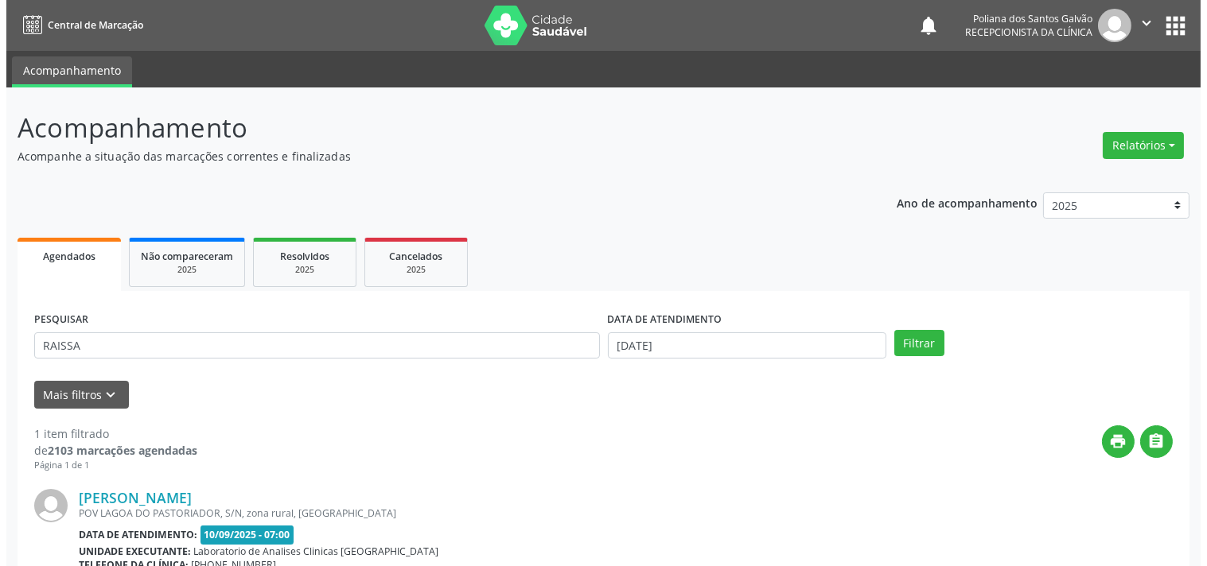
scroll to position [161, 0]
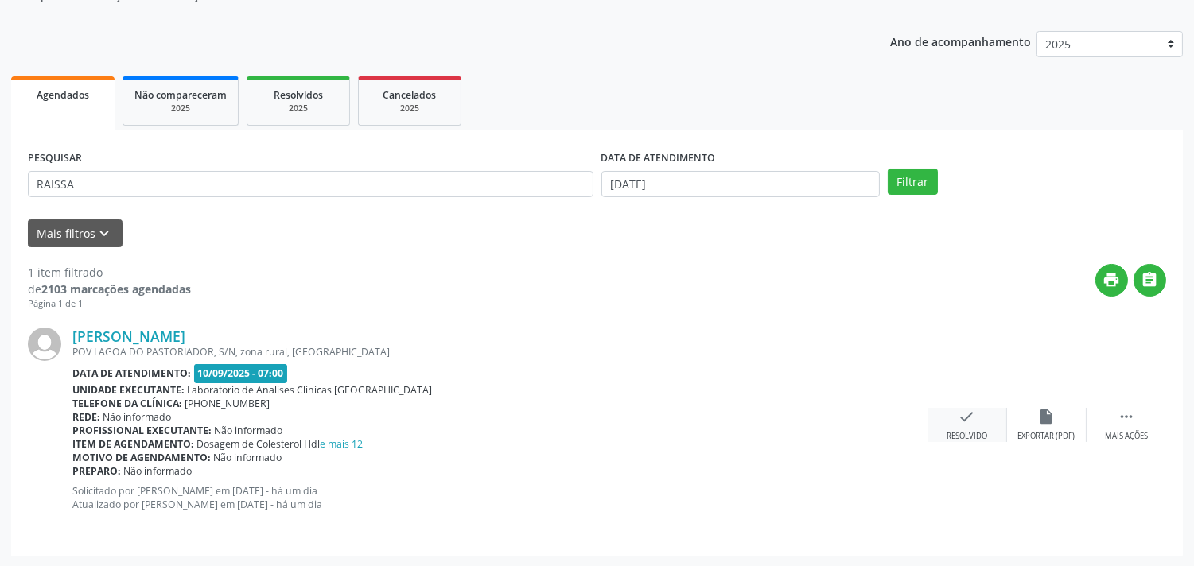
click at [955, 423] on div "check Resolvido" at bounding box center [968, 425] width 80 height 34
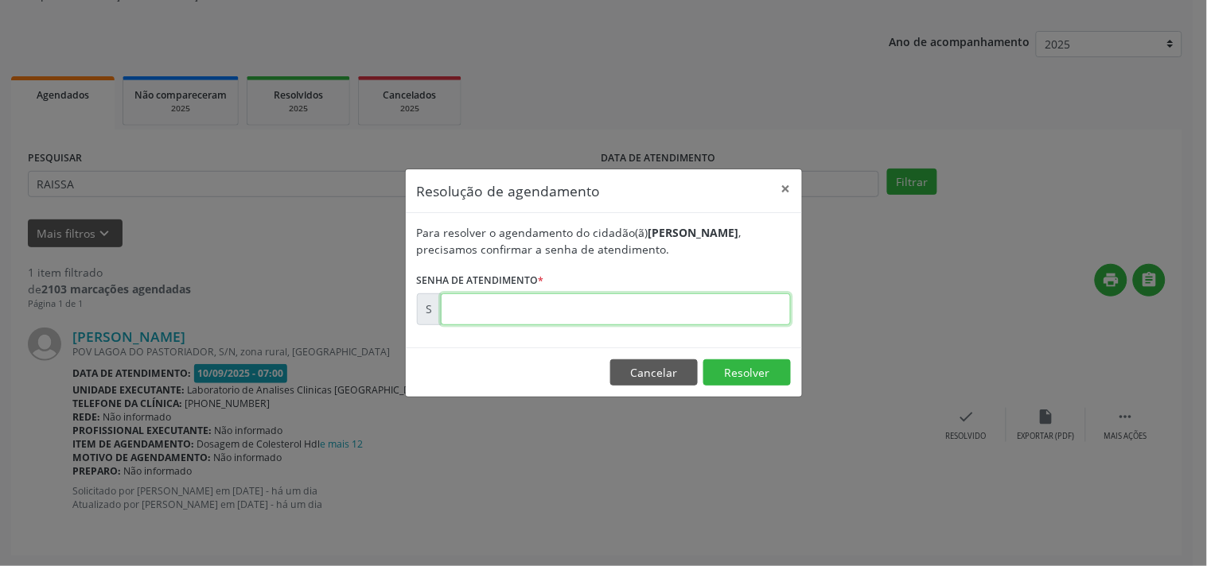
click at [706, 323] on input "text" at bounding box center [616, 310] width 350 height 32
type input "00175866"
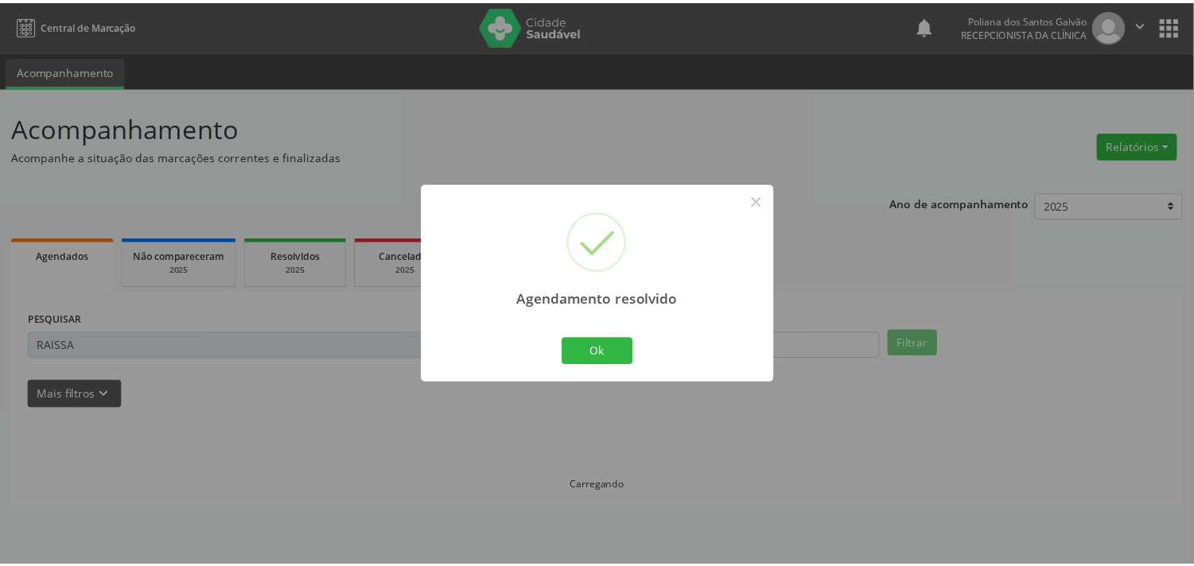
scroll to position [0, 0]
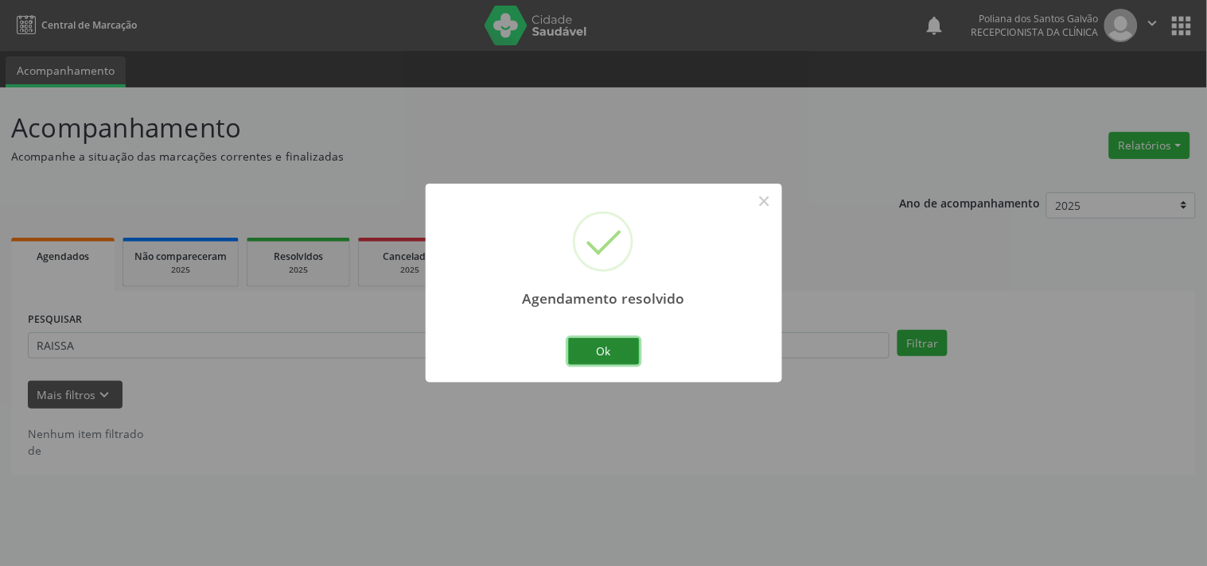
click at [613, 343] on button "Ok" at bounding box center [604, 351] width 72 height 27
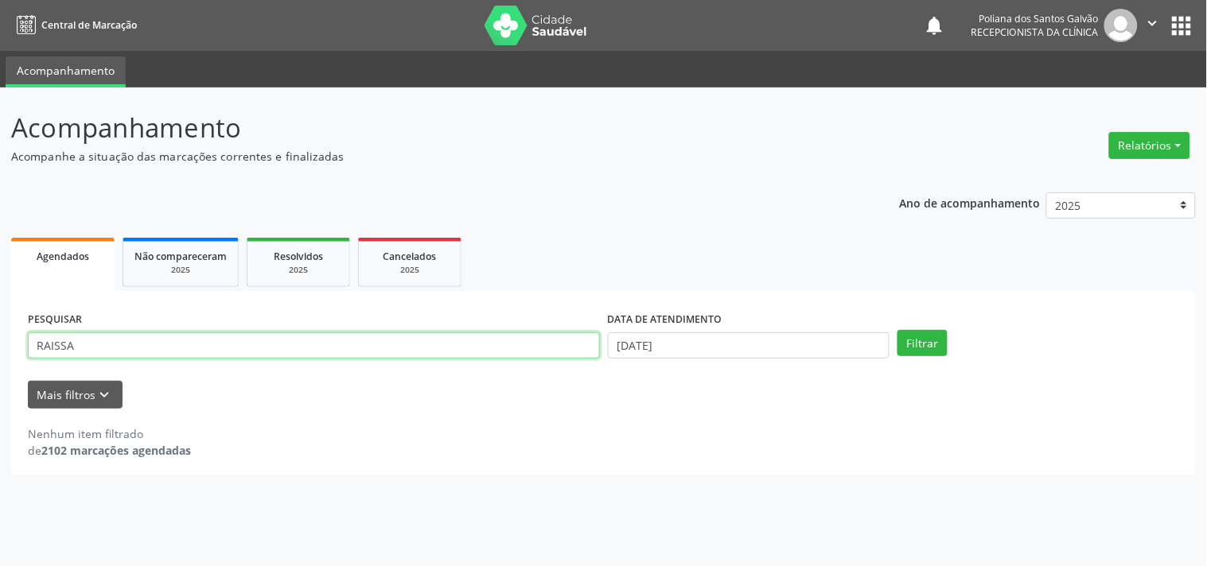
drag, startPoint x: 478, startPoint y: 348, endPoint x: 0, endPoint y: 52, distance: 562.7
click at [0, 82] on div "Central de Marcação notifications Poliana dos Santos Galvão Recepcionista da cl…" at bounding box center [603, 283] width 1207 height 566
type input "LORENZO"
click at [897, 330] on button "Filtrar" at bounding box center [922, 343] width 50 height 27
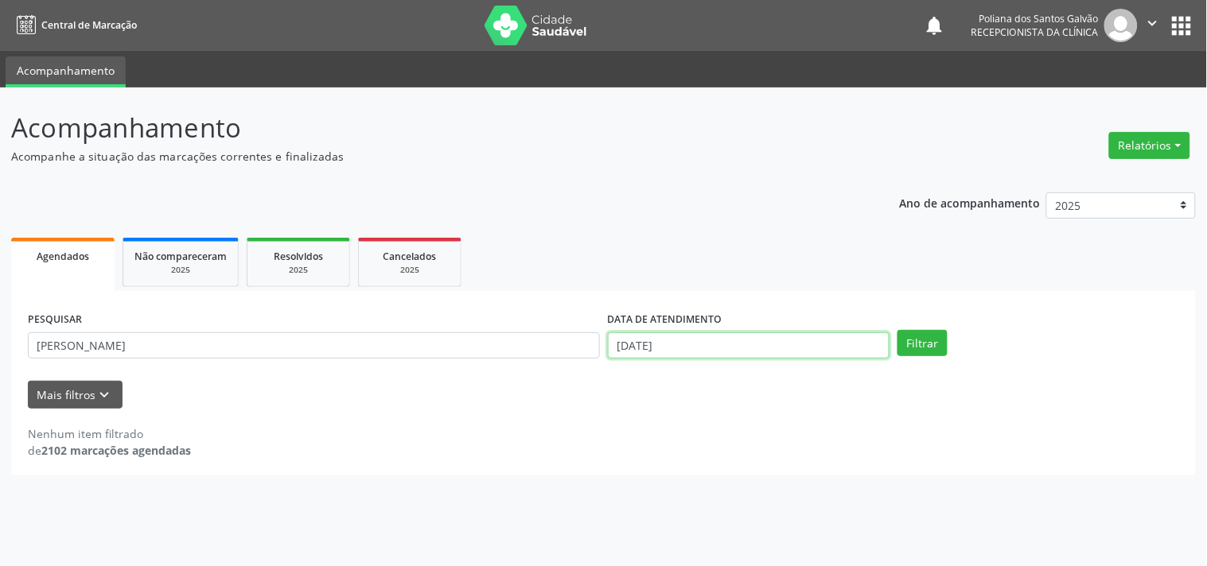
click at [738, 343] on input "[DATE]" at bounding box center [749, 346] width 282 height 27
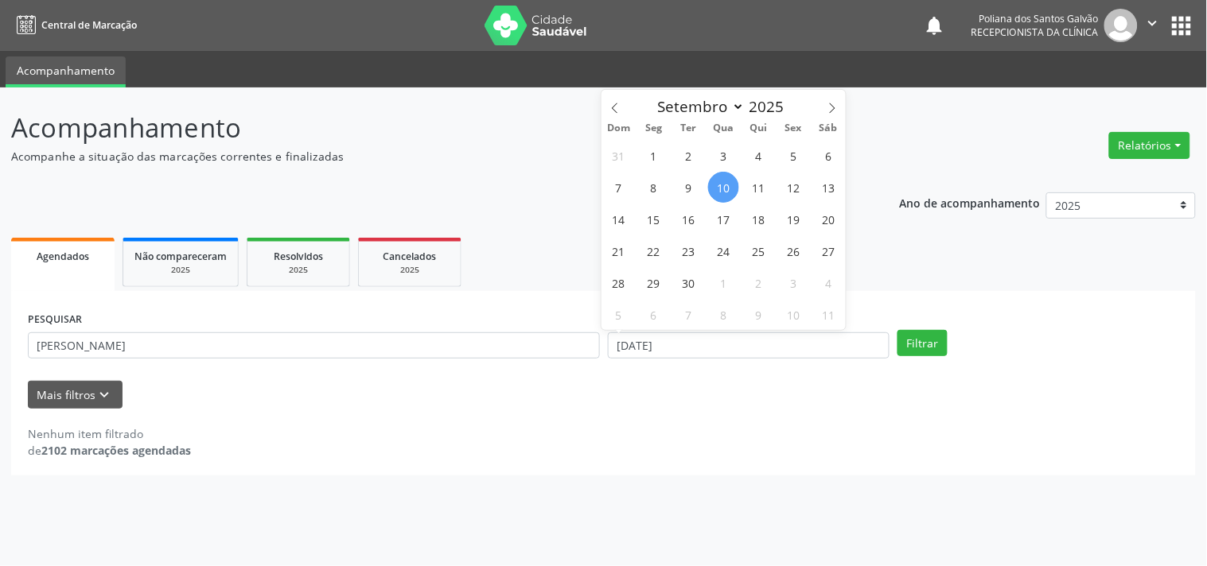
click at [727, 186] on span "10" at bounding box center [723, 187] width 31 height 31
type input "[DATE]"
click at [758, 188] on span "11" at bounding box center [758, 187] width 31 height 31
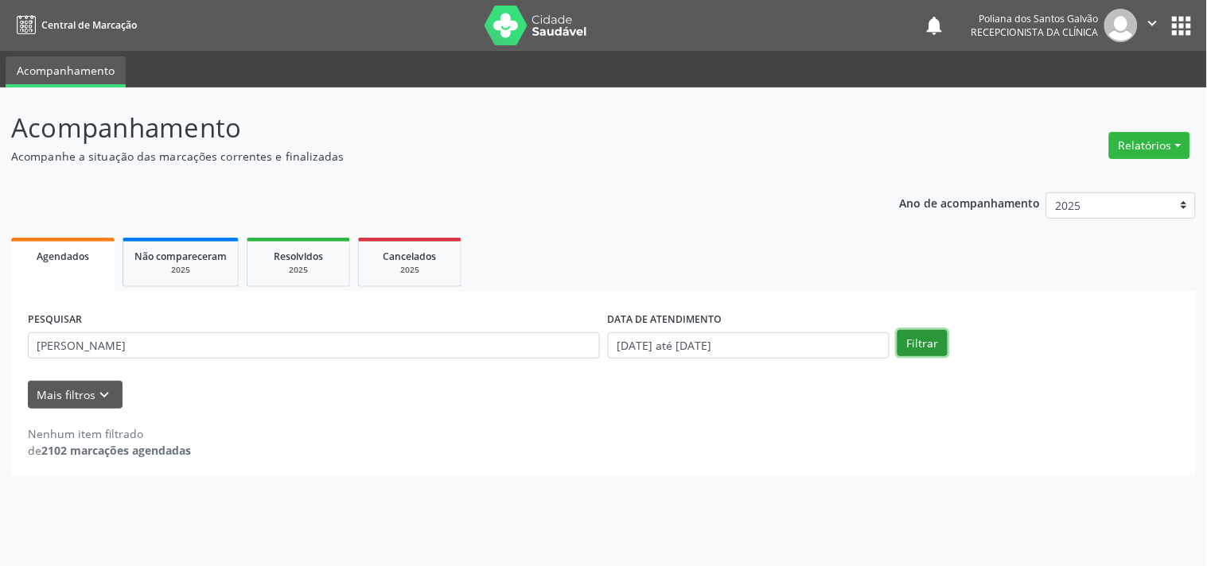
click at [908, 353] on button "Filtrar" at bounding box center [922, 343] width 50 height 27
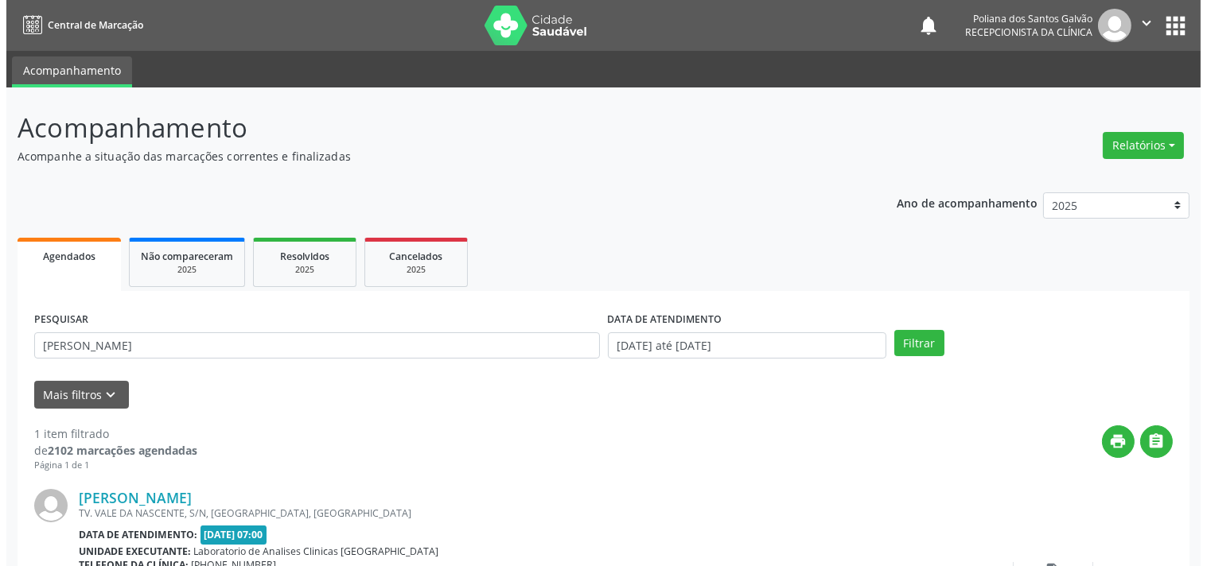
scroll to position [147, 0]
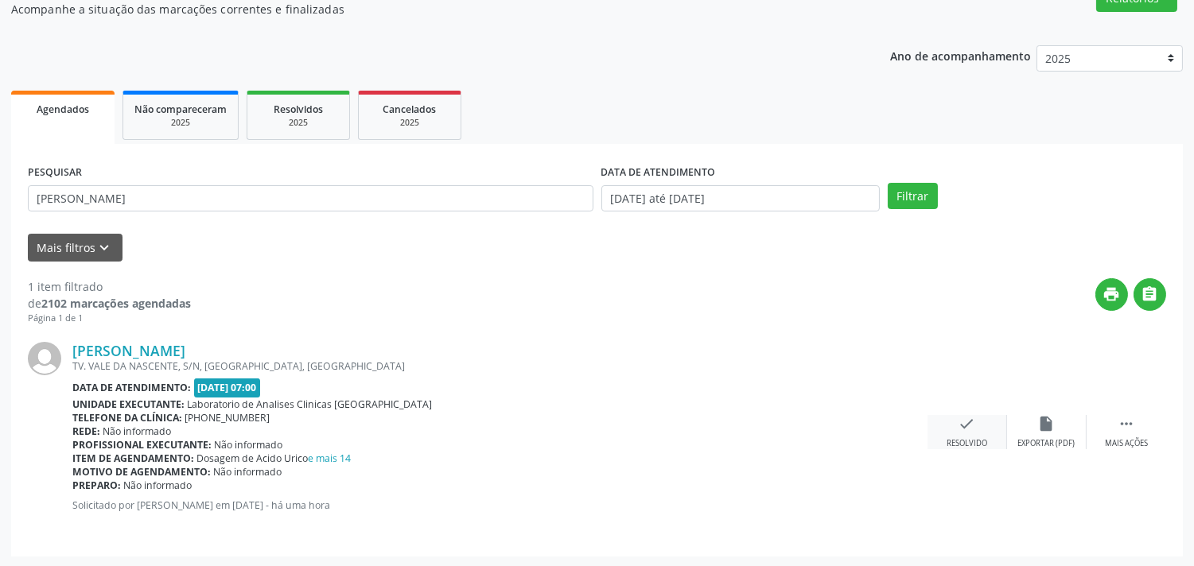
click at [963, 432] on div "check Resolvido" at bounding box center [968, 432] width 80 height 34
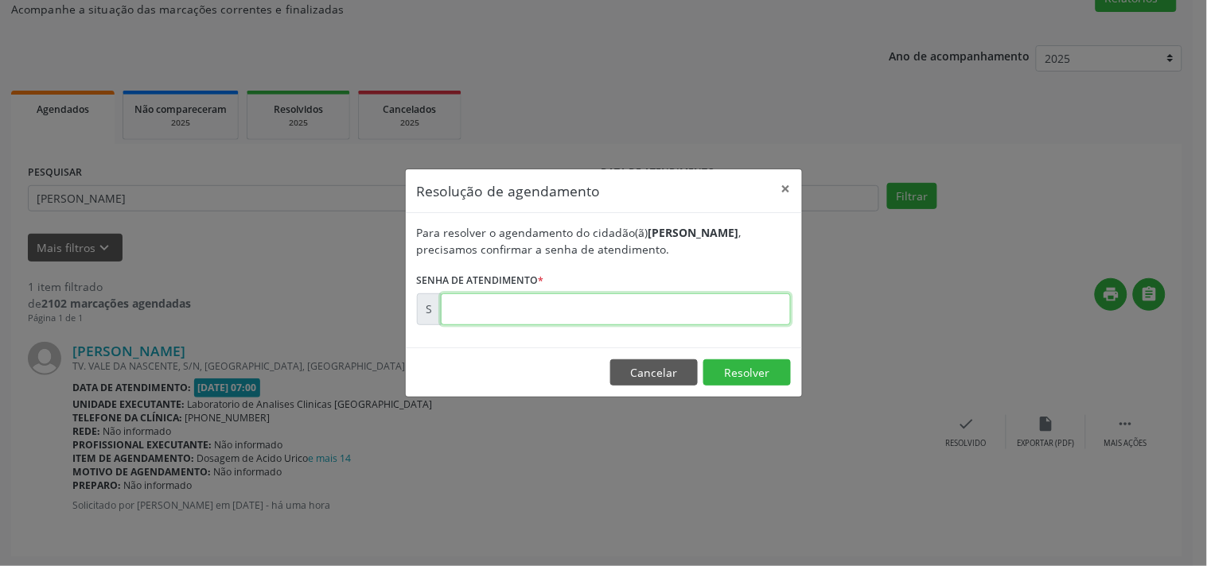
click at [757, 302] on input "text" at bounding box center [616, 310] width 350 height 32
type input "00176017"
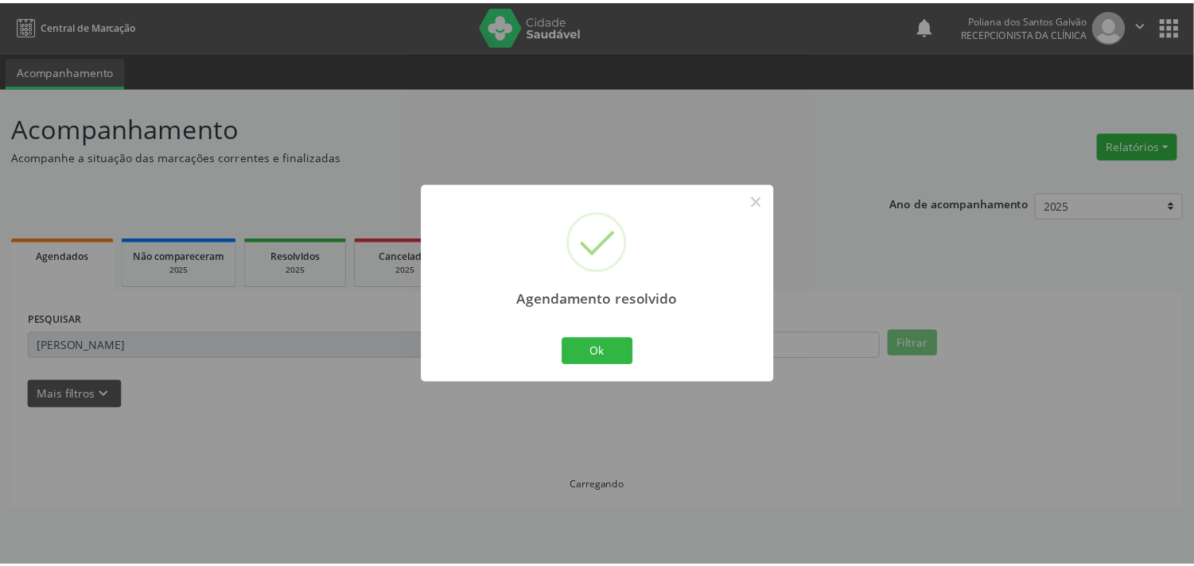
scroll to position [0, 0]
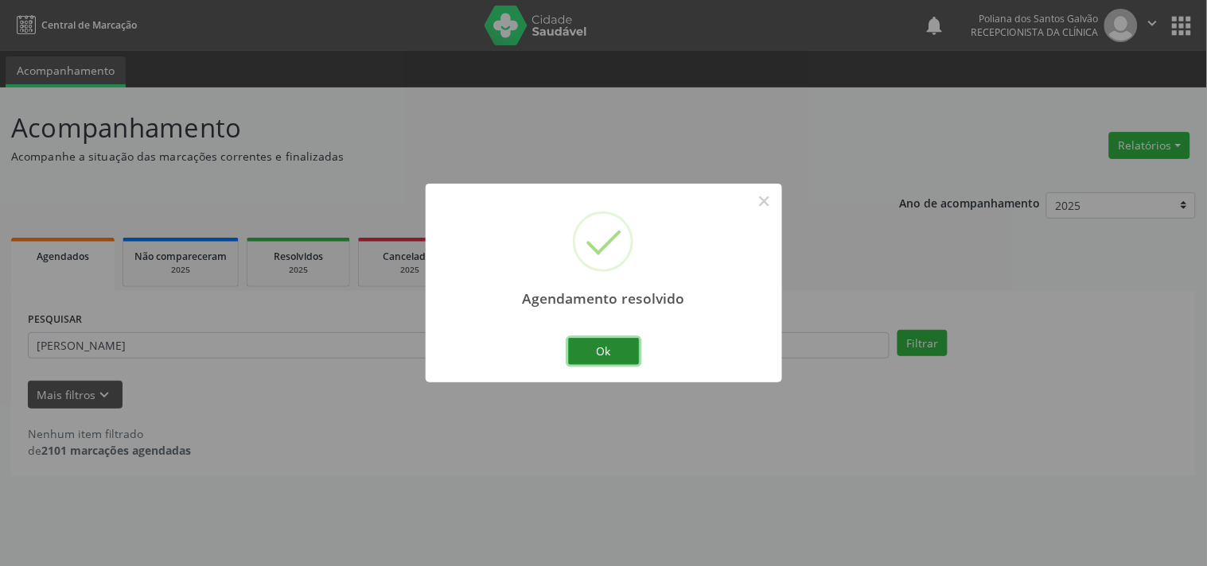
click at [614, 351] on button "Ok" at bounding box center [604, 351] width 72 height 27
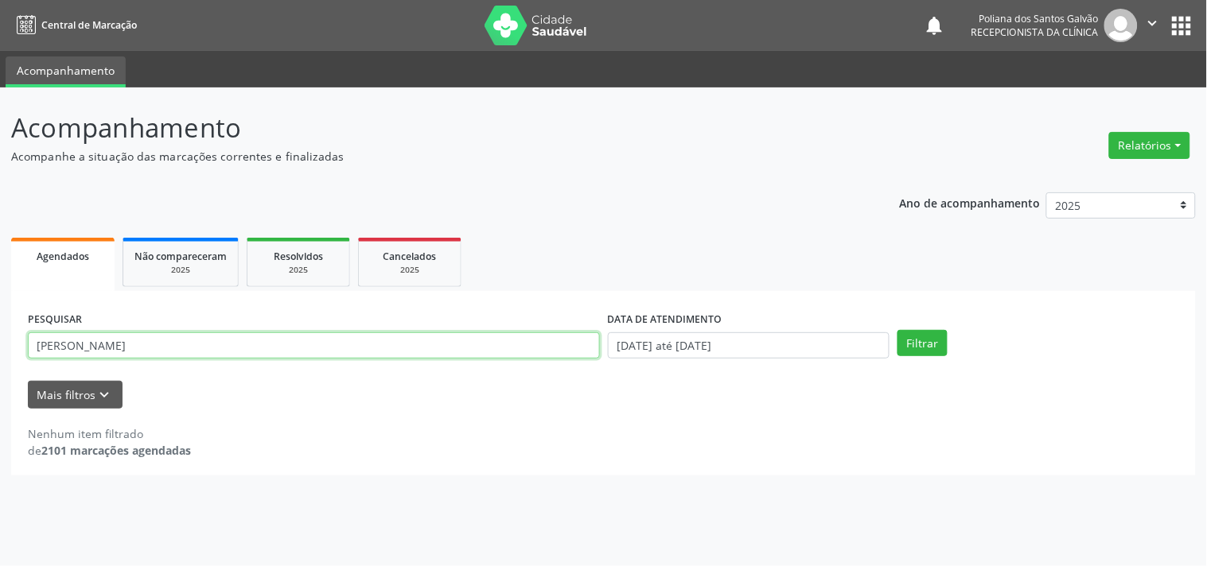
drag, startPoint x: 277, startPoint y: 342, endPoint x: 0, endPoint y: 82, distance: 379.9
click at [0, 94] on div "Acompanhamento Acompanhe a situação das marcações correntes e finalizadas Relat…" at bounding box center [603, 327] width 1207 height 479
type input "ADENI"
click at [897, 330] on button "Filtrar" at bounding box center [922, 343] width 50 height 27
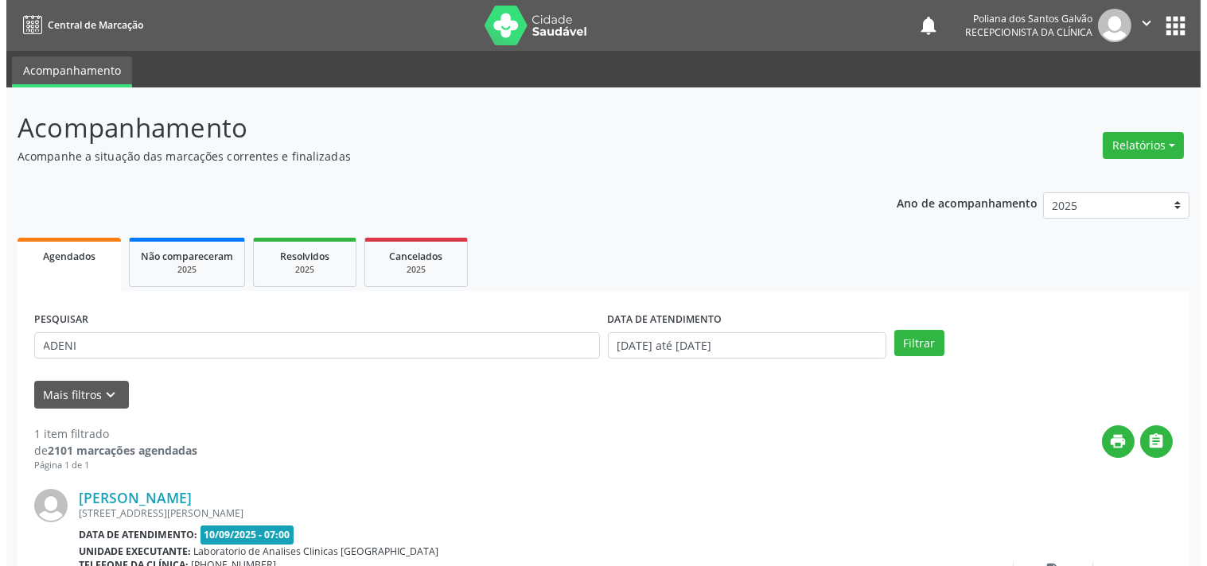
scroll to position [147, 0]
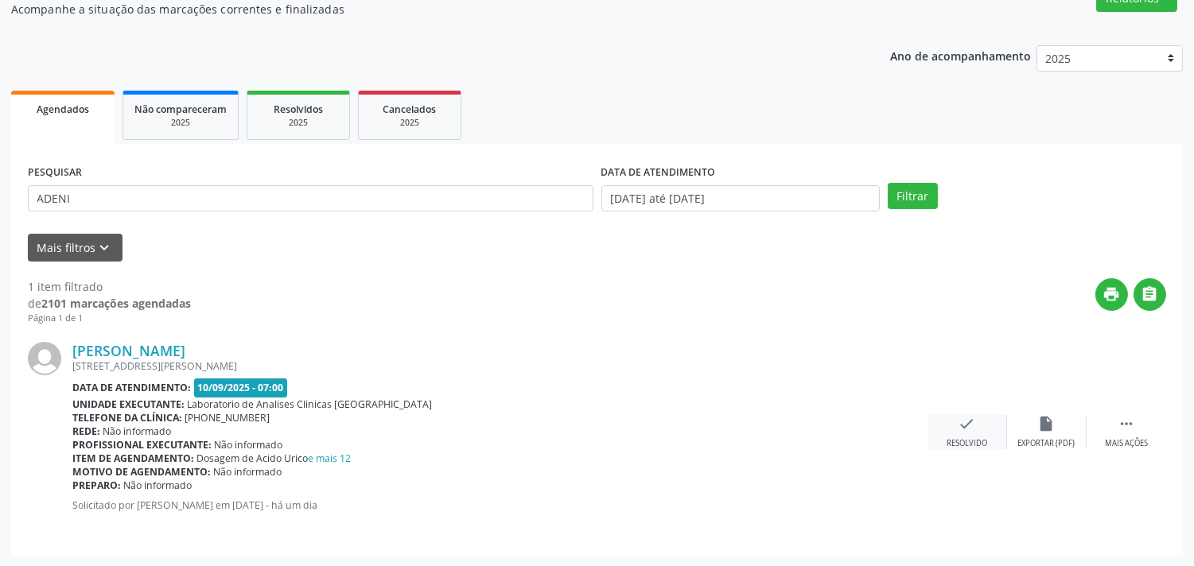
click at [959, 418] on icon "check" at bounding box center [968, 424] width 18 height 18
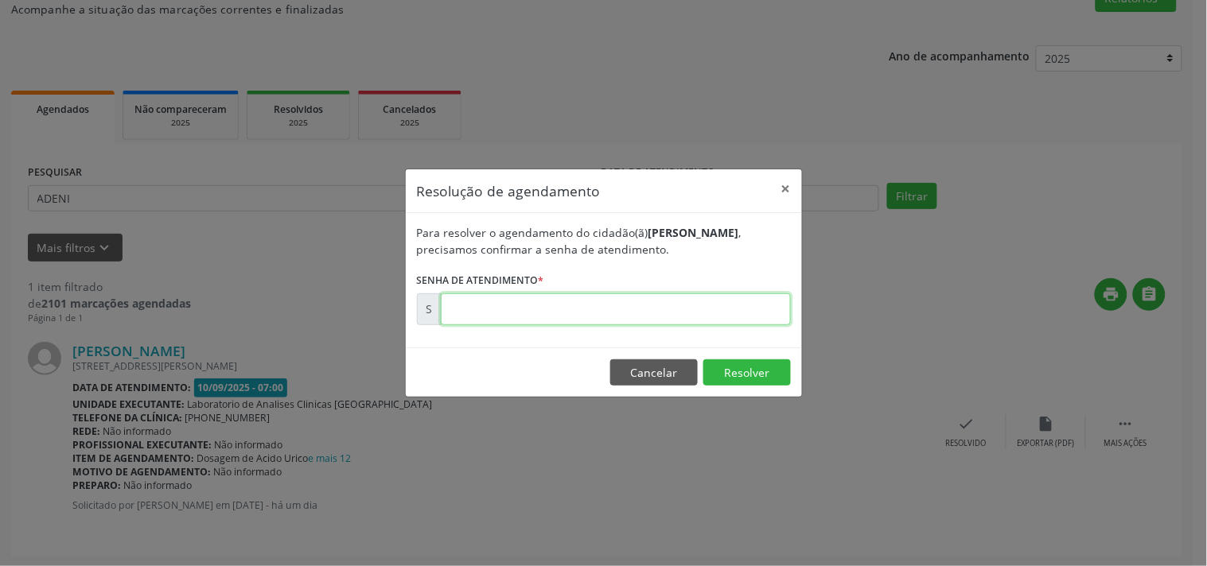
click at [762, 313] on input "text" at bounding box center [616, 310] width 350 height 32
type input "00175881"
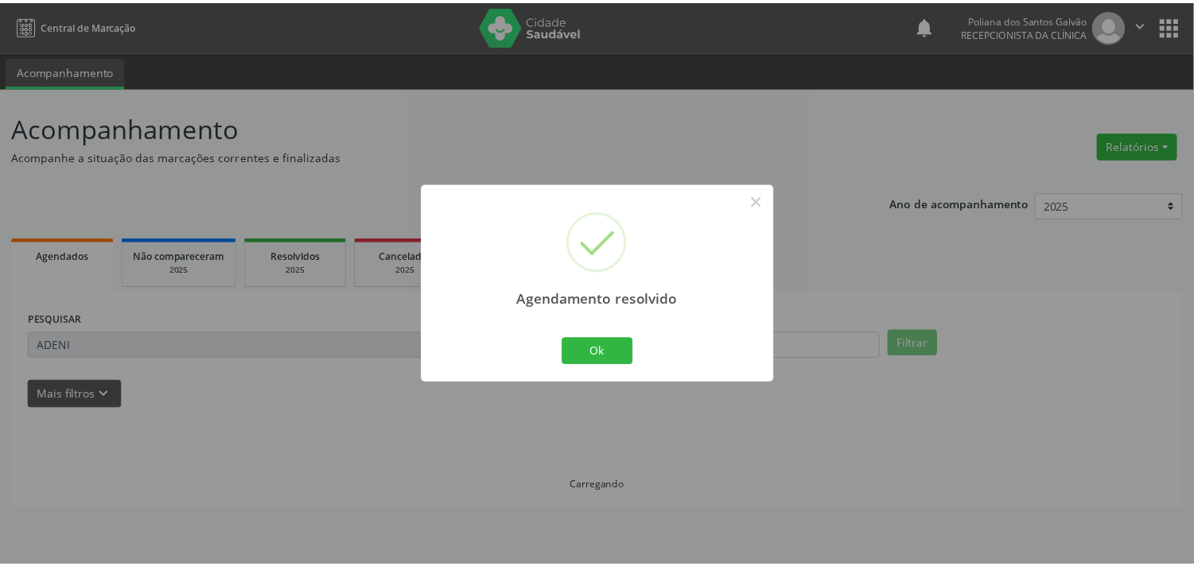
scroll to position [0, 0]
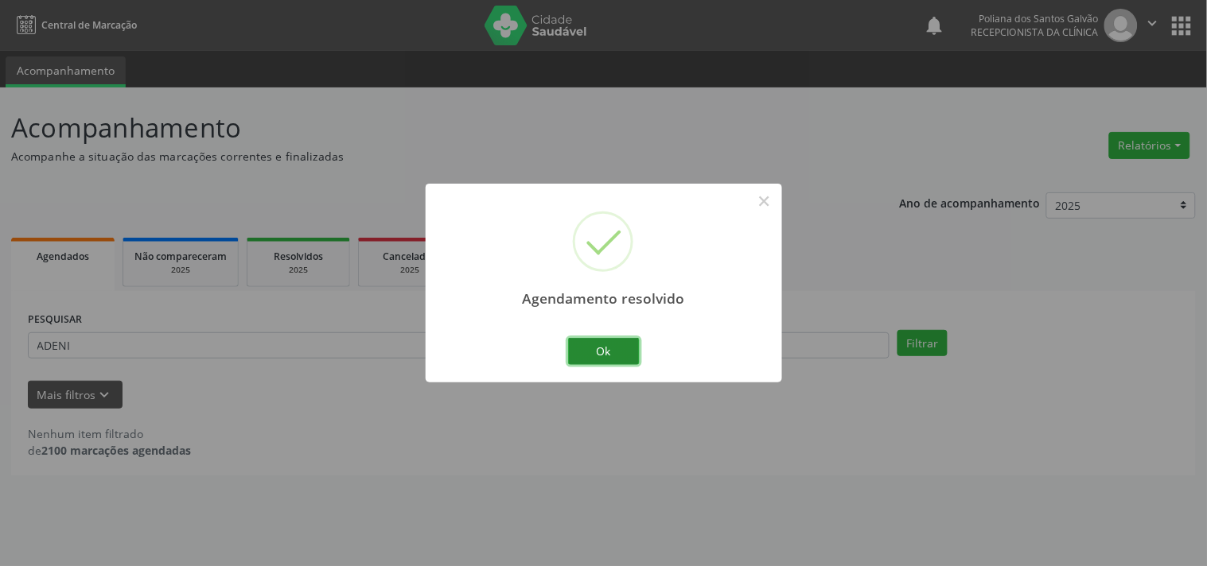
click at [609, 355] on button "Ok" at bounding box center [604, 351] width 72 height 27
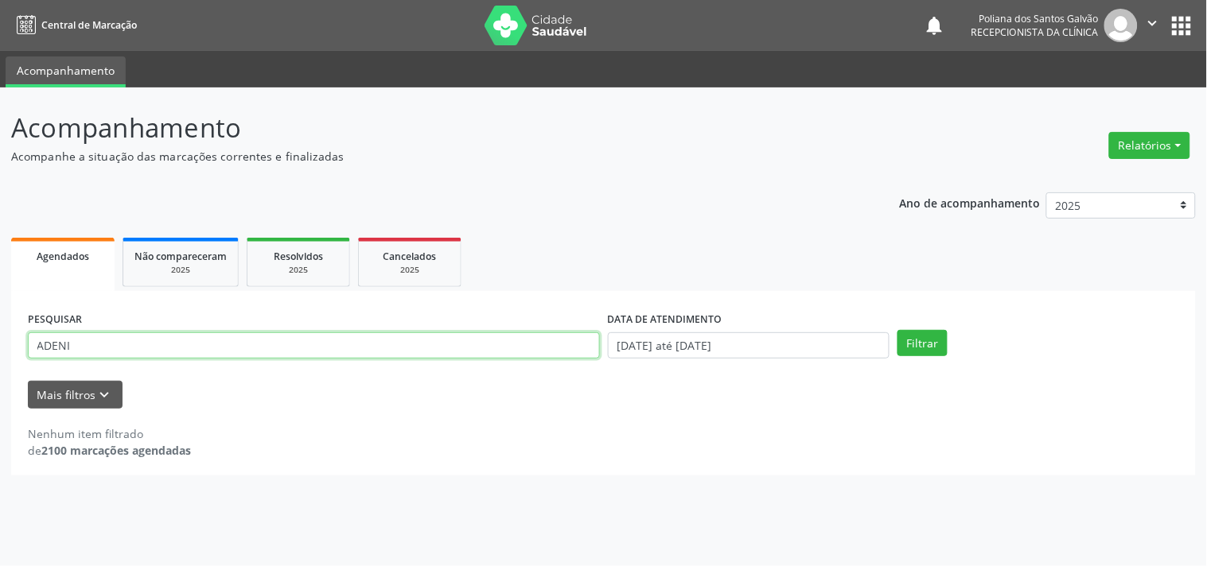
drag, startPoint x: 314, startPoint y: 305, endPoint x: 0, endPoint y: -19, distance: 451.2
click at [0, 0] on html "Central de Marcação notifications Poliana dos Santos Galvão Recepcionista da cl…" at bounding box center [603, 283] width 1207 height 566
type input "GABRIELA"
click at [897, 330] on button "Filtrar" at bounding box center [922, 343] width 50 height 27
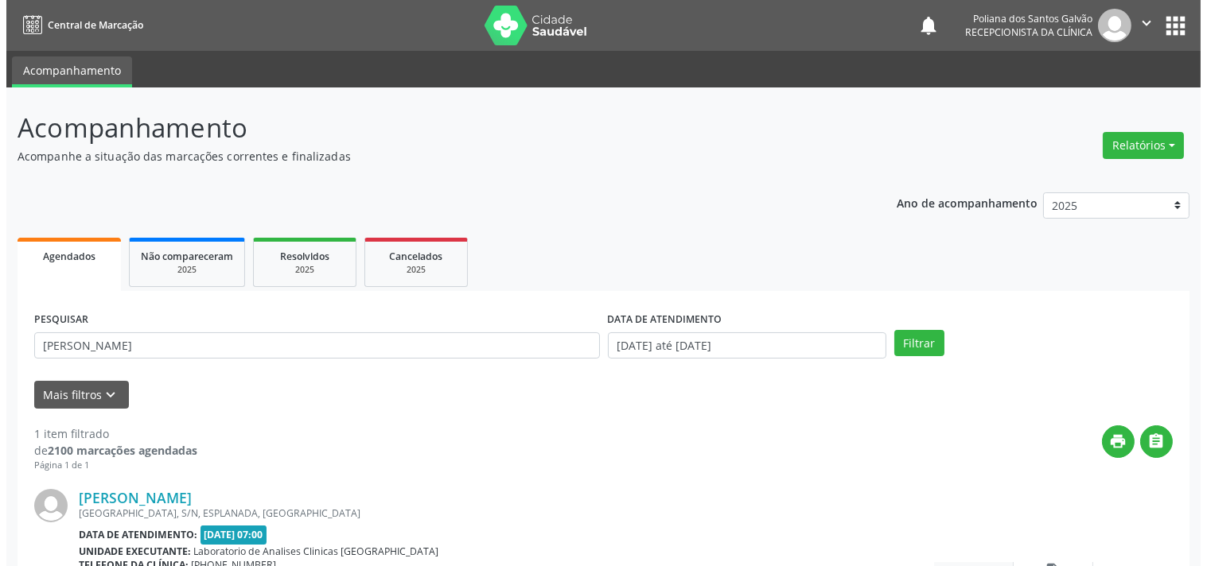
scroll to position [147, 0]
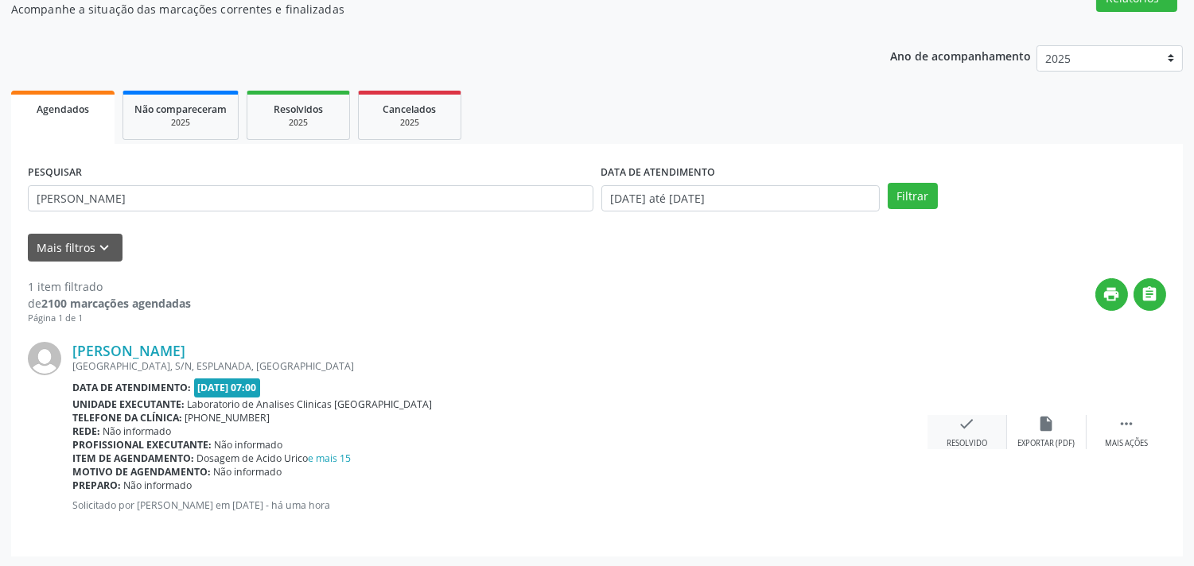
click at [961, 415] on div "Gabriela Bispo dos Santos RUA VILA NAIR, S/N, ESPLANADA, Campo Formoso - BA Dat…" at bounding box center [597, 432] width 1138 height 215
click at [964, 424] on icon "check" at bounding box center [968, 424] width 18 height 18
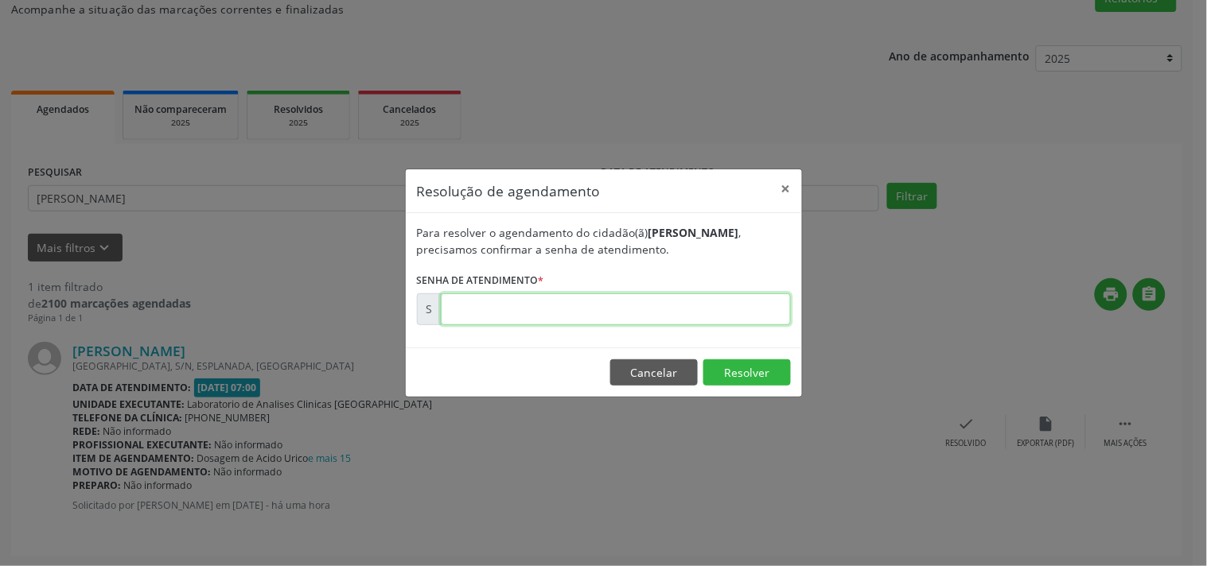
click at [745, 301] on input "text" at bounding box center [616, 310] width 350 height 32
type input "00176016"
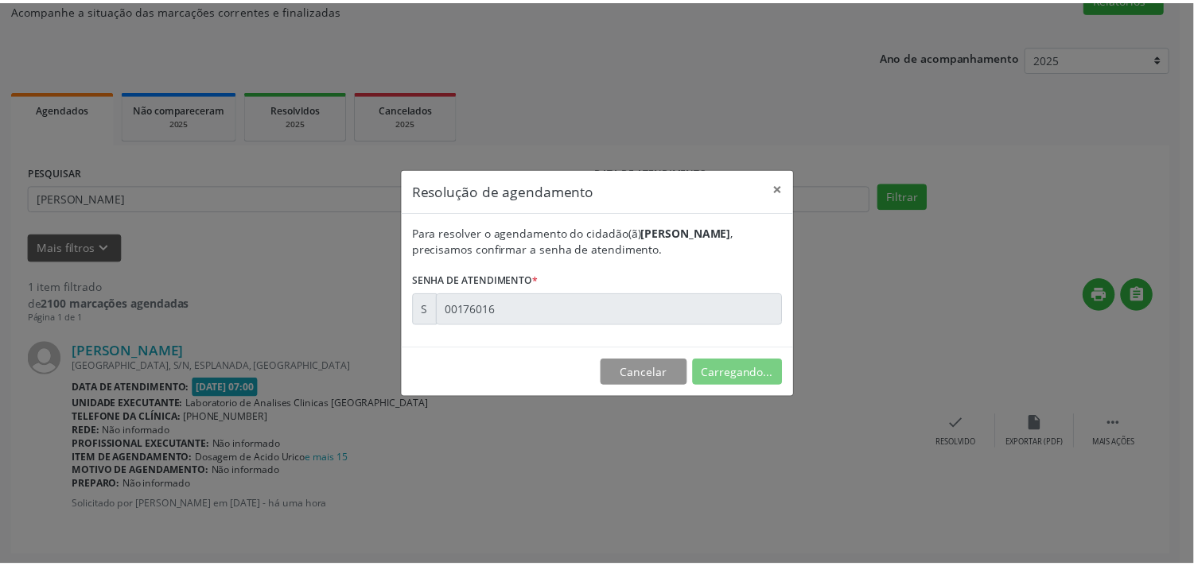
scroll to position [0, 0]
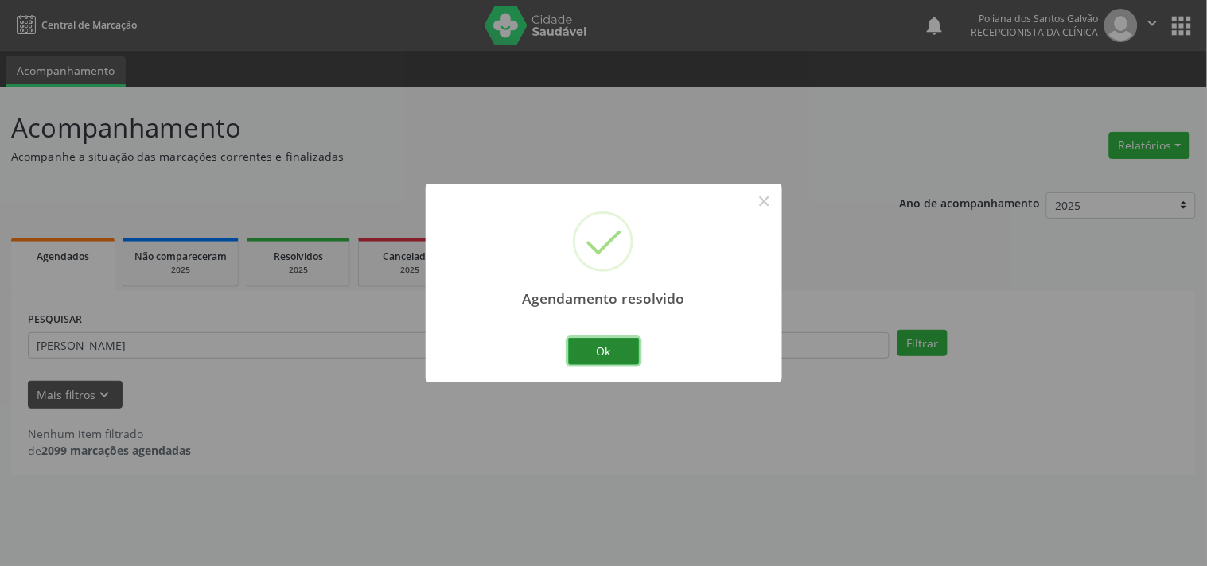
click at [624, 351] on button "Ok" at bounding box center [604, 351] width 72 height 27
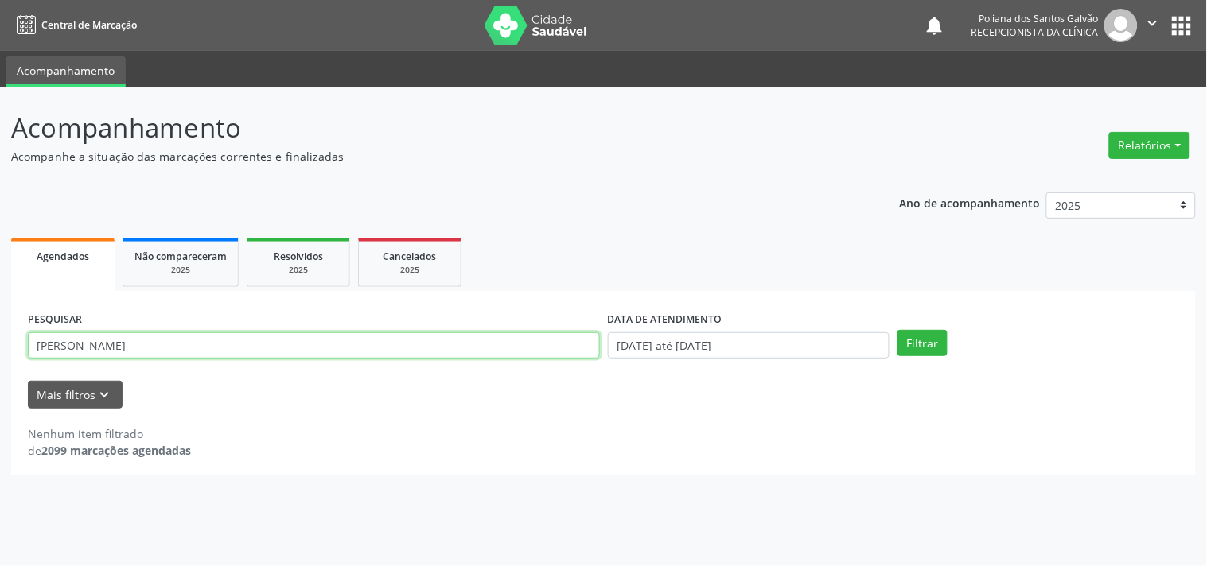
drag, startPoint x: 480, startPoint y: 332, endPoint x: 0, endPoint y: 155, distance: 511.9
click at [0, 173] on div "Acompanhamento Acompanhe a situação das marcações correntes e finalizadas Relat…" at bounding box center [603, 327] width 1207 height 479
type input "ARTHUR"
click at [897, 330] on button "Filtrar" at bounding box center [922, 343] width 50 height 27
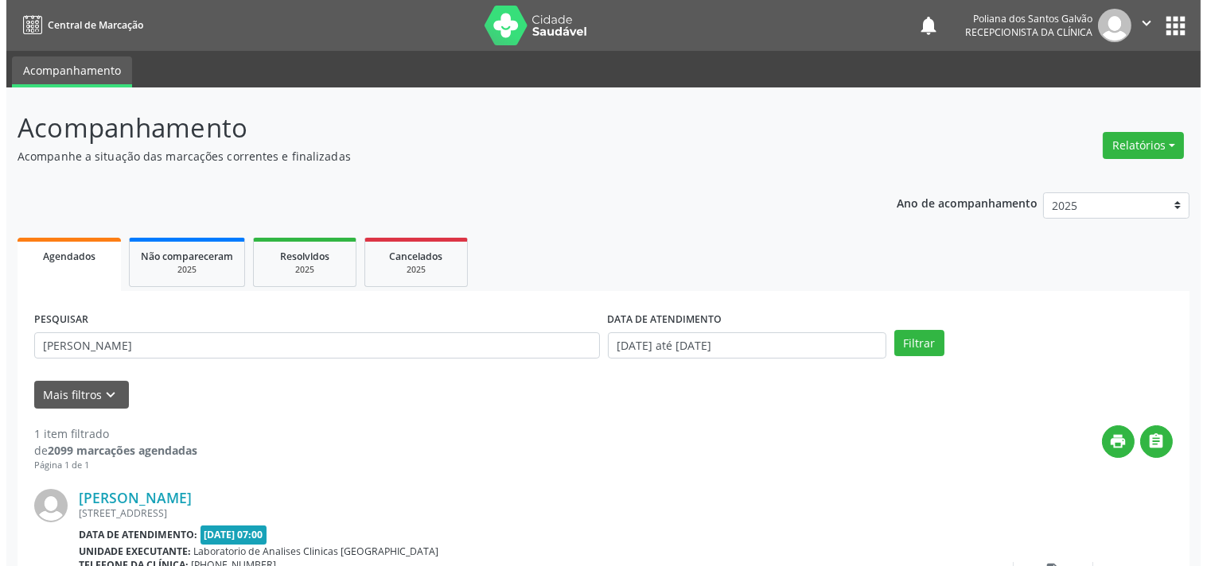
scroll to position [147, 0]
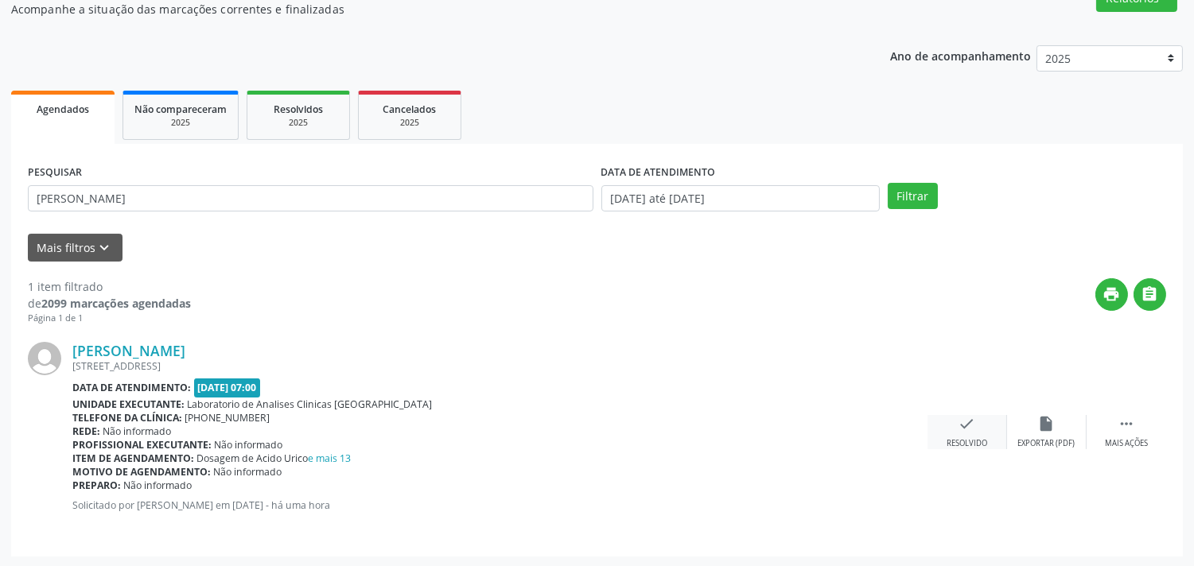
click at [963, 435] on div "check Resolvido" at bounding box center [968, 432] width 80 height 34
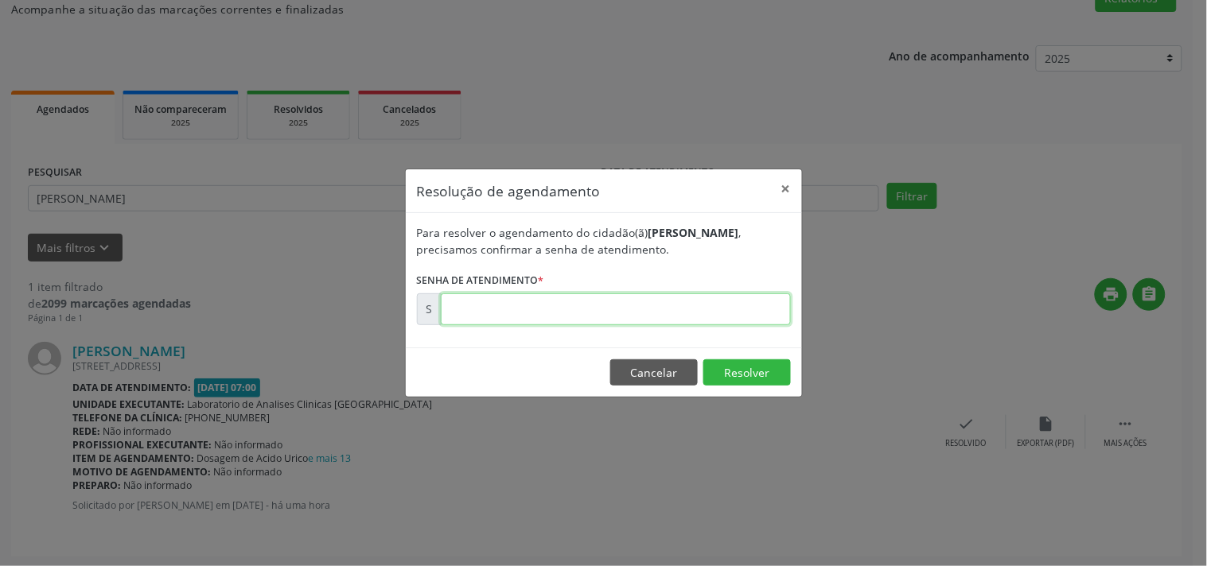
click at [697, 321] on input "text" at bounding box center [616, 310] width 350 height 32
type input "00176014"
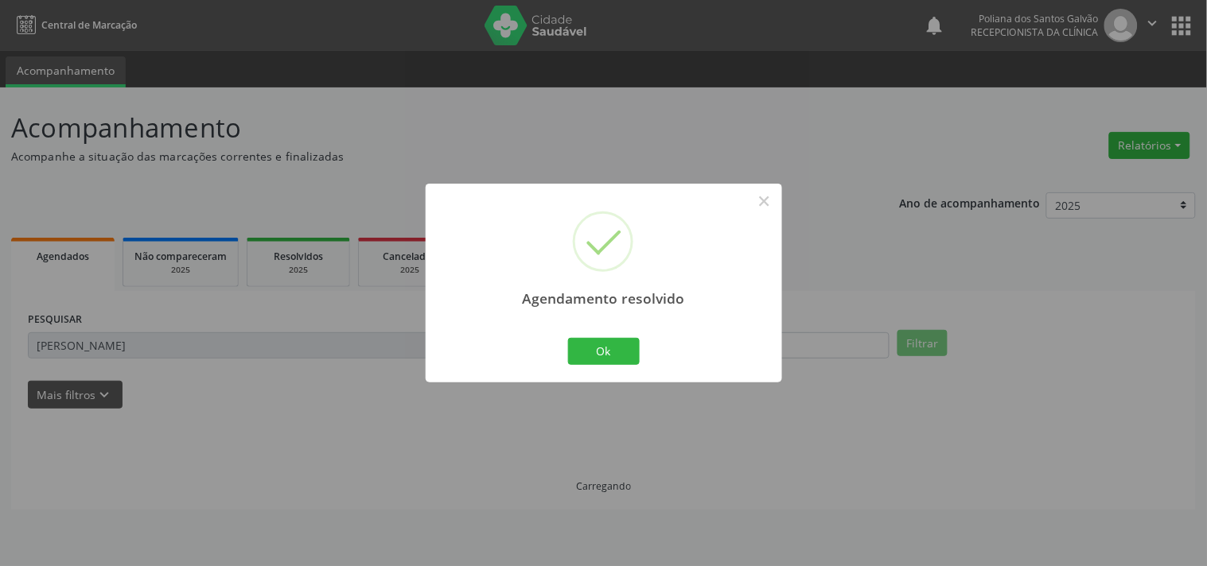
scroll to position [0, 0]
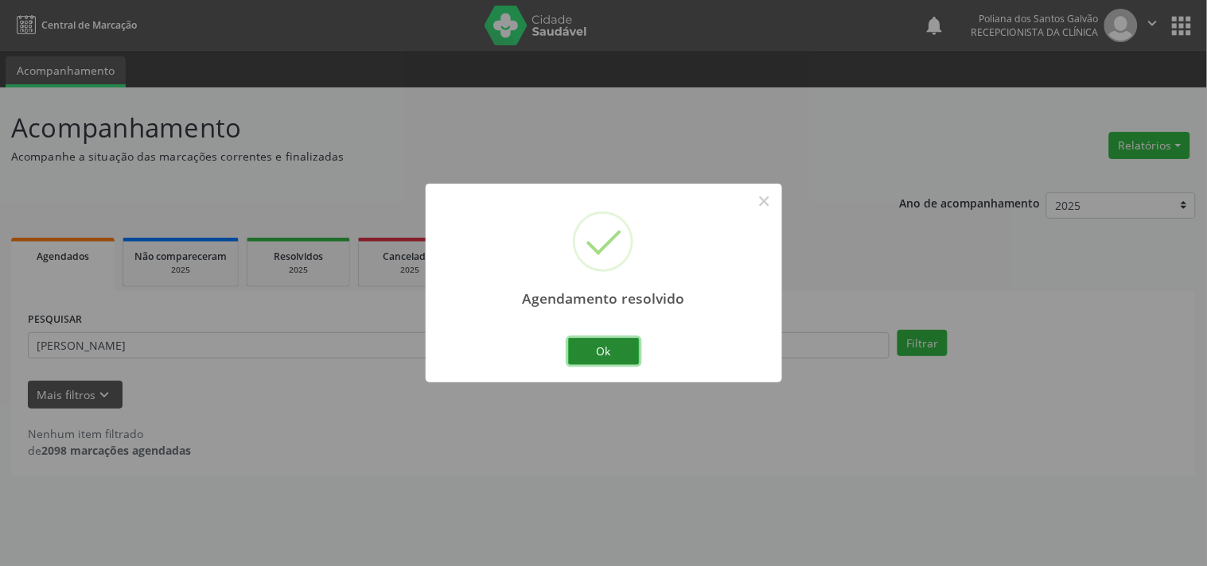
click at [614, 355] on button "Ok" at bounding box center [604, 351] width 72 height 27
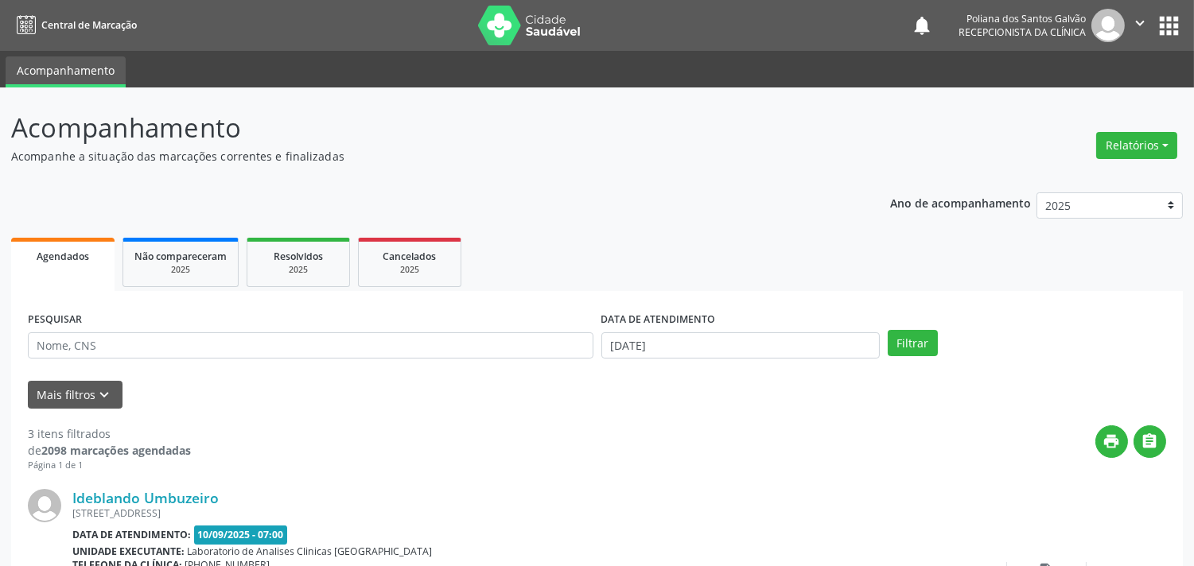
scroll to position [177, 0]
click at [186, 337] on input "text" at bounding box center [311, 346] width 566 height 27
type input "THIA"
click at [888, 330] on button "Filtrar" at bounding box center [913, 343] width 50 height 27
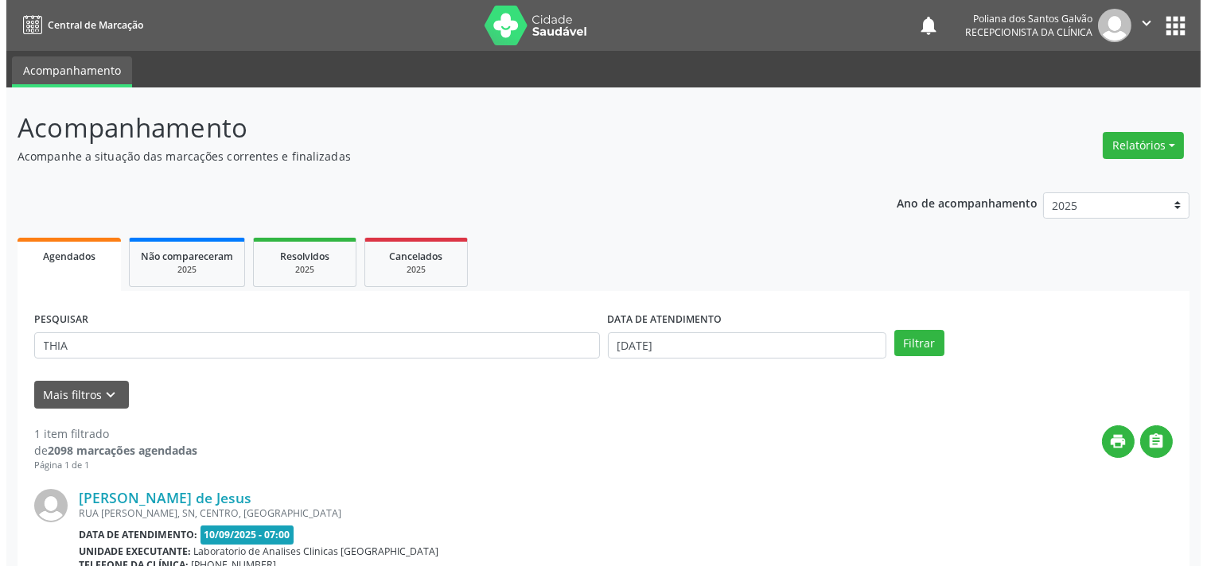
scroll to position [161, 0]
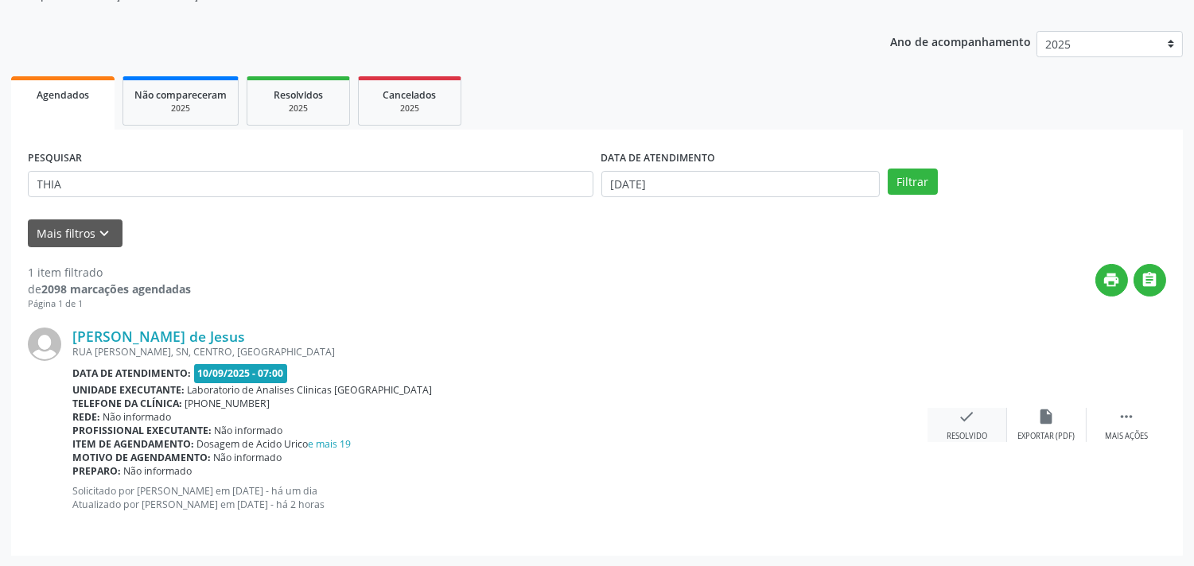
click at [971, 420] on icon "check" at bounding box center [968, 417] width 18 height 18
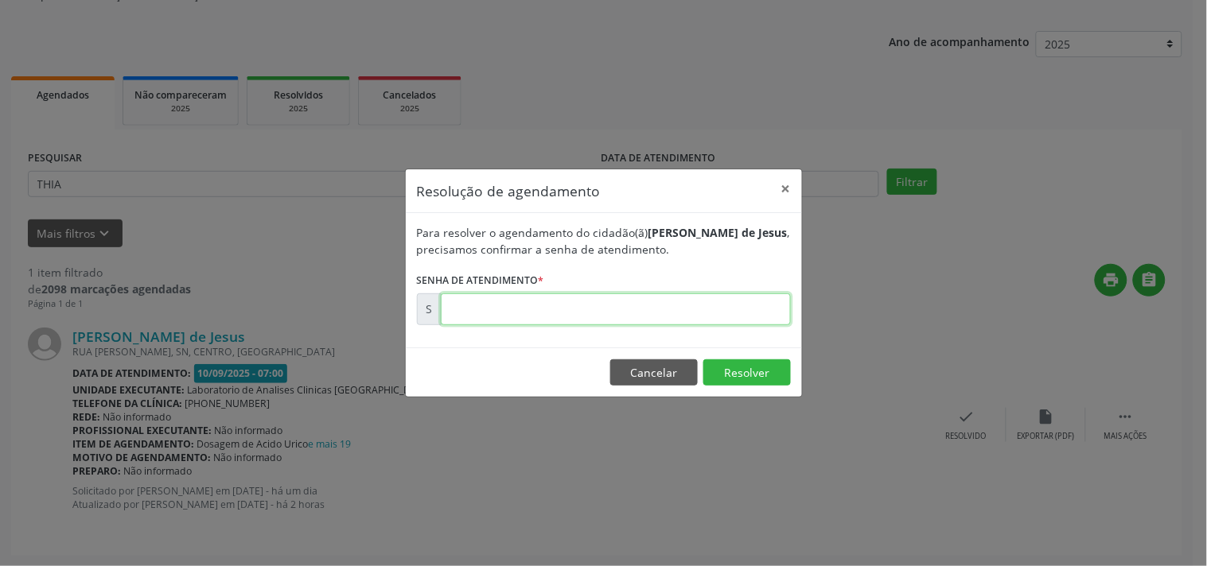
click at [761, 309] on input "text" at bounding box center [616, 310] width 350 height 32
type input "00175962"
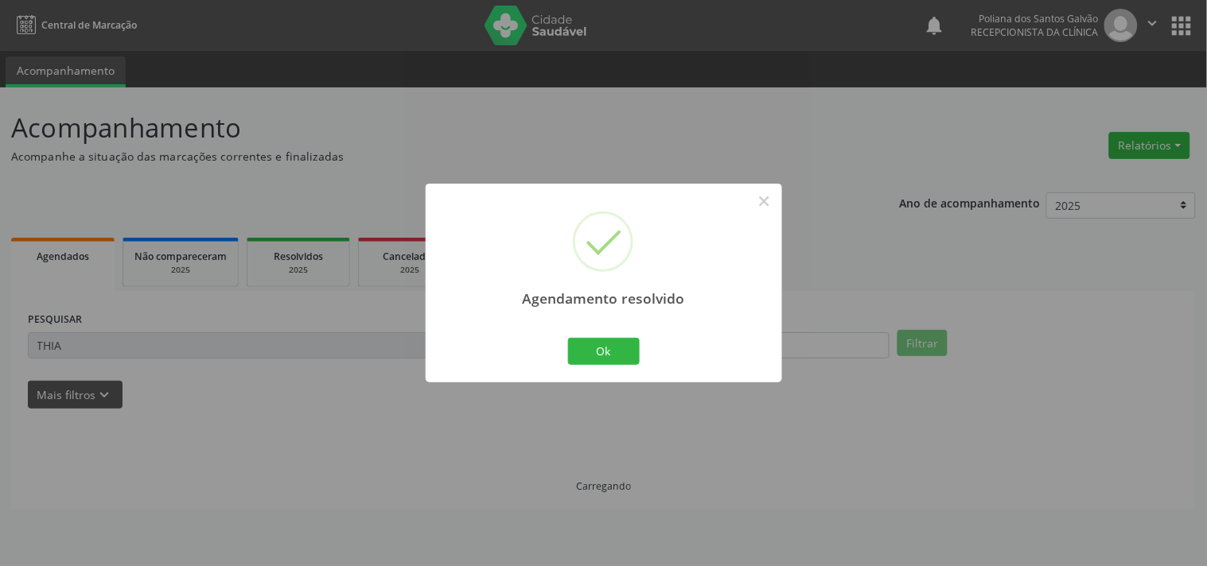
scroll to position [0, 0]
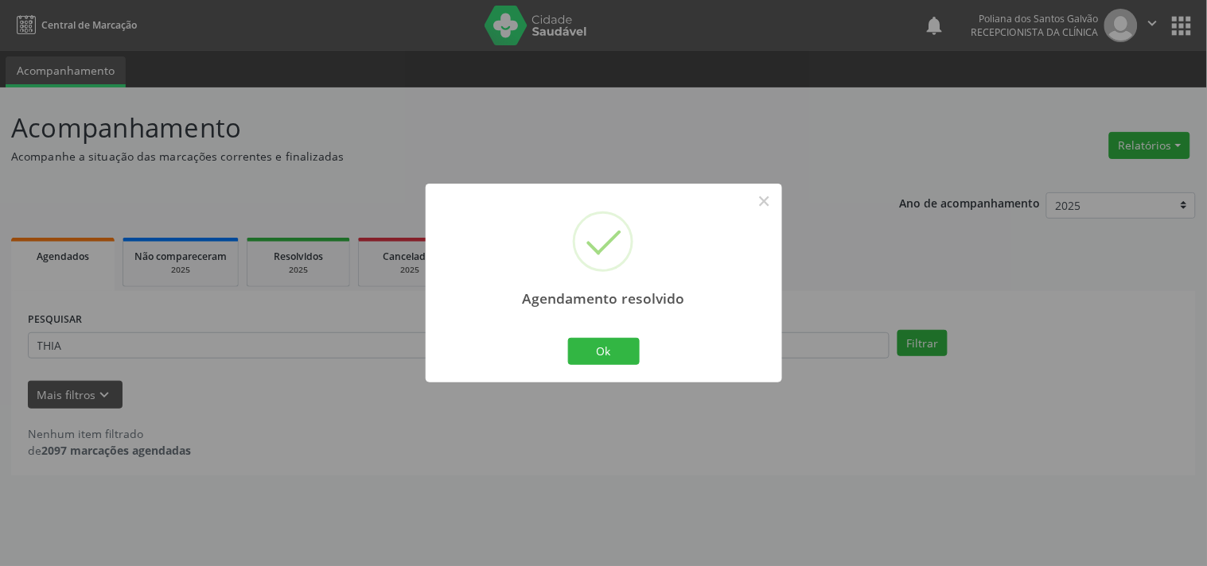
click at [632, 336] on div "Ok Cancel" at bounding box center [603, 351] width 79 height 33
click at [625, 343] on button "Ok" at bounding box center [604, 351] width 72 height 27
